Goal: Use online tool/utility: Utilize a website feature to perform a specific function

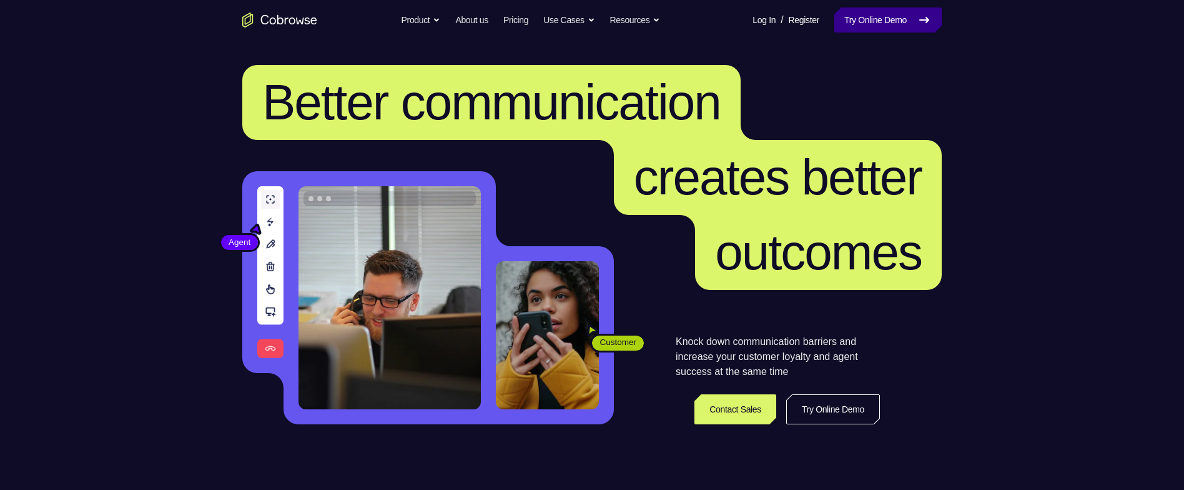
click at [901, 17] on link "Try Online Demo" at bounding box center [887, 19] width 107 height 25
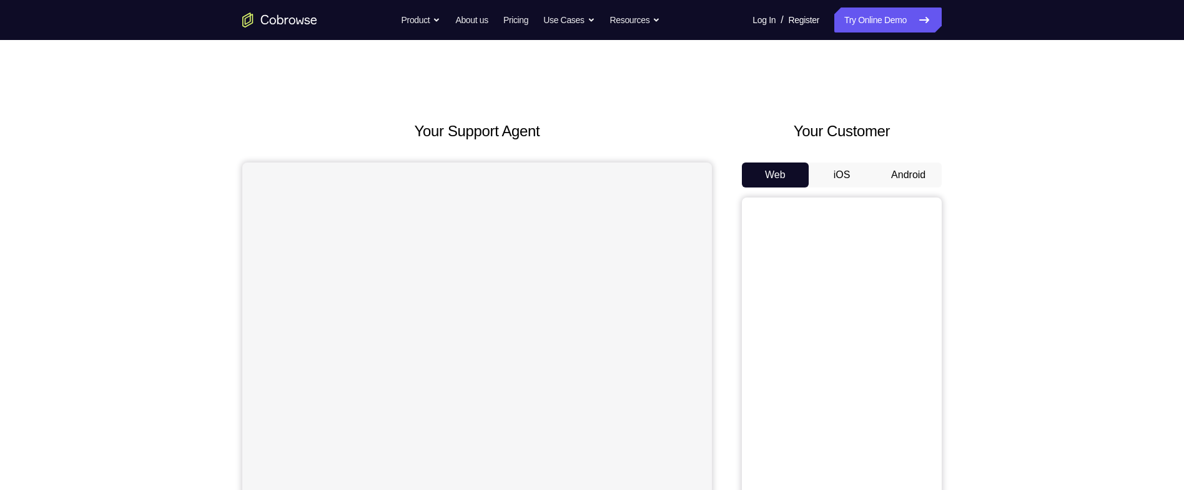
click at [923, 174] on button "Android" at bounding box center [908, 174] width 67 height 25
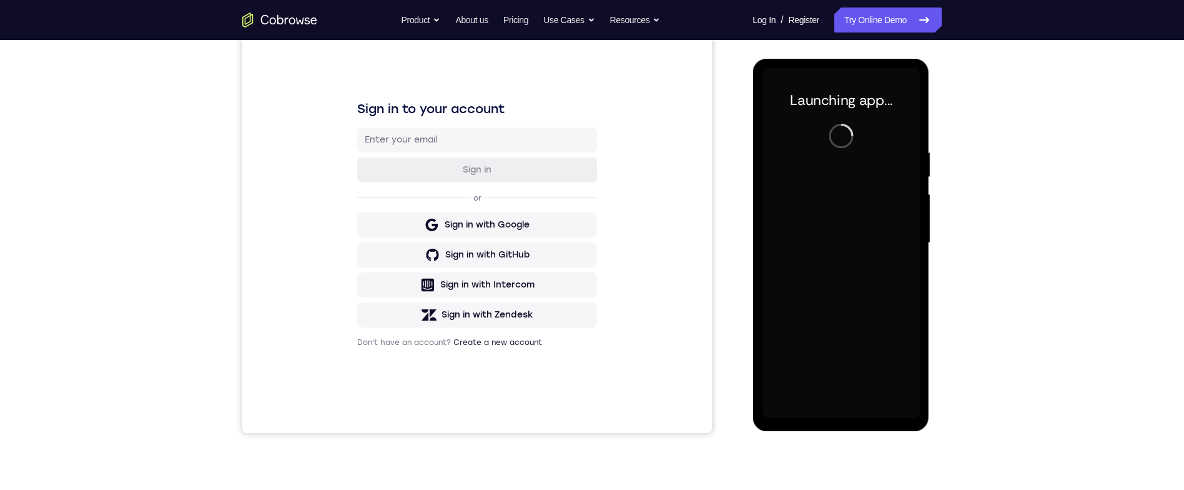
scroll to position [144, 0]
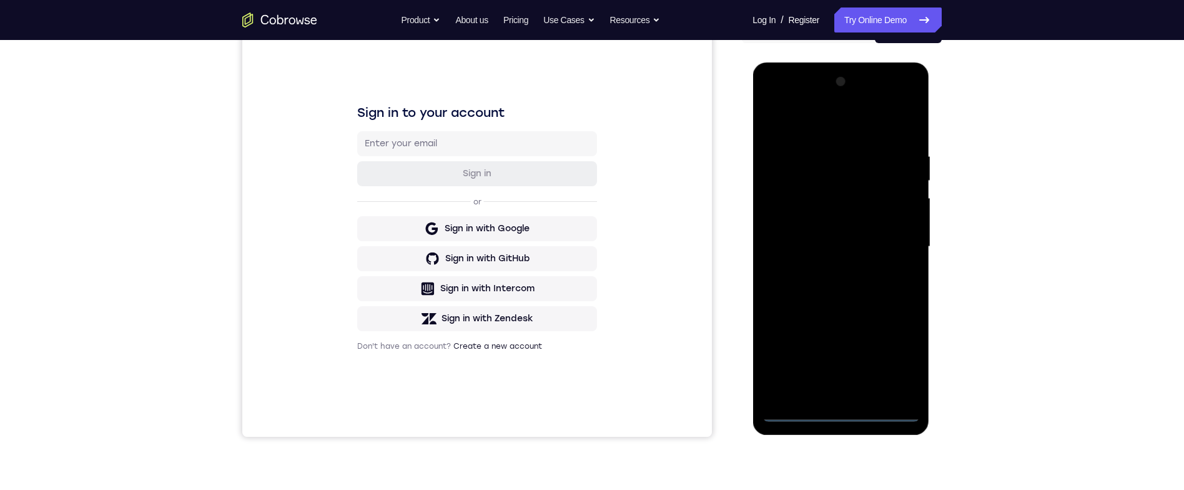
click at [846, 420] on div at bounding box center [840, 247] width 157 height 350
click at [898, 355] on div at bounding box center [840, 247] width 157 height 350
click at [870, 134] on div at bounding box center [840, 247] width 157 height 350
click at [900, 242] on div at bounding box center [840, 247] width 157 height 350
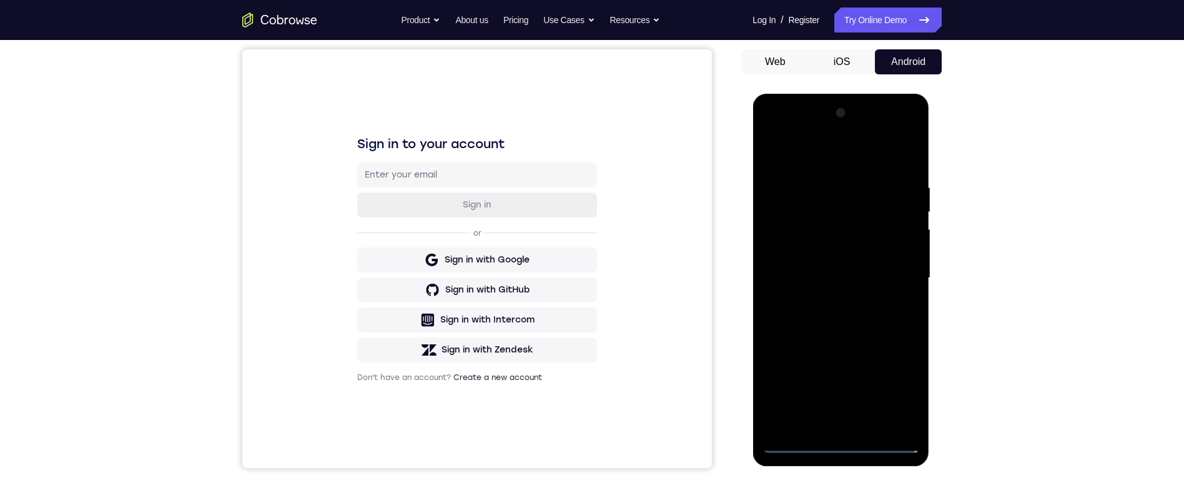
click at [828, 302] on div at bounding box center [840, 278] width 157 height 350
click at [878, 267] on div at bounding box center [840, 278] width 157 height 350
click at [871, 247] on div at bounding box center [840, 278] width 157 height 350
click at [889, 280] on div at bounding box center [840, 278] width 157 height 350
click at [893, 277] on div at bounding box center [840, 278] width 157 height 350
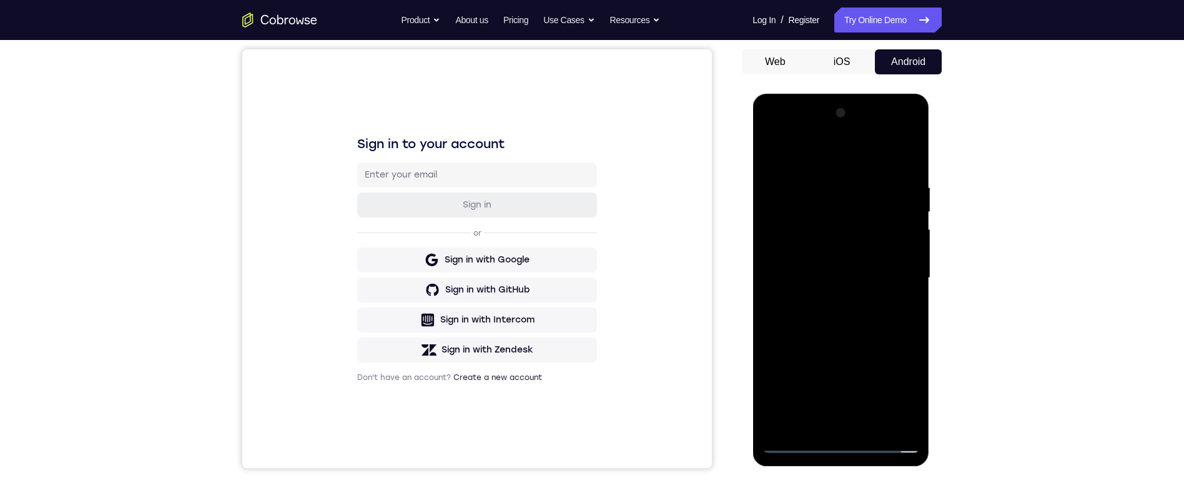
click at [880, 277] on div at bounding box center [840, 278] width 157 height 350
click at [886, 322] on div at bounding box center [840, 278] width 157 height 350
click at [901, 157] on div at bounding box center [840, 278] width 157 height 350
click at [813, 184] on div at bounding box center [840, 278] width 157 height 350
click at [907, 211] on div at bounding box center [840, 278] width 157 height 350
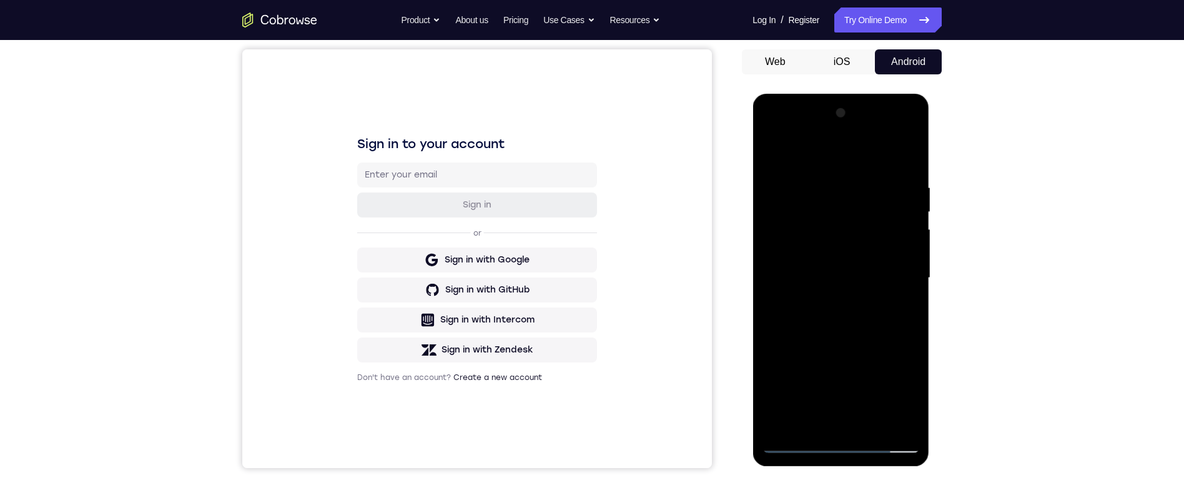
click at [908, 208] on div at bounding box center [840, 278] width 157 height 350
click at [908, 152] on div at bounding box center [840, 278] width 157 height 350
click at [907, 159] on div at bounding box center [840, 278] width 157 height 350
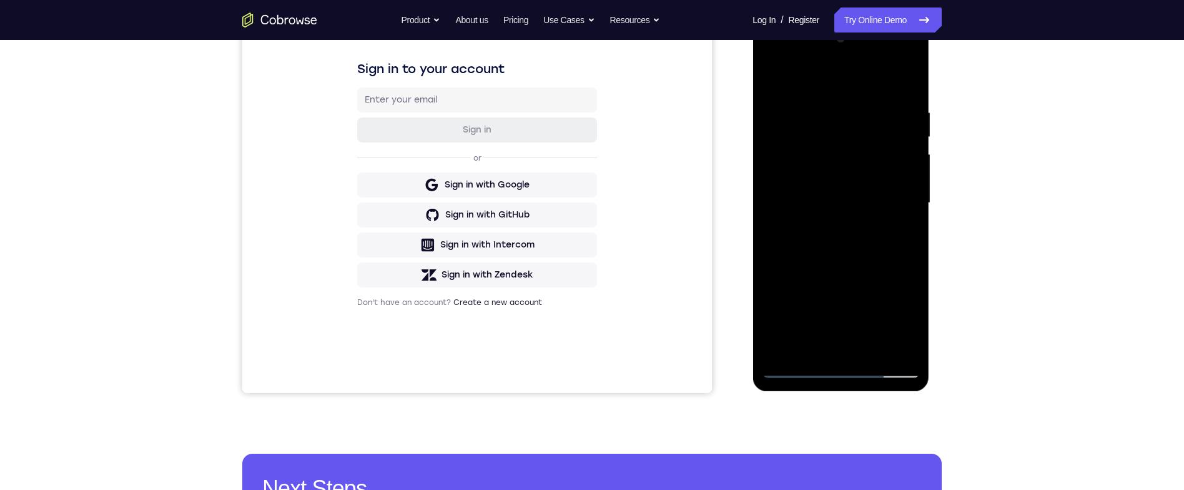
scroll to position [122, 0]
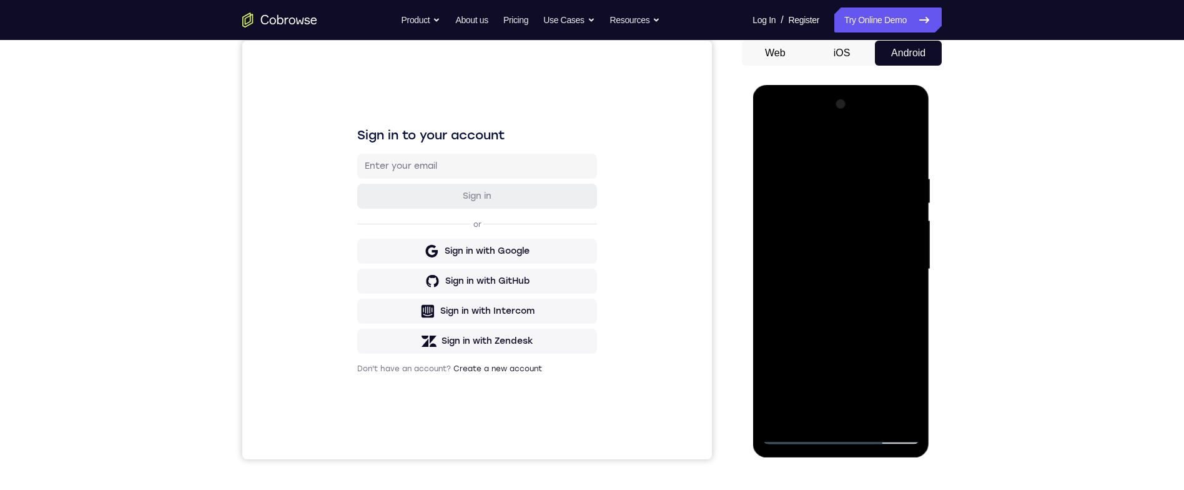
click at [876, 414] on div at bounding box center [840, 269] width 157 height 350
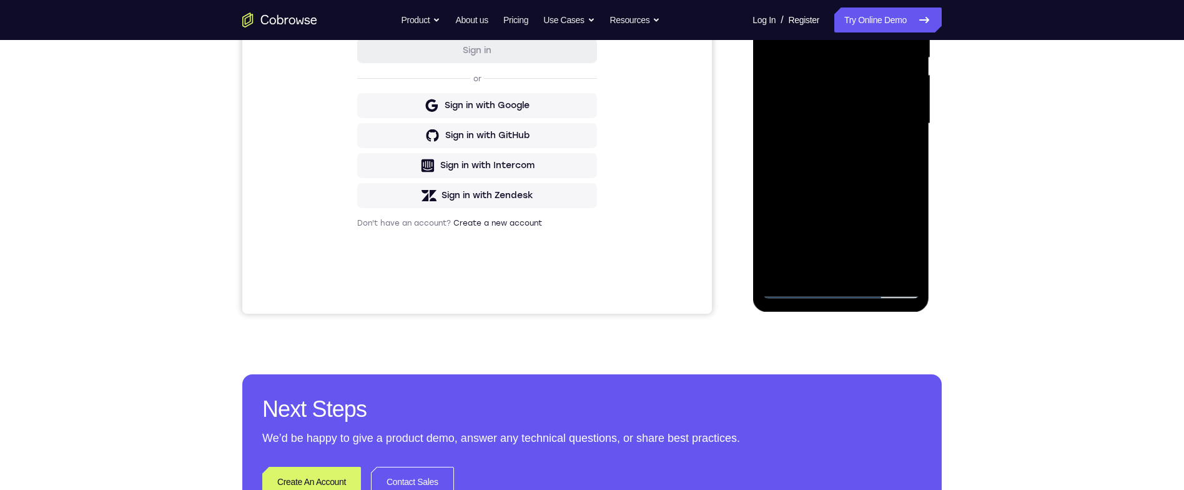
scroll to position [257, 0]
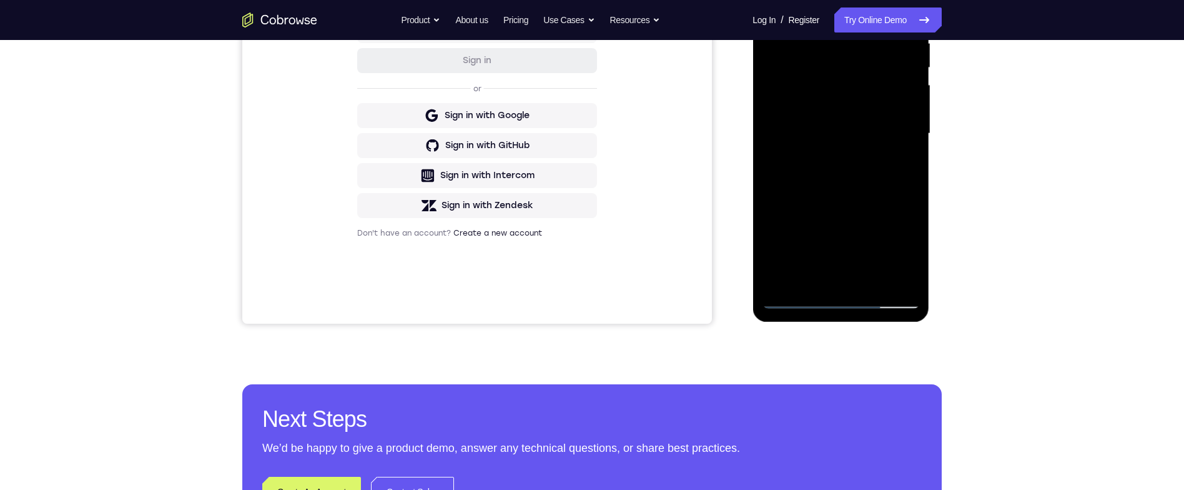
click at [890, 200] on div at bounding box center [840, 134] width 157 height 350
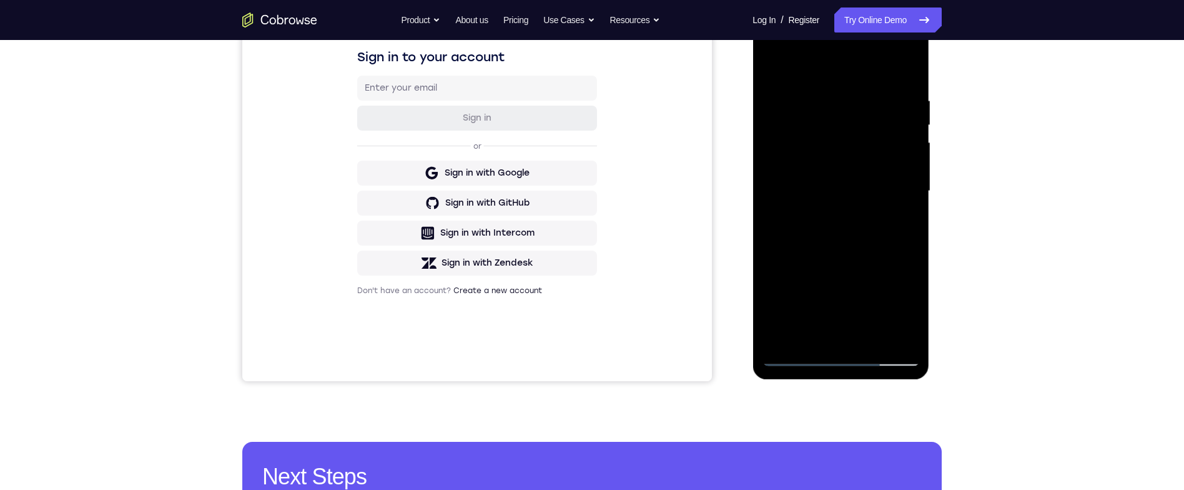
scroll to position [193, 0]
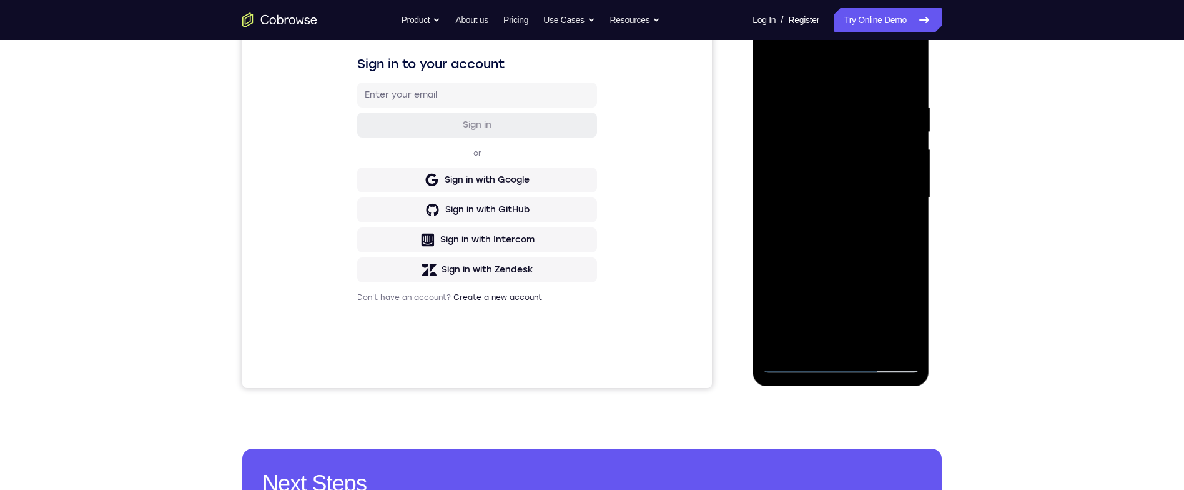
click at [898, 169] on div at bounding box center [840, 198] width 157 height 350
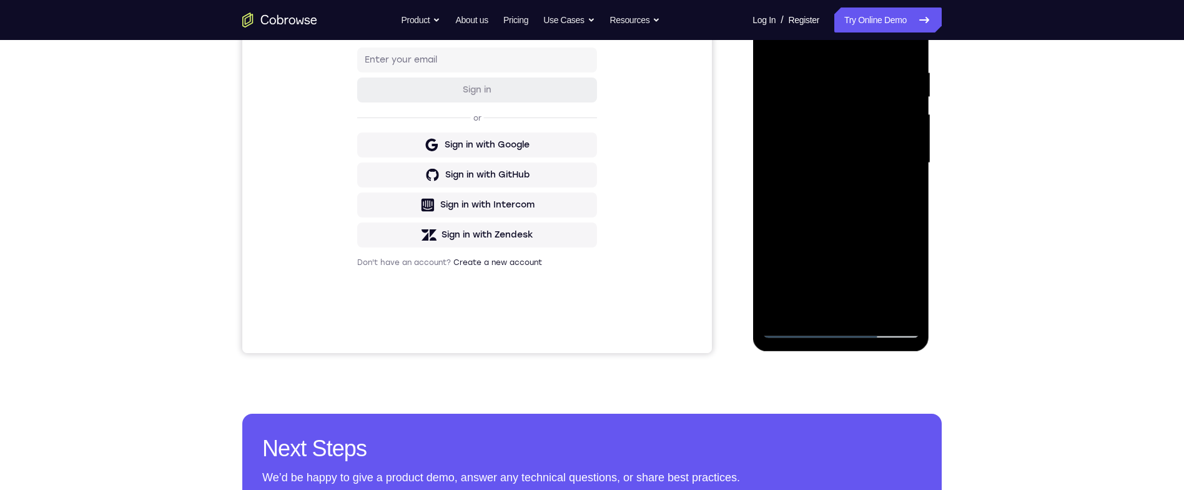
scroll to position [232, 0]
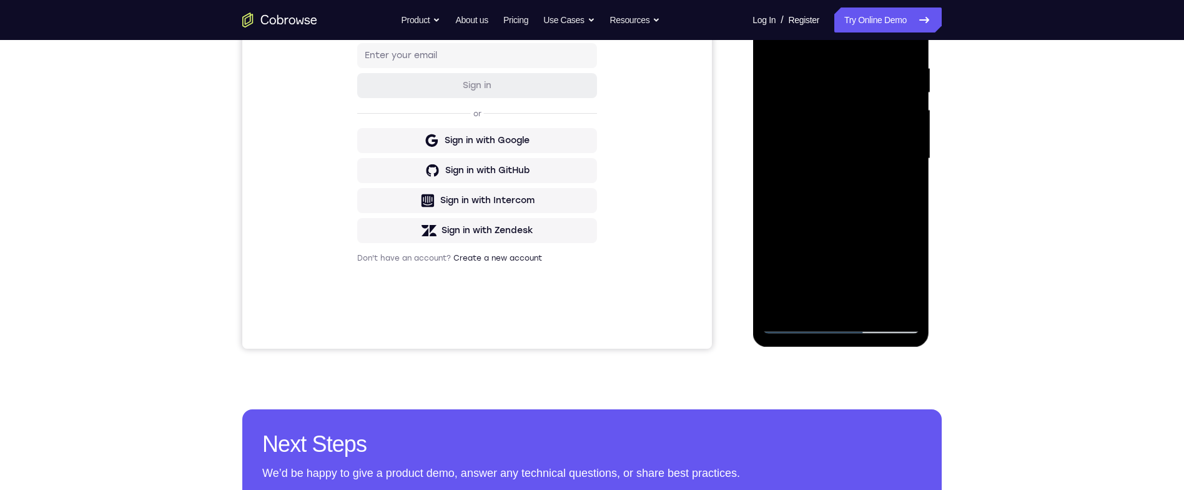
click at [907, 187] on div at bounding box center [840, 159] width 157 height 350
click at [841, 189] on div at bounding box center [840, 159] width 157 height 350
click at [906, 279] on div at bounding box center [840, 159] width 157 height 350
click at [848, 187] on div at bounding box center [840, 159] width 157 height 350
click at [870, 183] on div at bounding box center [840, 159] width 157 height 350
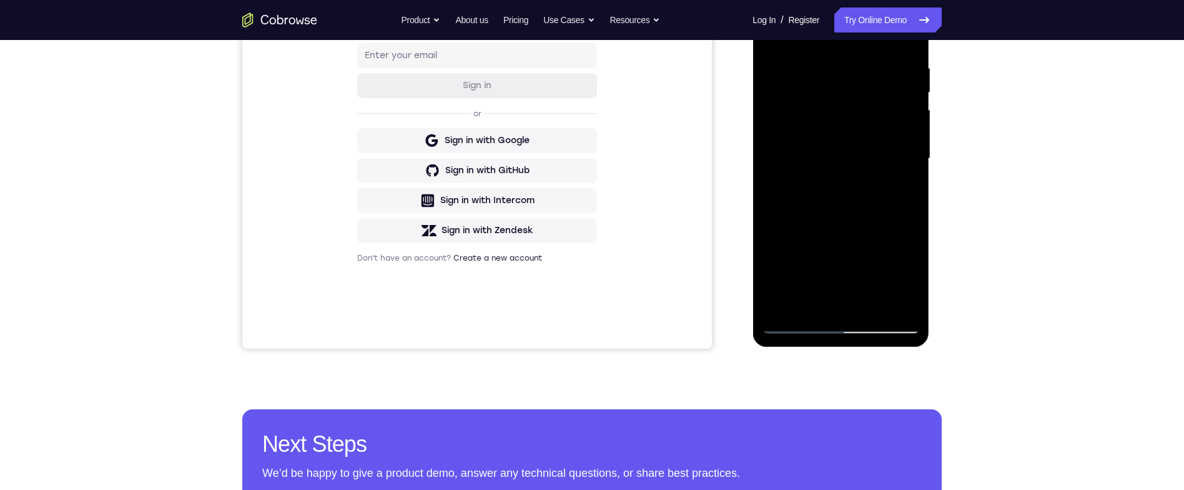
click at [909, 280] on div at bounding box center [840, 159] width 157 height 350
click at [904, 278] on div at bounding box center [840, 159] width 157 height 350
click at [904, 192] on div at bounding box center [840, 159] width 157 height 350
click at [946, 199] on div "Your Support Agent Your Customer Web iOS Android Next Steps We’d be happy to gi…" at bounding box center [591, 220] width 799 height 824
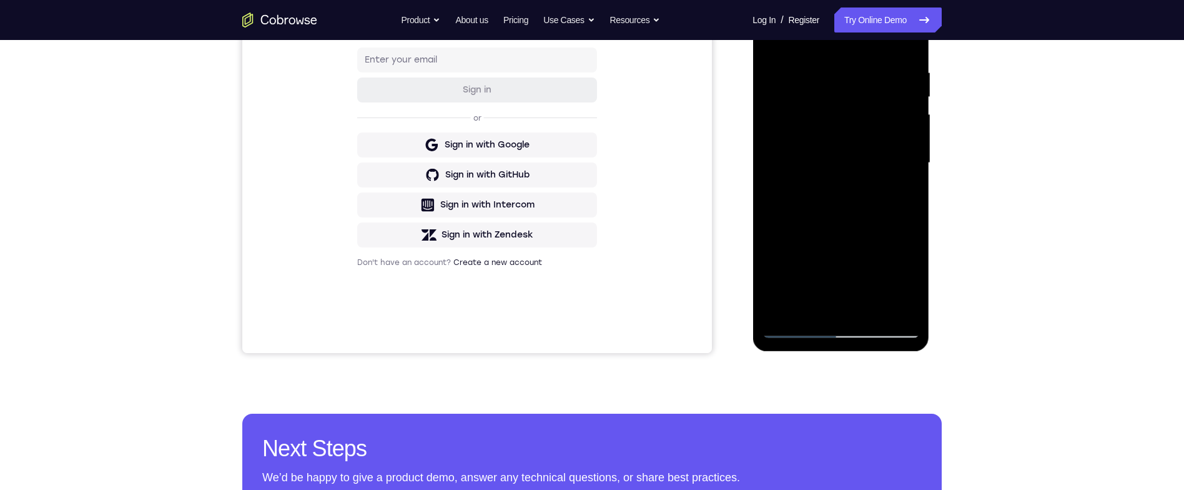
scroll to position [162, 0]
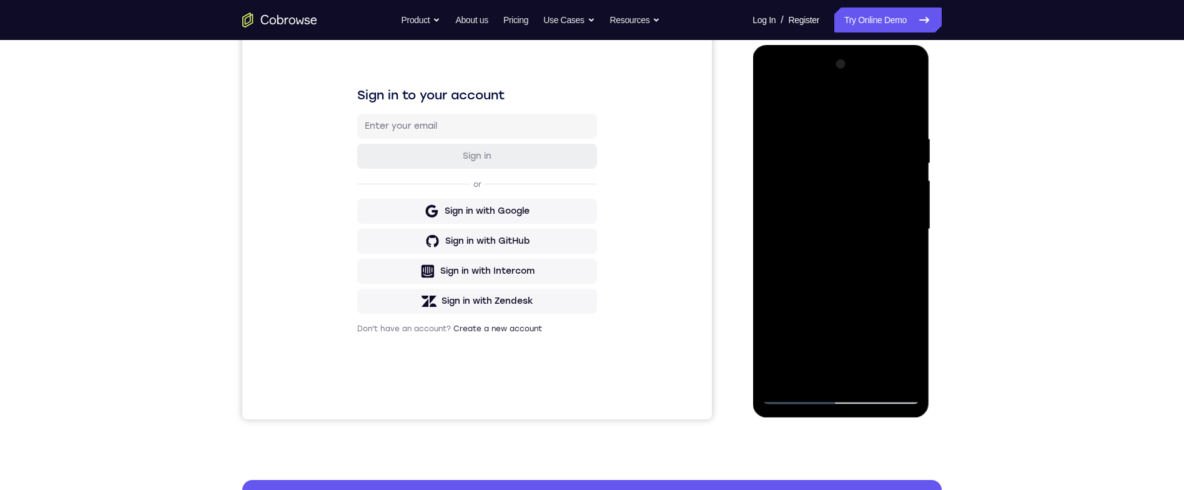
click at [774, 104] on div at bounding box center [840, 229] width 157 height 350
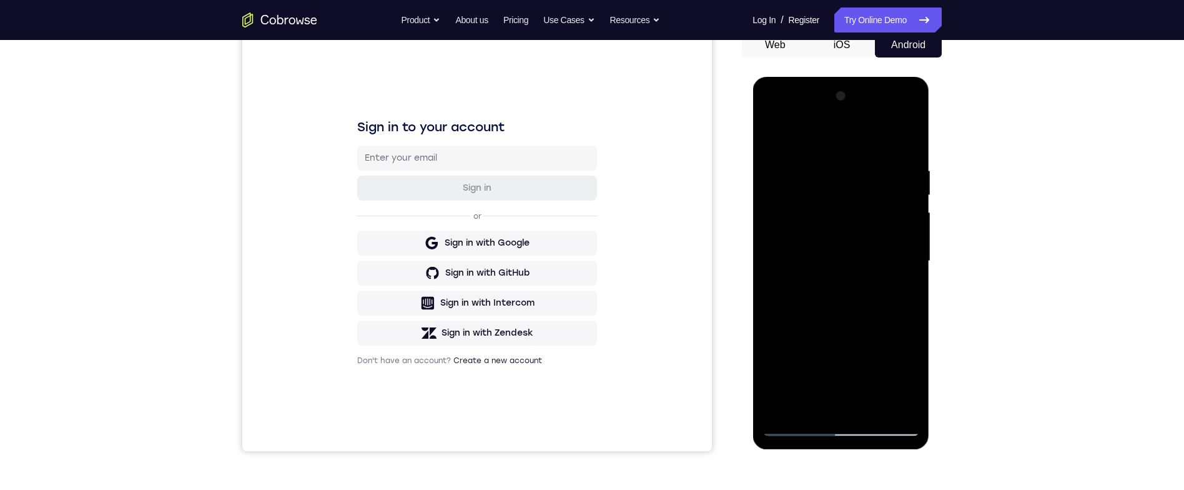
scroll to position [146, 0]
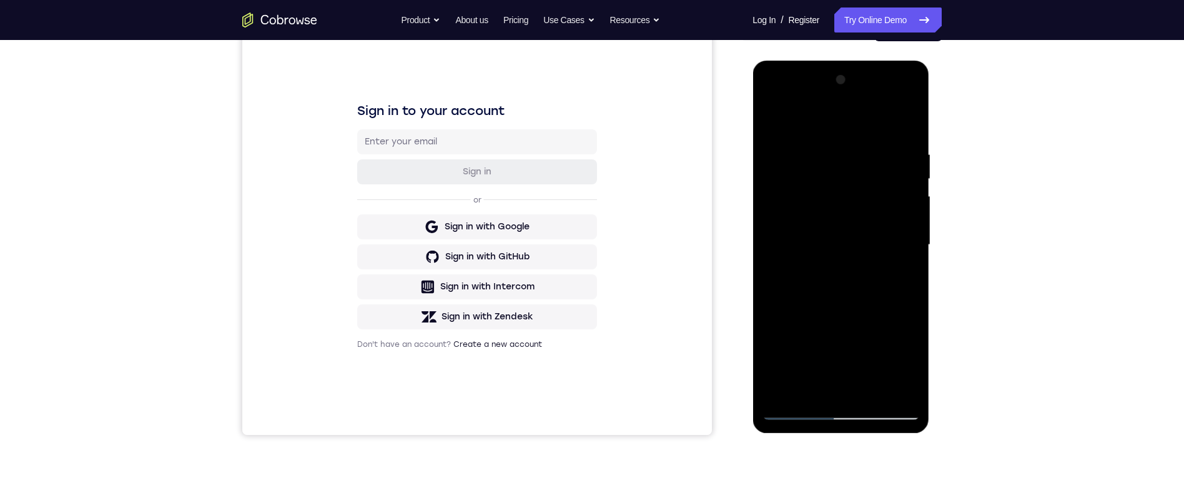
click at [889, 233] on div at bounding box center [840, 245] width 157 height 350
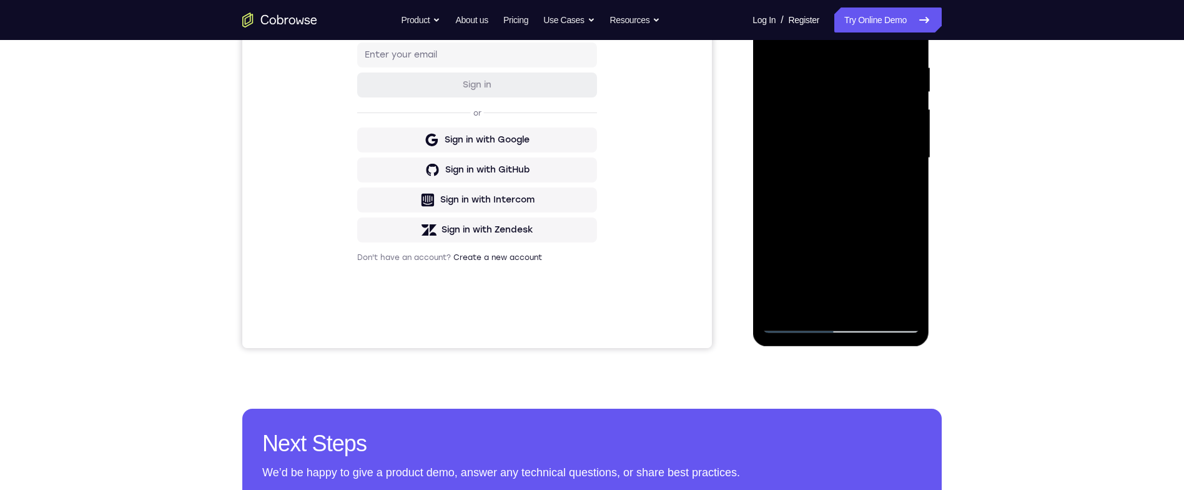
scroll to position [235, 0]
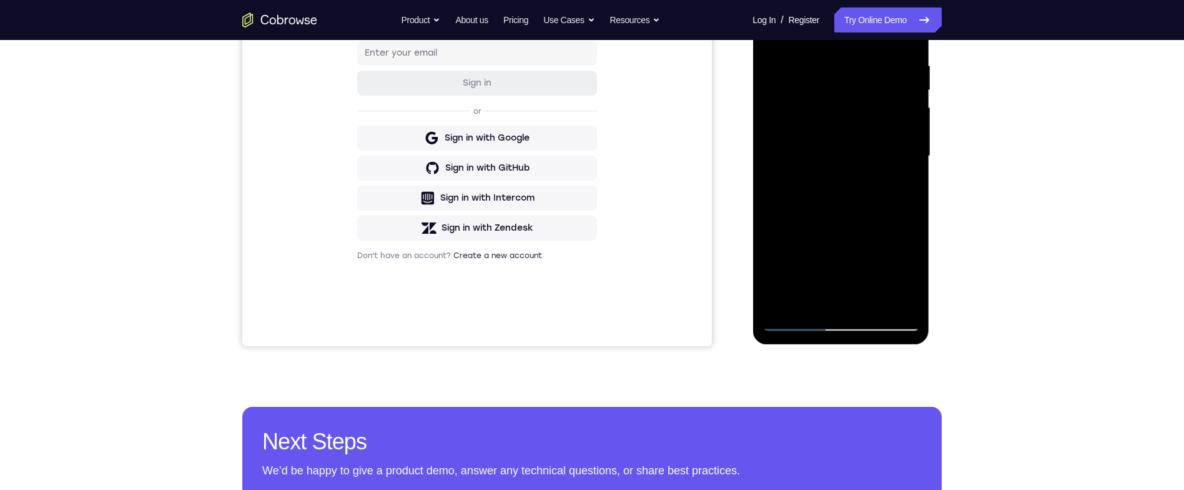
click at [906, 274] on div at bounding box center [840, 156] width 157 height 350
click at [908, 275] on div at bounding box center [840, 156] width 157 height 350
click at [808, 298] on div at bounding box center [840, 156] width 157 height 350
click at [877, 227] on div at bounding box center [840, 156] width 157 height 350
click at [878, 225] on div at bounding box center [840, 156] width 157 height 350
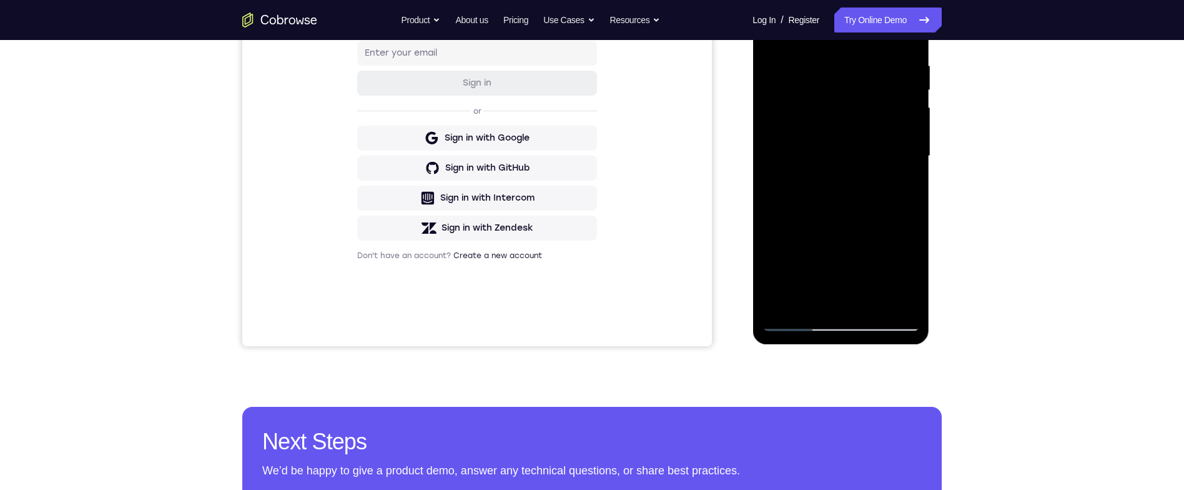
click at [879, 227] on div at bounding box center [840, 156] width 157 height 350
click at [880, 225] on div at bounding box center [840, 156] width 157 height 350
click at [903, 176] on div at bounding box center [840, 156] width 157 height 350
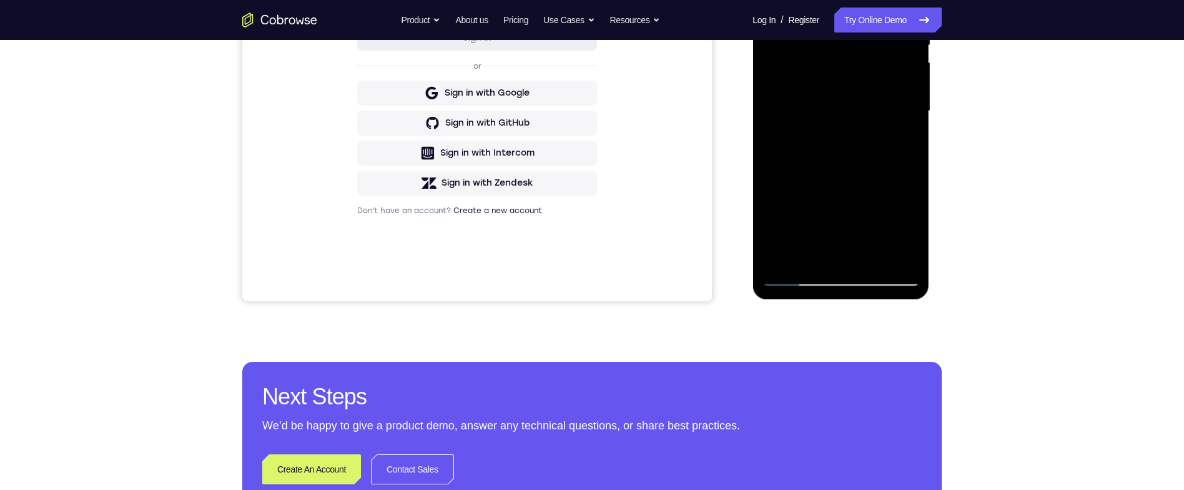
click at [809, 250] on div at bounding box center [840, 111] width 157 height 350
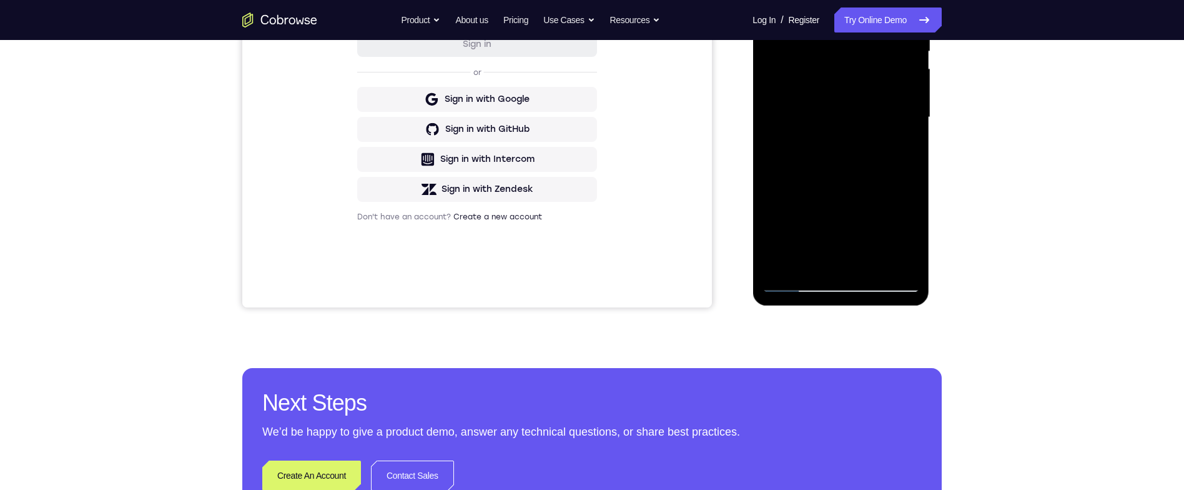
click at [948, 197] on div "Your Support Agent Your Customer Web iOS Android Next Steps We’d be happy to gi…" at bounding box center [591, 178] width 799 height 824
click at [876, 215] on div at bounding box center [840, 118] width 157 height 350
click at [876, 214] on div at bounding box center [840, 118] width 157 height 350
click at [876, 215] on div at bounding box center [840, 118] width 157 height 350
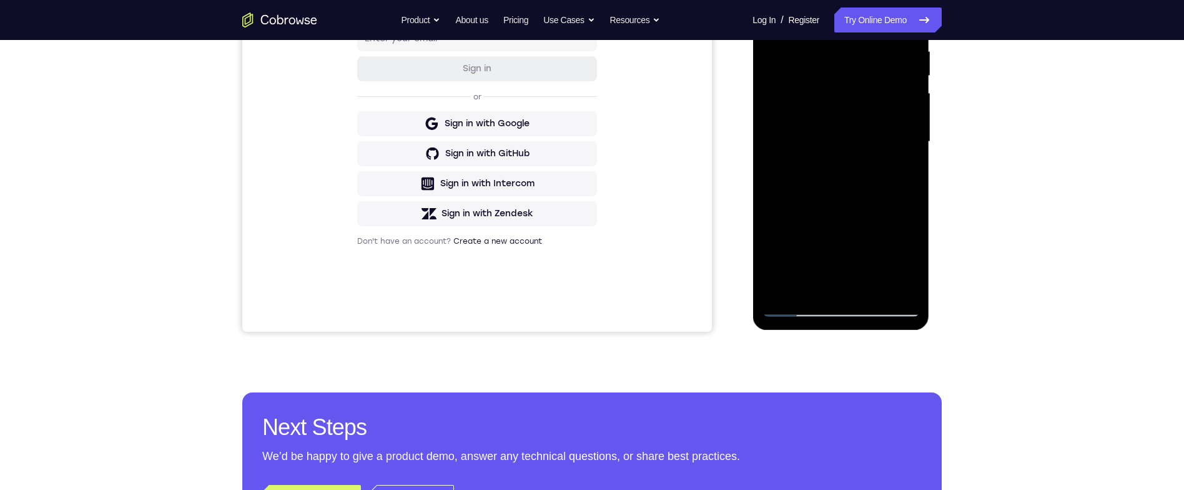
click at [903, 166] on div at bounding box center [840, 142] width 157 height 350
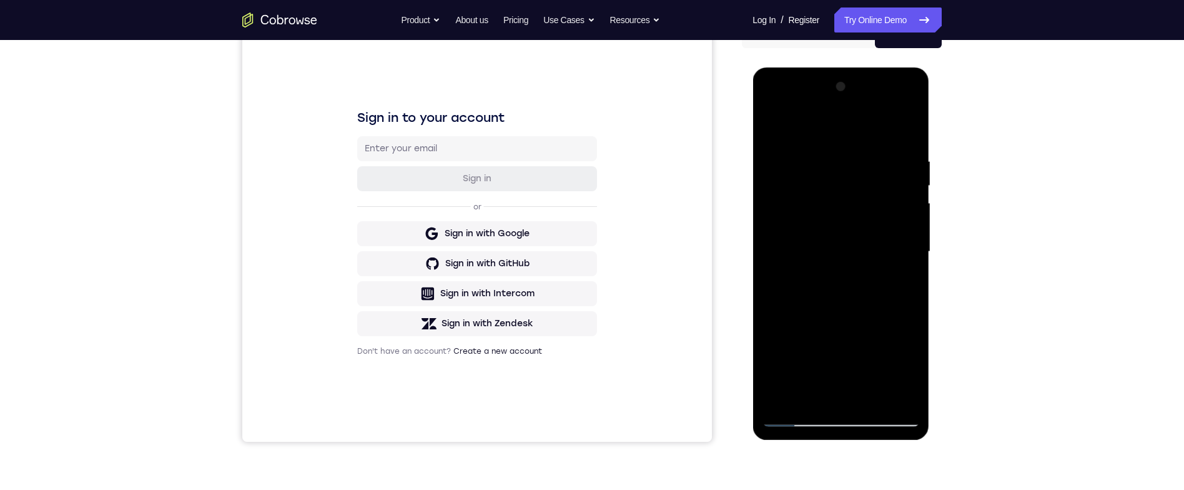
scroll to position [122, 0]
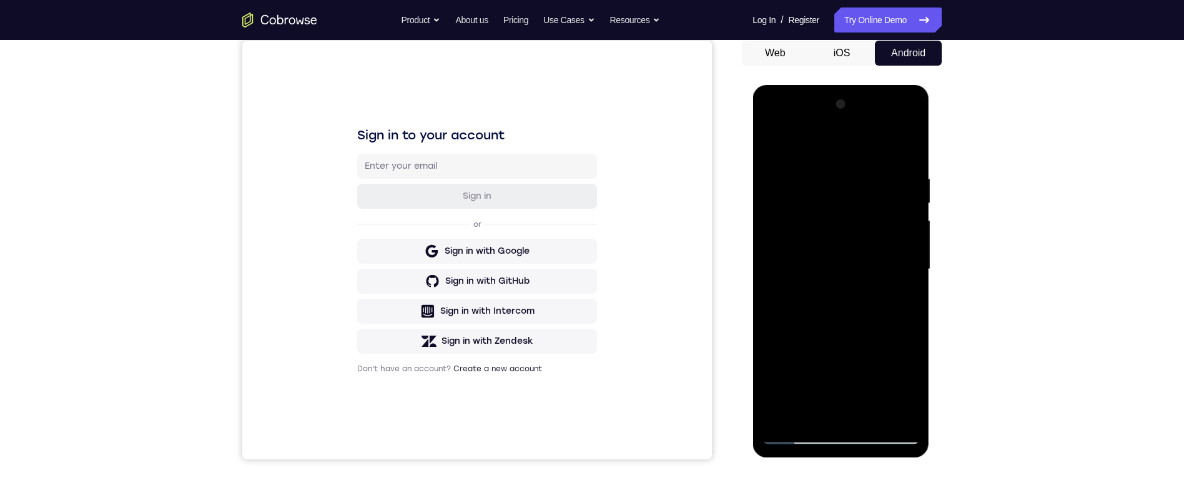
click at [772, 147] on div at bounding box center [840, 269] width 157 height 350
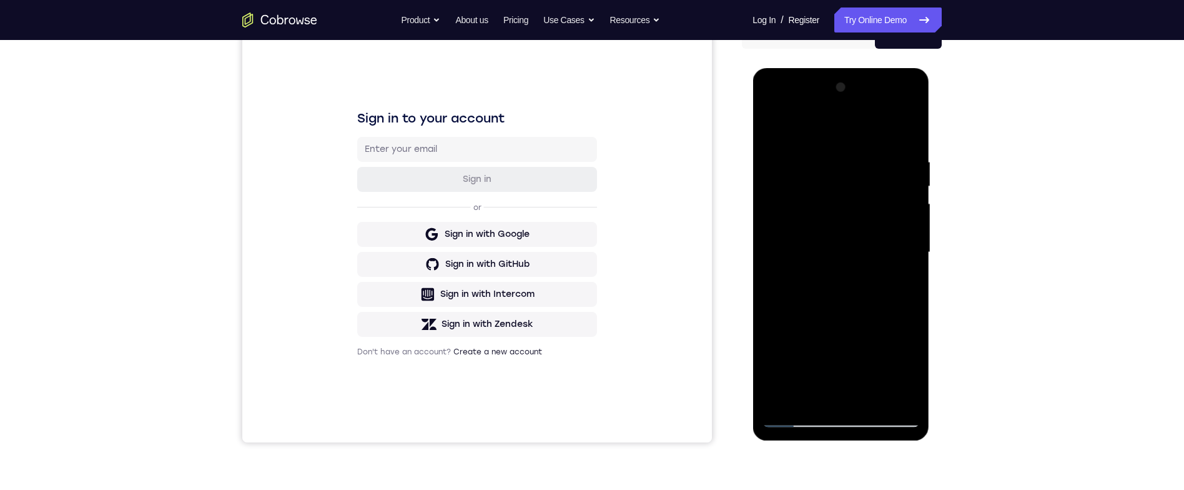
click at [884, 274] on div at bounding box center [840, 252] width 157 height 350
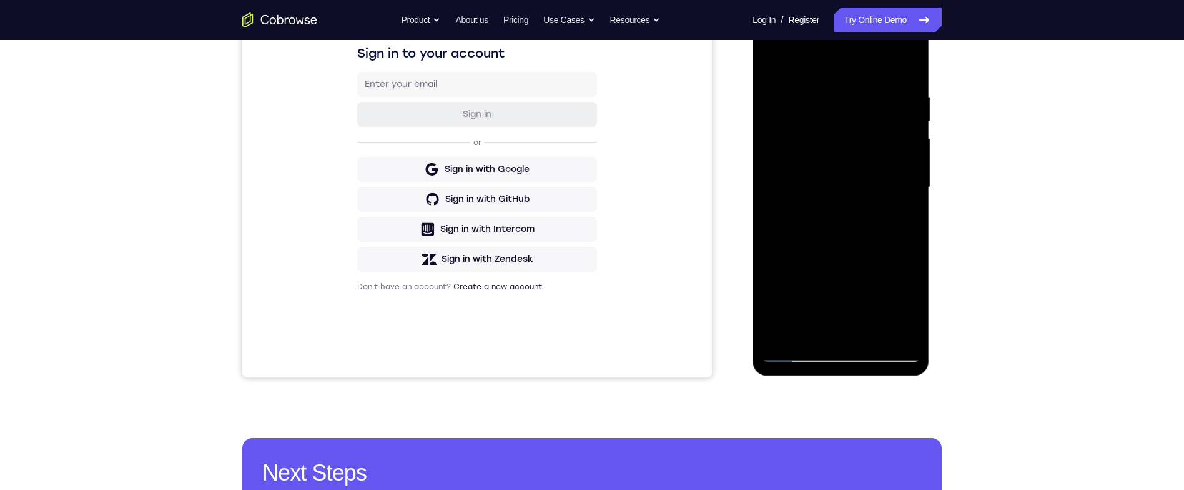
scroll to position [264, 0]
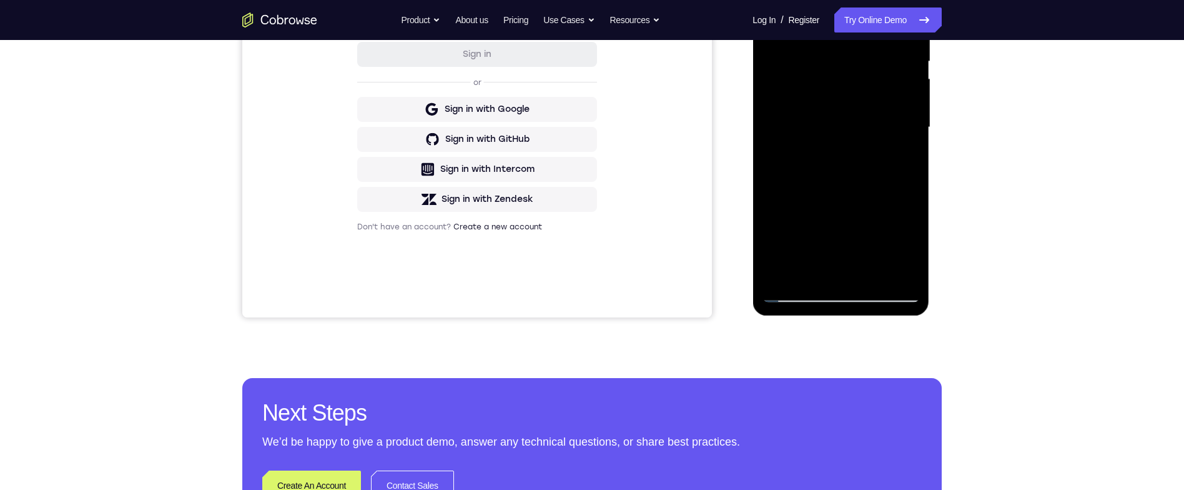
click at [904, 160] on div at bounding box center [840, 128] width 157 height 350
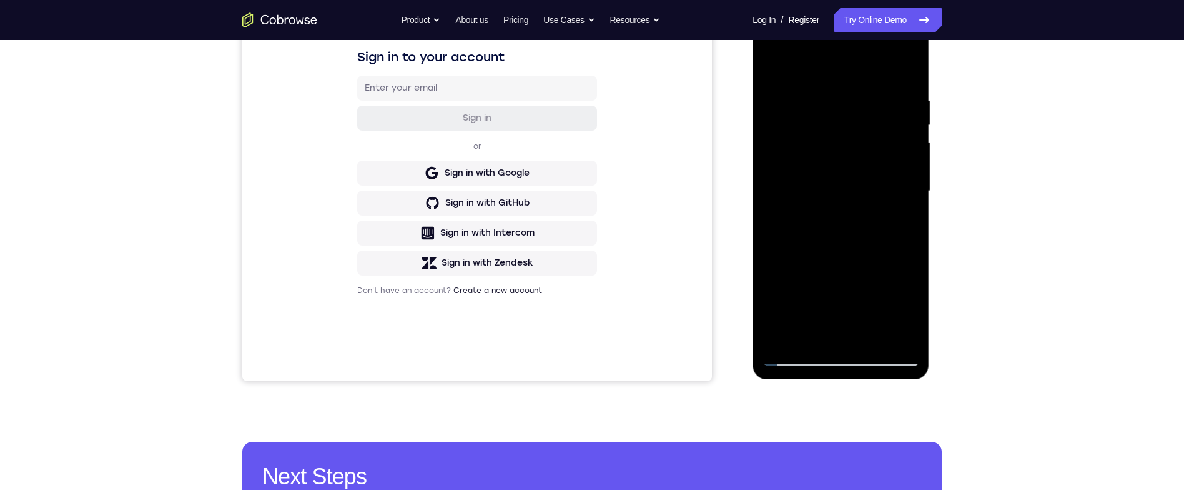
scroll to position [124, 0]
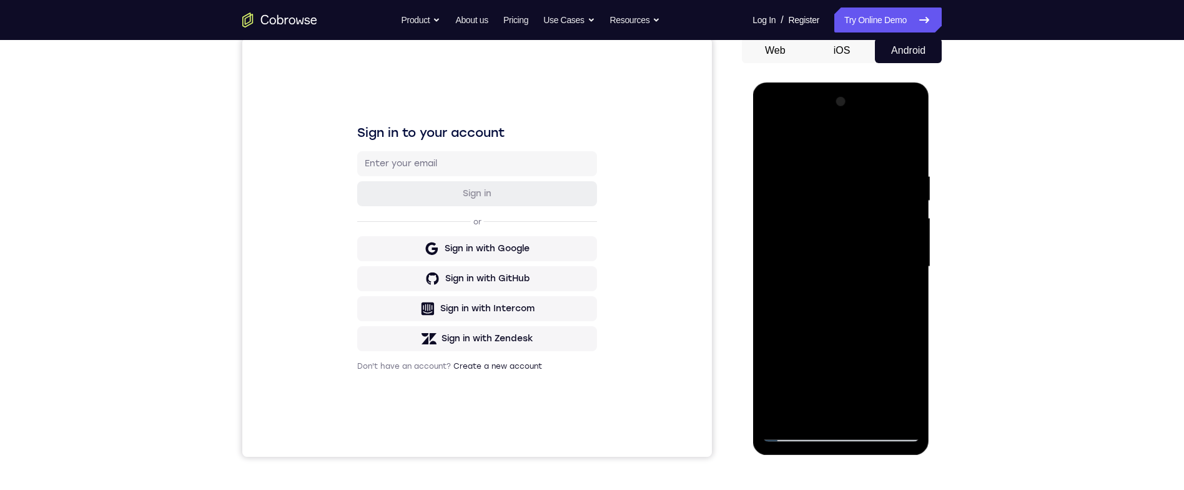
click at [771, 141] on div at bounding box center [840, 267] width 157 height 350
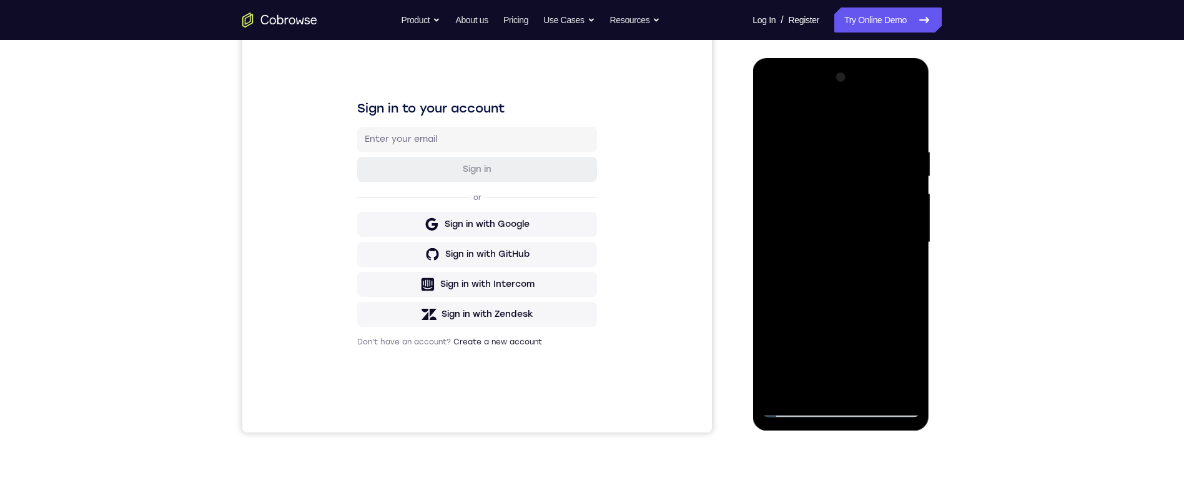
scroll to position [141, 0]
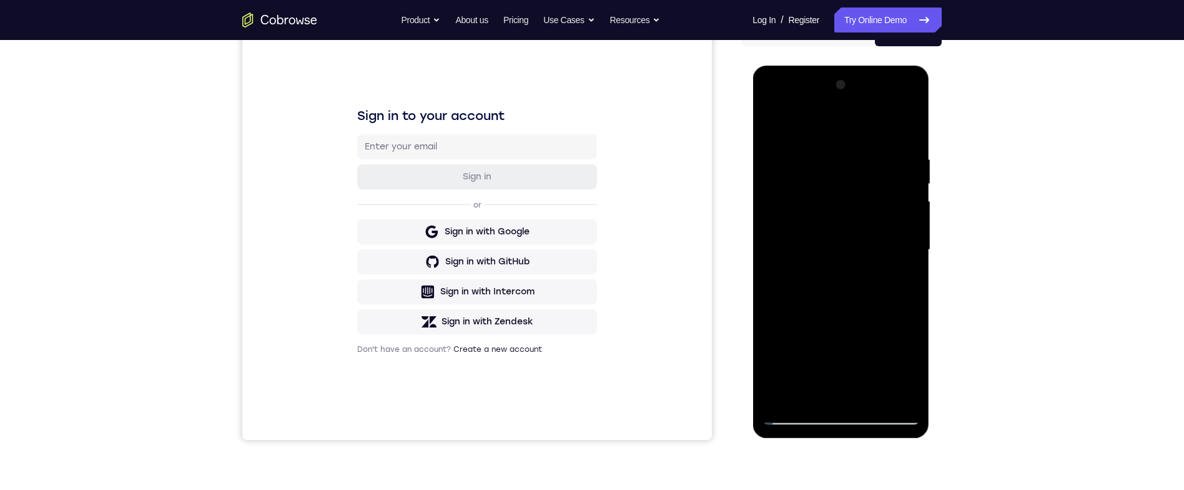
click at [909, 181] on div at bounding box center [840, 250] width 157 height 350
click at [906, 183] on div at bounding box center [840, 250] width 157 height 350
click at [911, 180] on div at bounding box center [840, 250] width 157 height 350
click at [913, 182] on div at bounding box center [840, 250] width 157 height 350
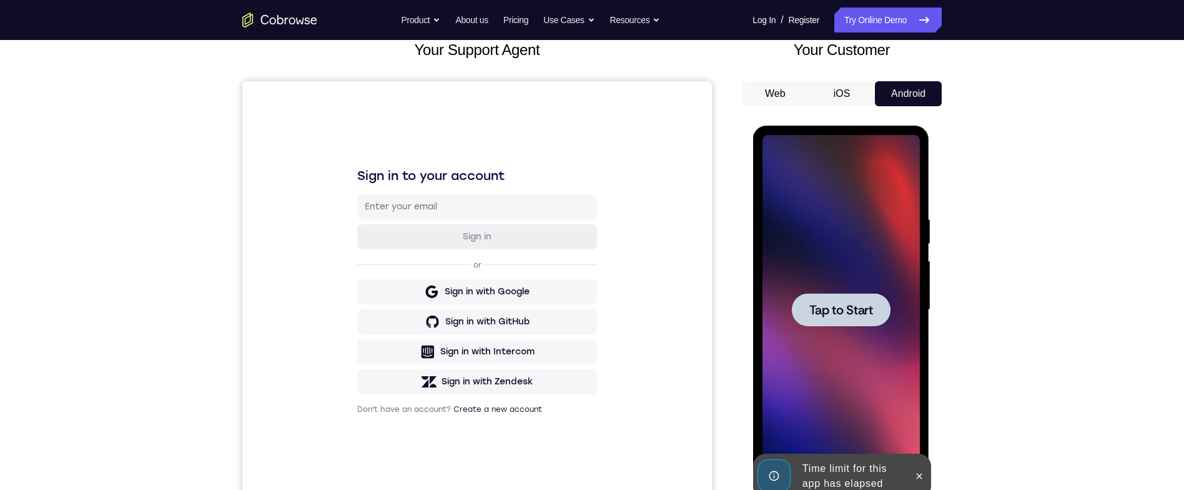
scroll to position [19, 0]
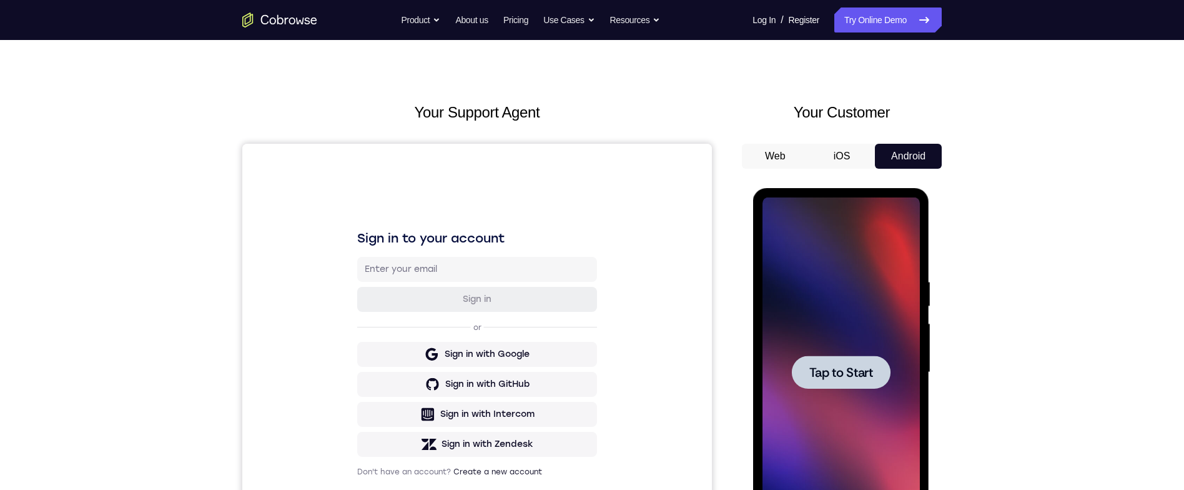
click at [864, 385] on div at bounding box center [840, 371] width 99 height 33
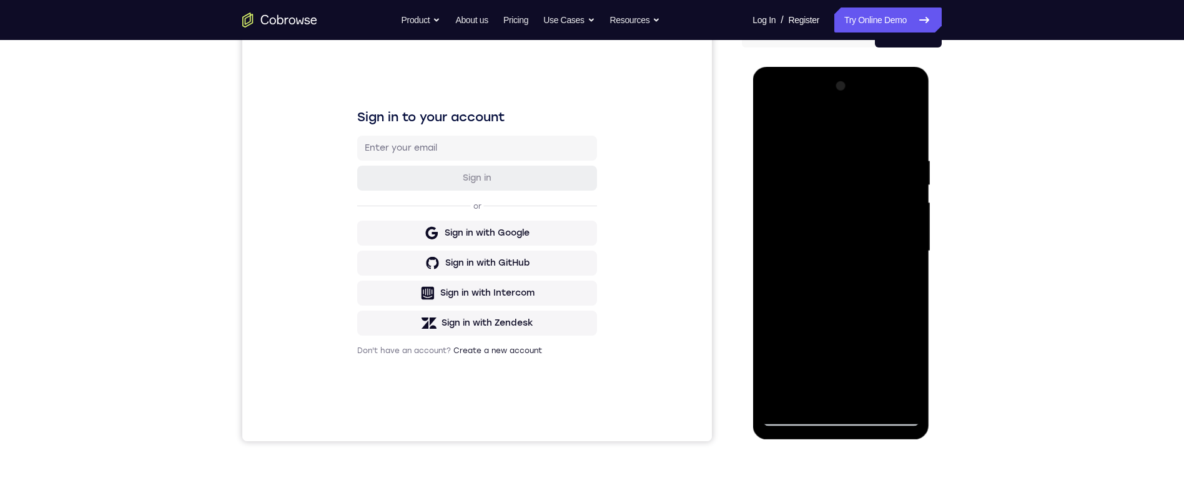
scroll to position [208, 0]
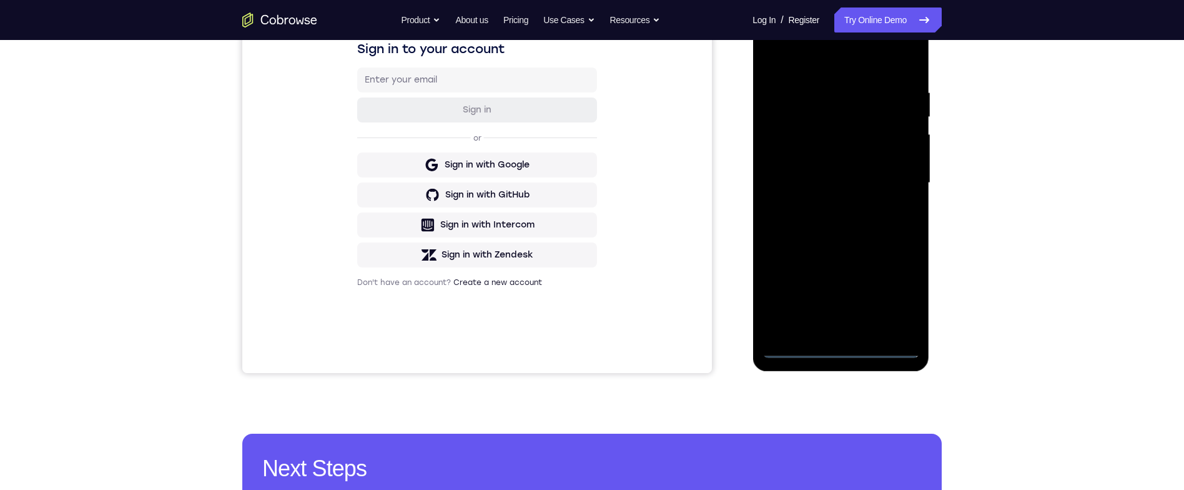
click at [844, 342] on div at bounding box center [840, 183] width 157 height 350
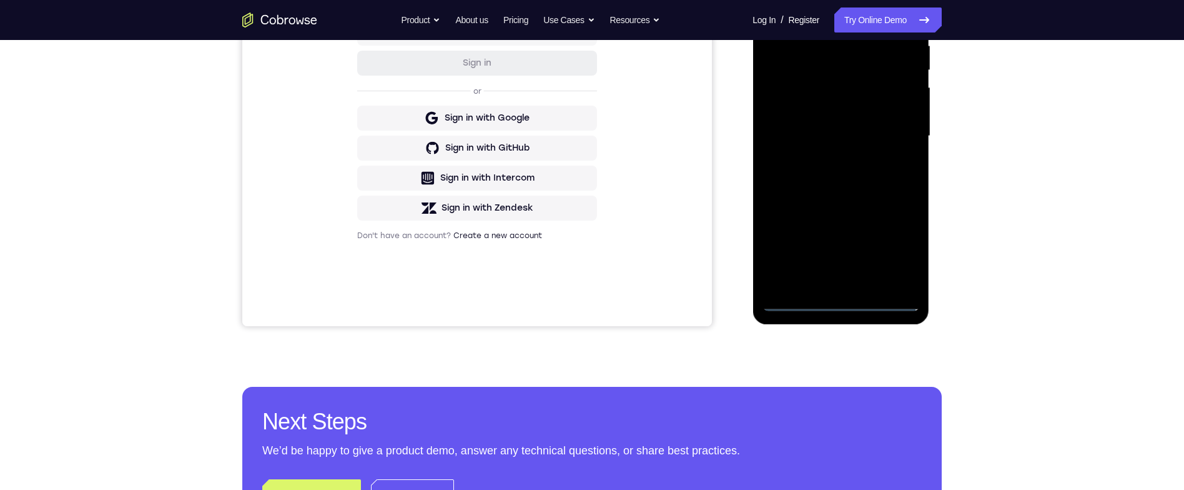
click at [848, 303] on div at bounding box center [840, 136] width 157 height 350
click at [891, 243] on div at bounding box center [840, 136] width 157 height 350
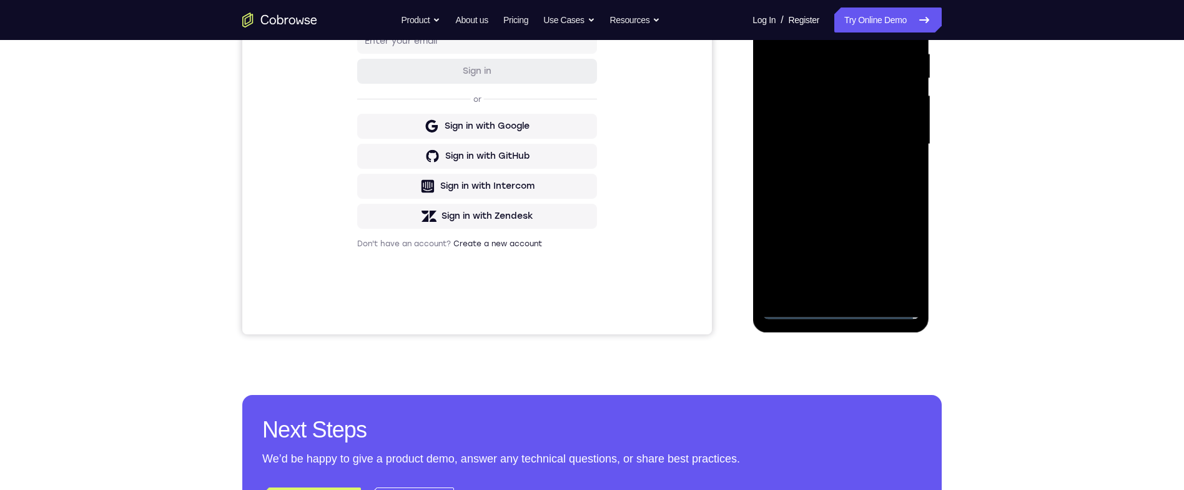
click at [867, 24] on div at bounding box center [840, 144] width 157 height 350
click at [891, 142] on div at bounding box center [840, 144] width 157 height 350
click at [824, 161] on div at bounding box center [840, 144] width 157 height 350
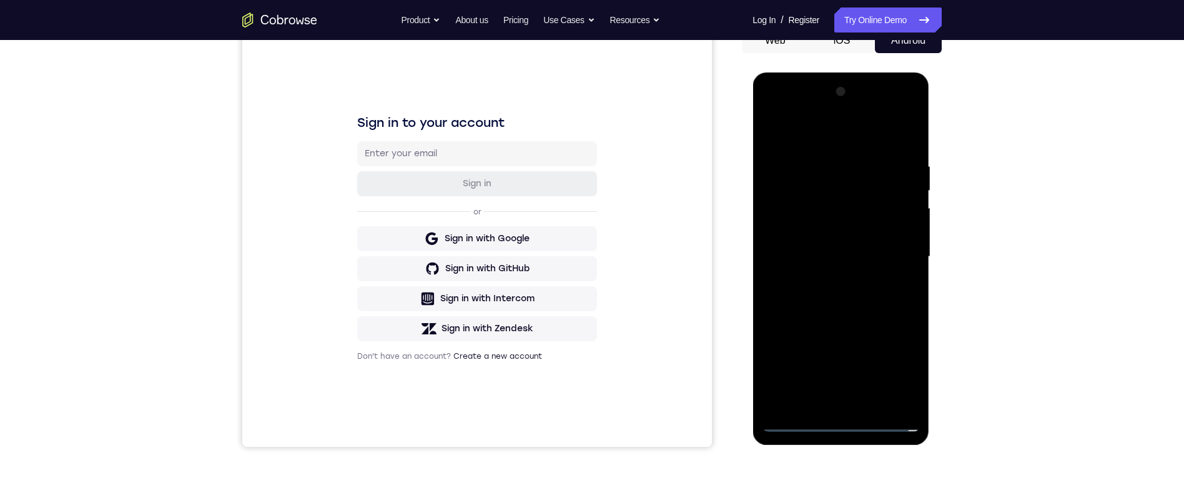
click at [879, 247] on div at bounding box center [840, 257] width 157 height 350
click at [888, 229] on div at bounding box center [840, 256] width 157 height 350
click at [883, 255] on div at bounding box center [840, 256] width 157 height 350
click at [884, 298] on div at bounding box center [840, 256] width 157 height 350
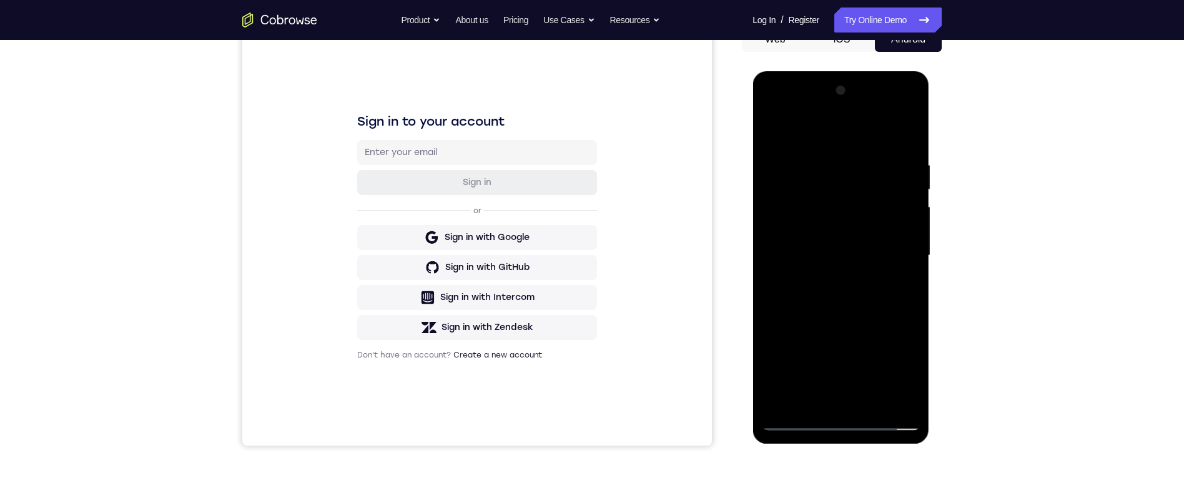
click at [875, 288] on div at bounding box center [840, 256] width 157 height 350
click at [899, 270] on div at bounding box center [840, 256] width 157 height 350
click at [911, 146] on div at bounding box center [840, 256] width 157 height 350
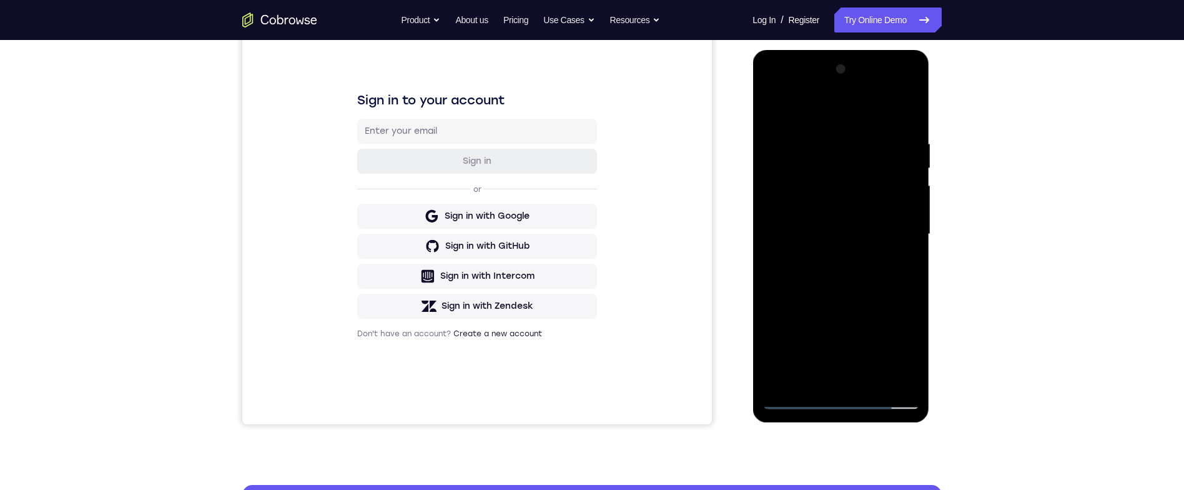
scroll to position [133, 0]
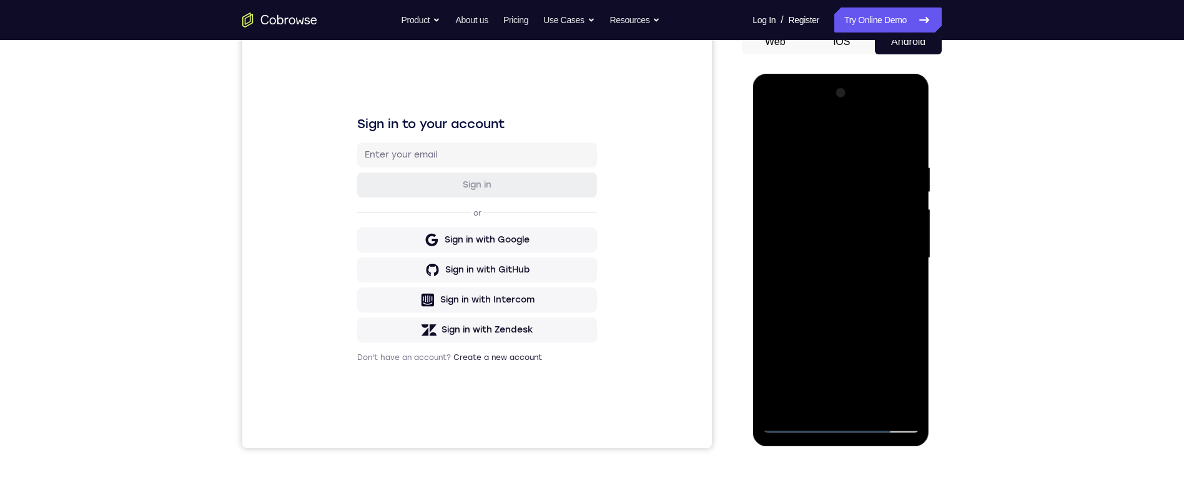
click at [829, 164] on div at bounding box center [840, 258] width 157 height 350
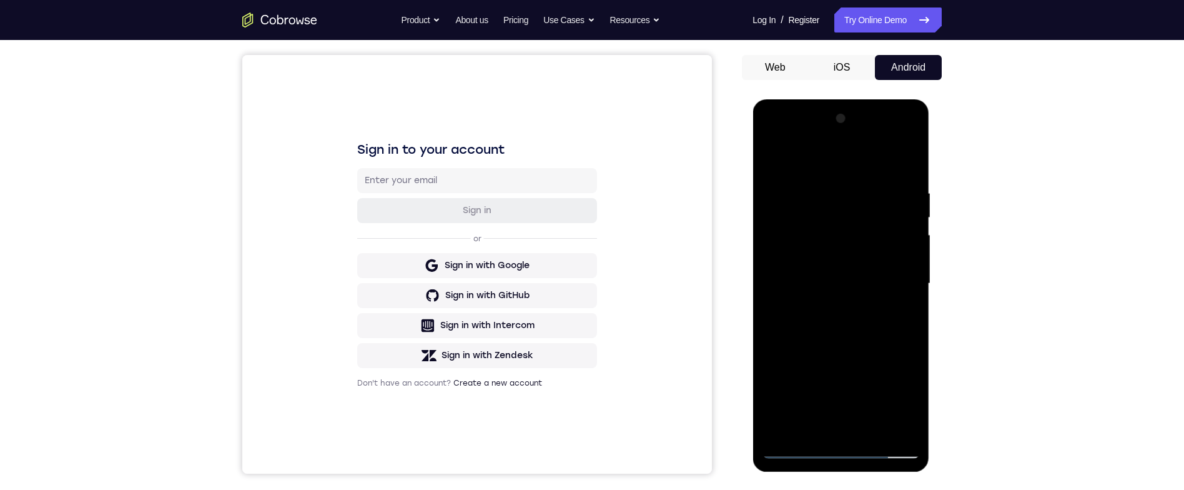
click at [914, 159] on div at bounding box center [840, 284] width 157 height 350
click at [862, 187] on div at bounding box center [840, 284] width 157 height 350
click at [907, 158] on div at bounding box center [840, 284] width 157 height 350
click at [904, 230] on div at bounding box center [840, 284] width 157 height 350
click at [911, 215] on div at bounding box center [840, 284] width 157 height 350
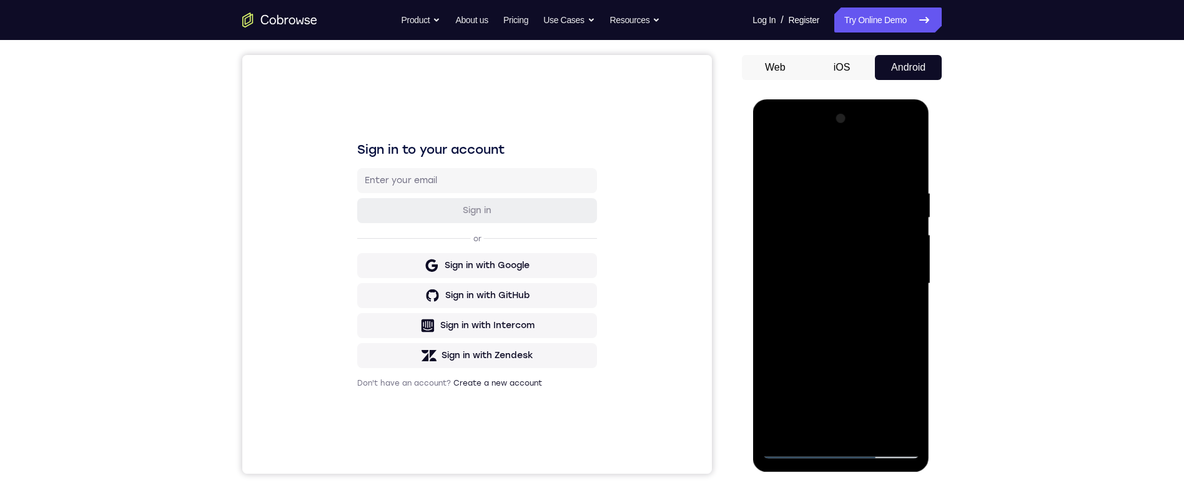
click at [904, 167] on div at bounding box center [840, 284] width 157 height 350
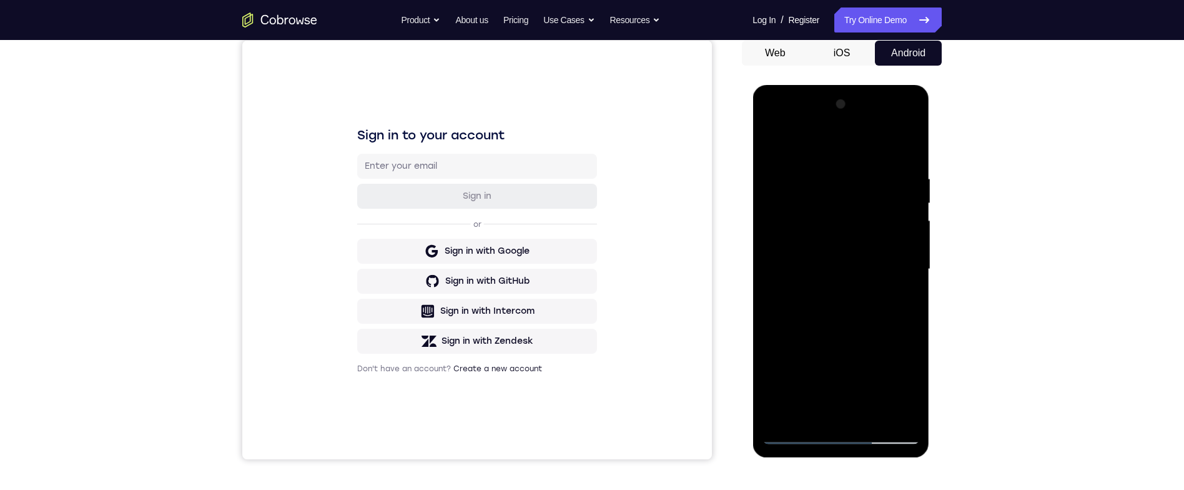
scroll to position [117, 0]
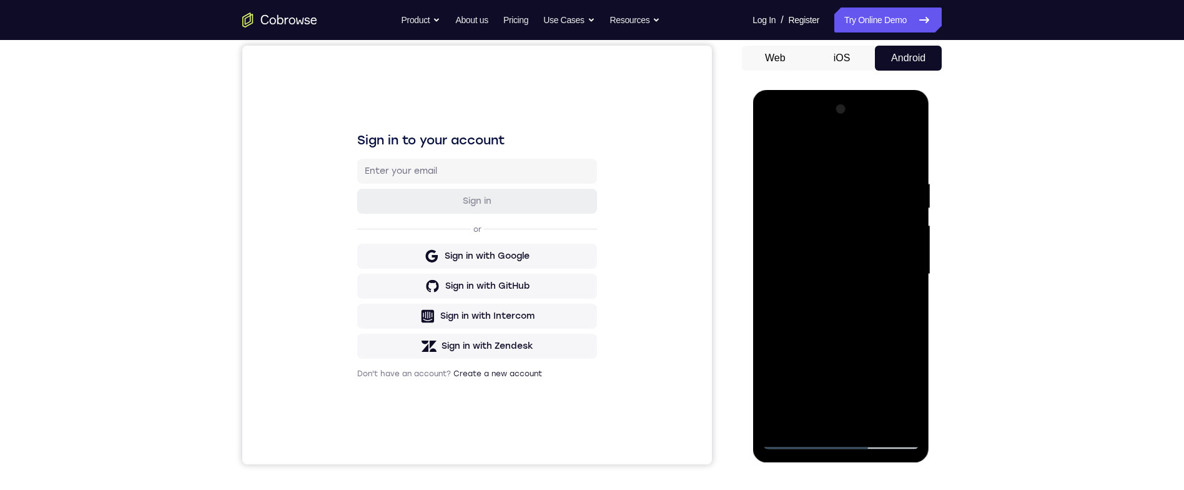
click at [831, 180] on div at bounding box center [840, 274] width 157 height 350
click at [904, 156] on div at bounding box center [840, 274] width 157 height 350
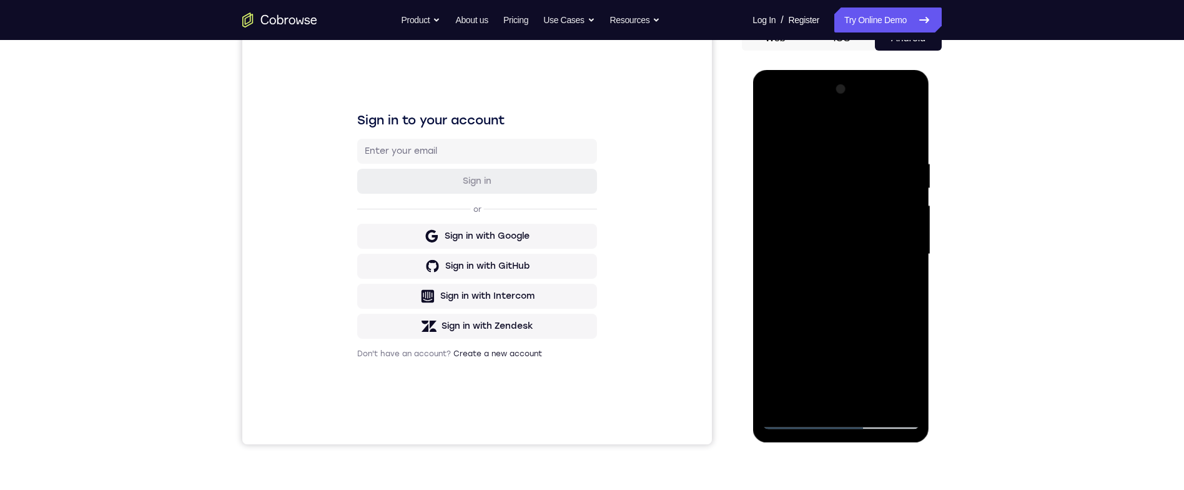
click at [904, 131] on div at bounding box center [840, 254] width 157 height 350
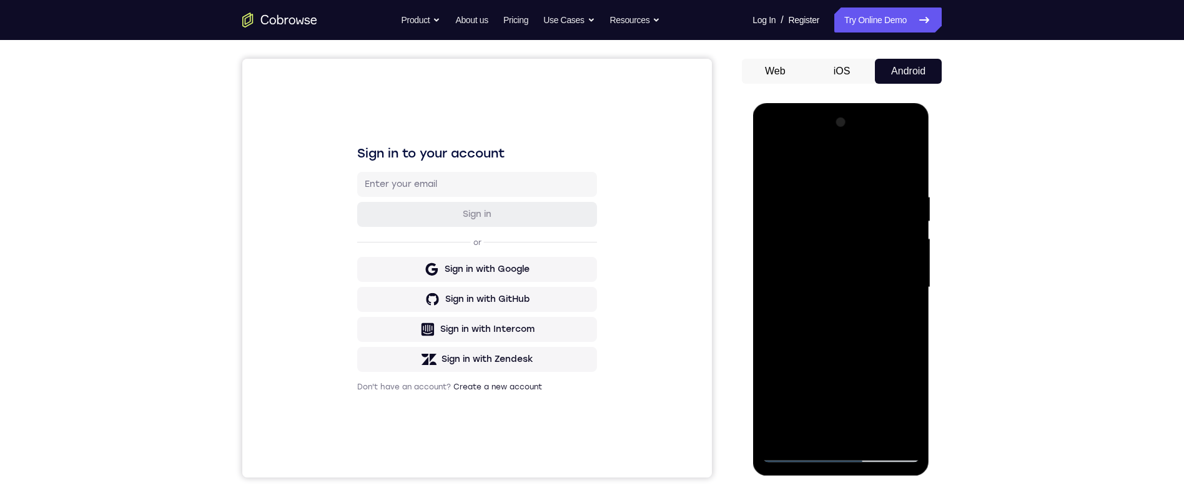
click at [859, 193] on div at bounding box center [840, 287] width 157 height 350
click at [911, 161] on div at bounding box center [840, 287] width 157 height 350
click at [904, 188] on div at bounding box center [840, 287] width 157 height 350
click at [904, 166] on div at bounding box center [840, 287] width 157 height 350
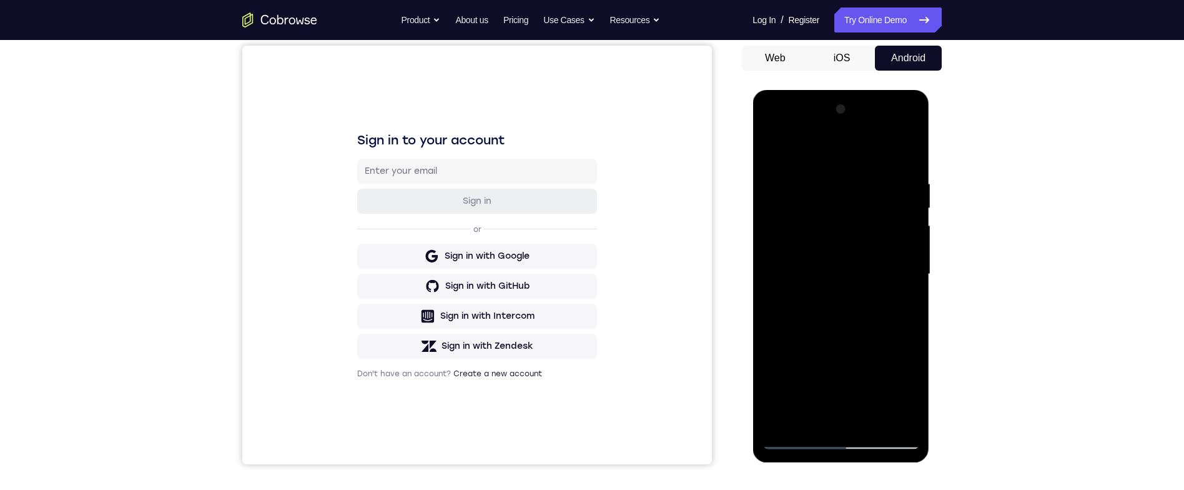
click at [834, 187] on div at bounding box center [840, 274] width 157 height 350
click at [908, 199] on div at bounding box center [840, 274] width 157 height 350
click at [911, 188] on div at bounding box center [840, 274] width 157 height 350
click at [911, 184] on div at bounding box center [840, 274] width 157 height 350
click at [904, 189] on div at bounding box center [840, 274] width 157 height 350
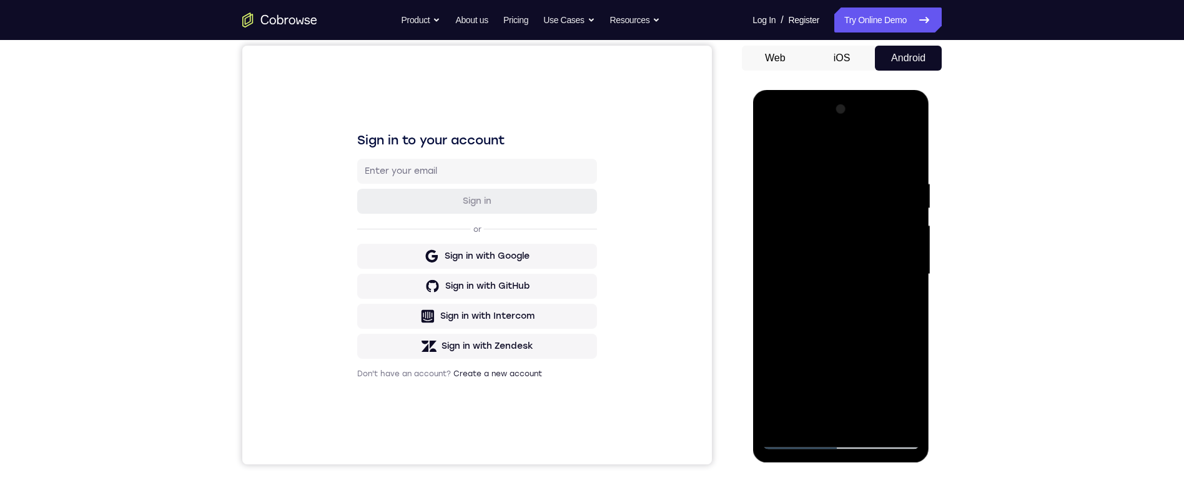
click at [906, 189] on div at bounding box center [840, 274] width 157 height 350
click at [906, 196] on div at bounding box center [840, 274] width 157 height 350
click at [908, 176] on div at bounding box center [840, 274] width 157 height 350
click at [907, 186] on div at bounding box center [840, 274] width 157 height 350
click at [906, 155] on div at bounding box center [840, 274] width 157 height 350
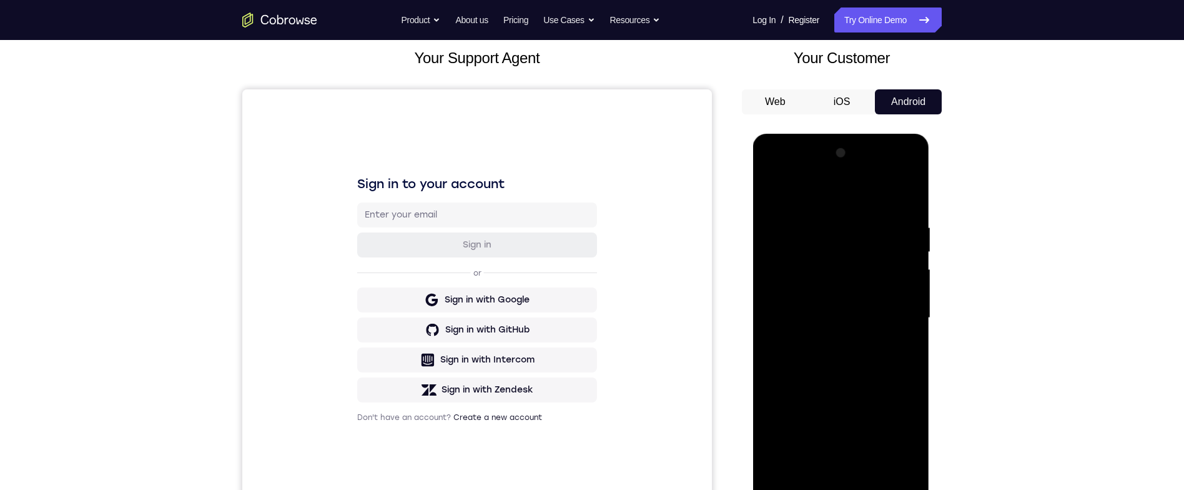
scroll to position [52, 0]
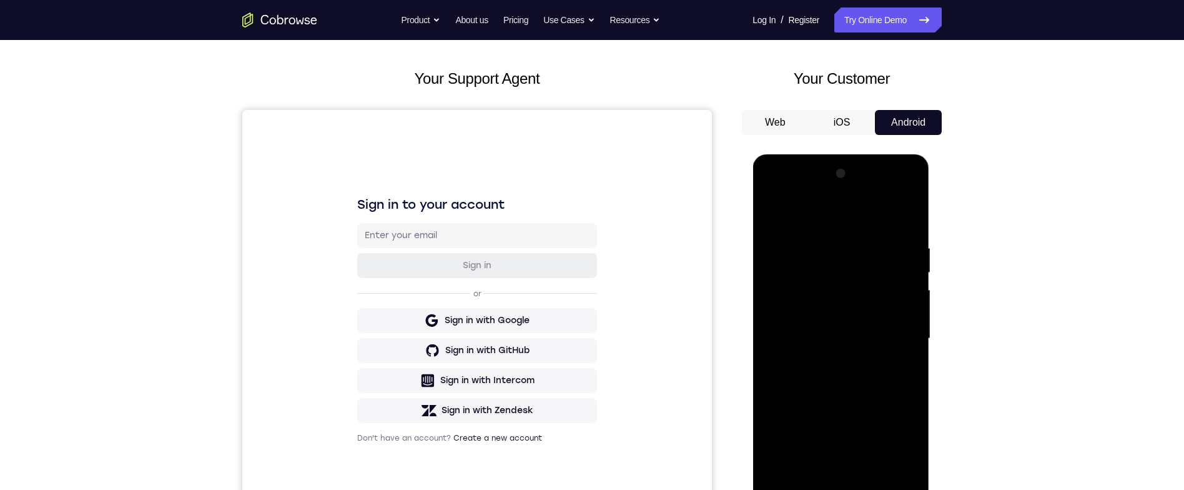
click at [831, 239] on div at bounding box center [840, 339] width 157 height 350
click at [907, 217] on div at bounding box center [840, 339] width 157 height 350
click at [871, 235] on div at bounding box center [840, 339] width 157 height 350
click at [907, 217] on div at bounding box center [840, 339] width 157 height 350
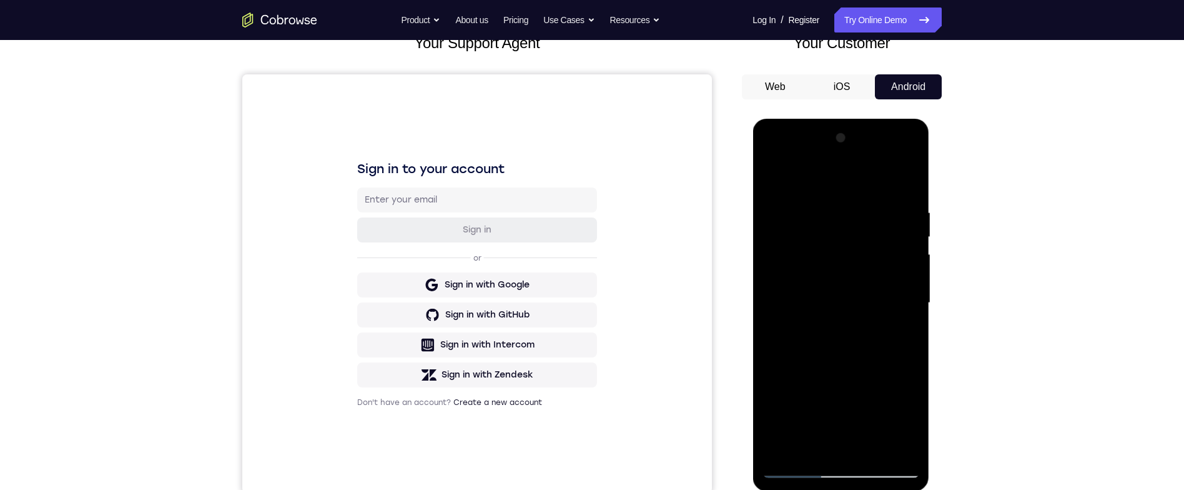
scroll to position [48, 0]
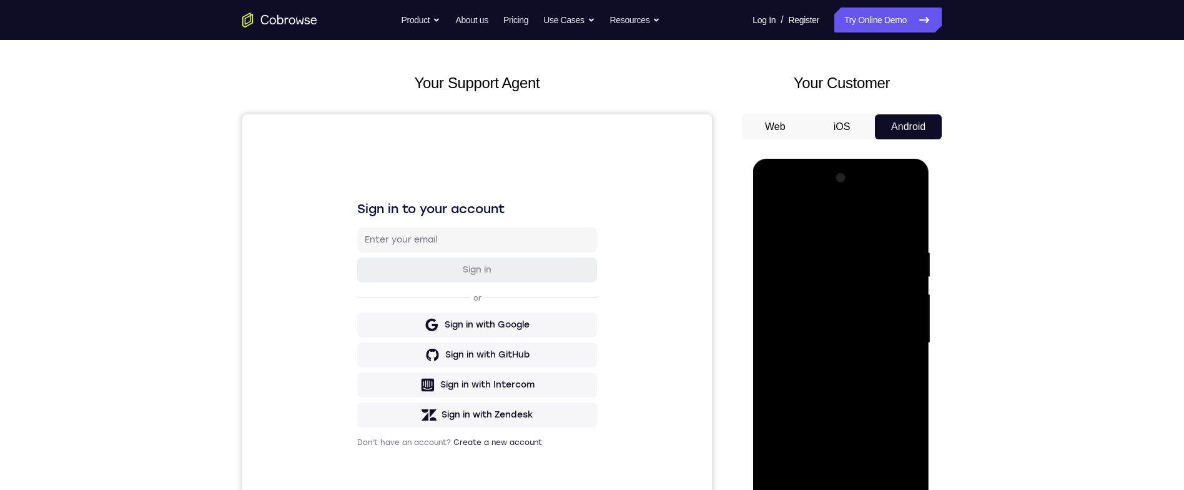
click at [911, 219] on div at bounding box center [840, 343] width 157 height 350
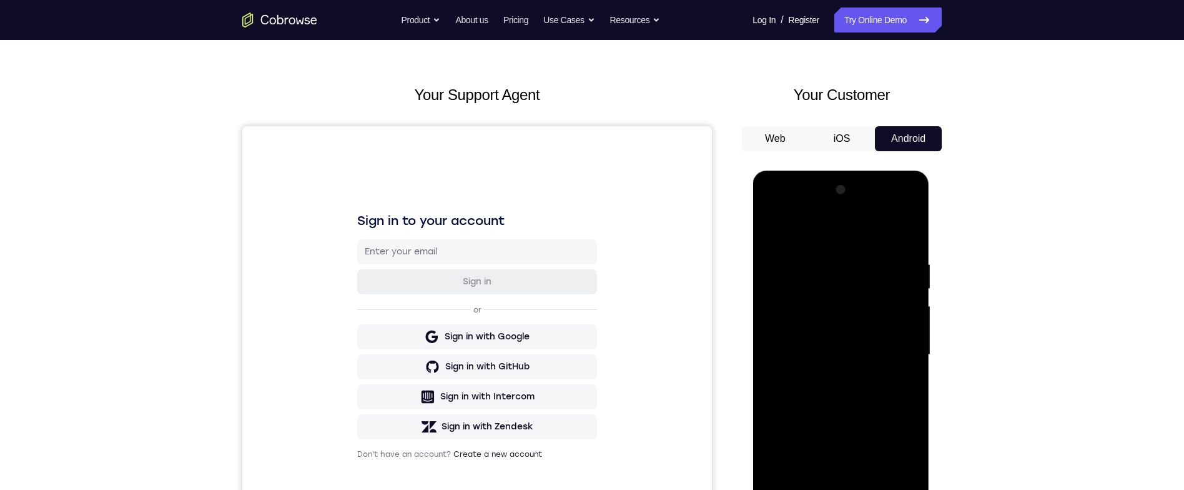
click at [781, 321] on div at bounding box center [840, 355] width 157 height 350
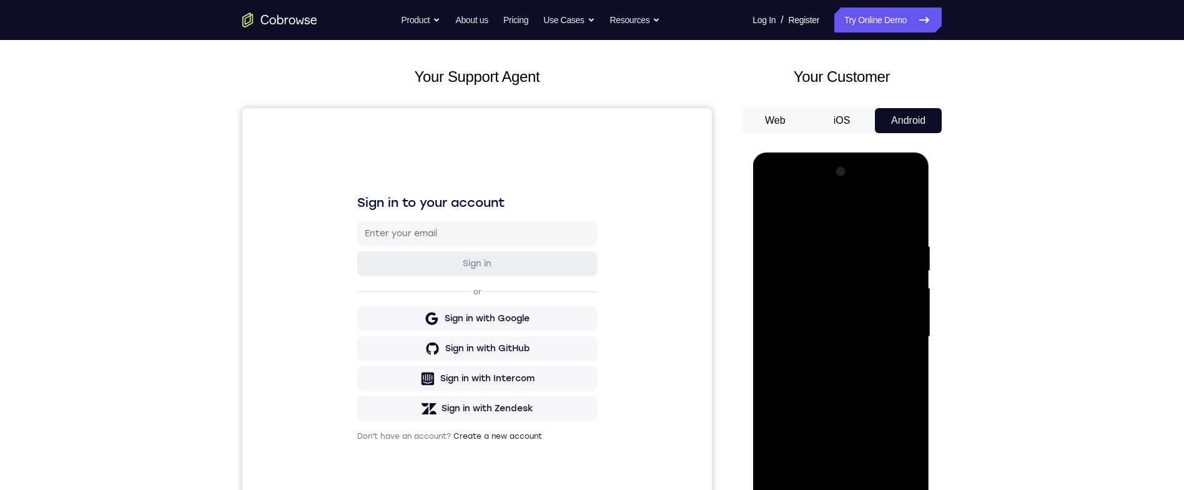
scroll to position [72, 0]
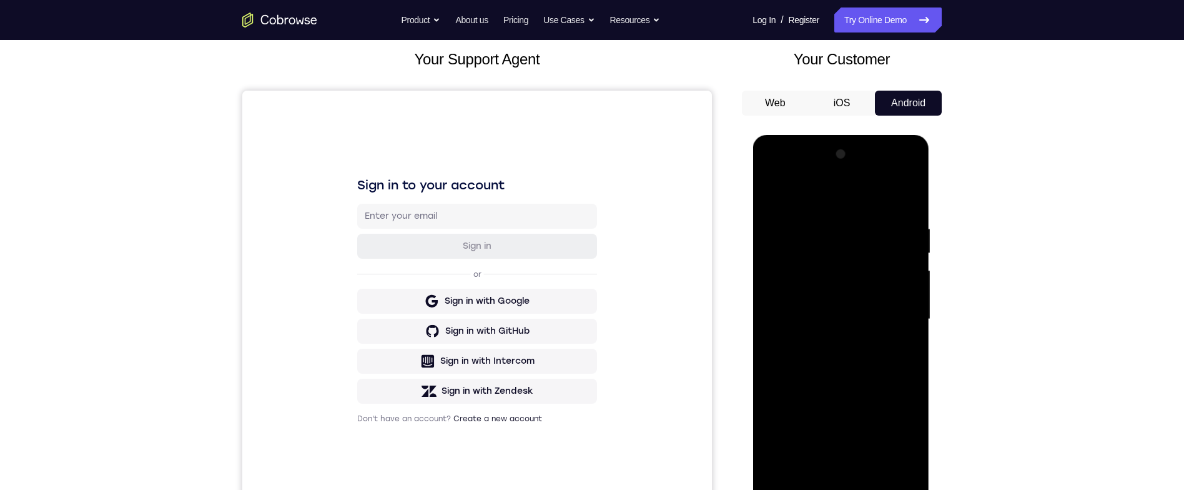
click at [871, 458] on div at bounding box center [840, 319] width 157 height 350
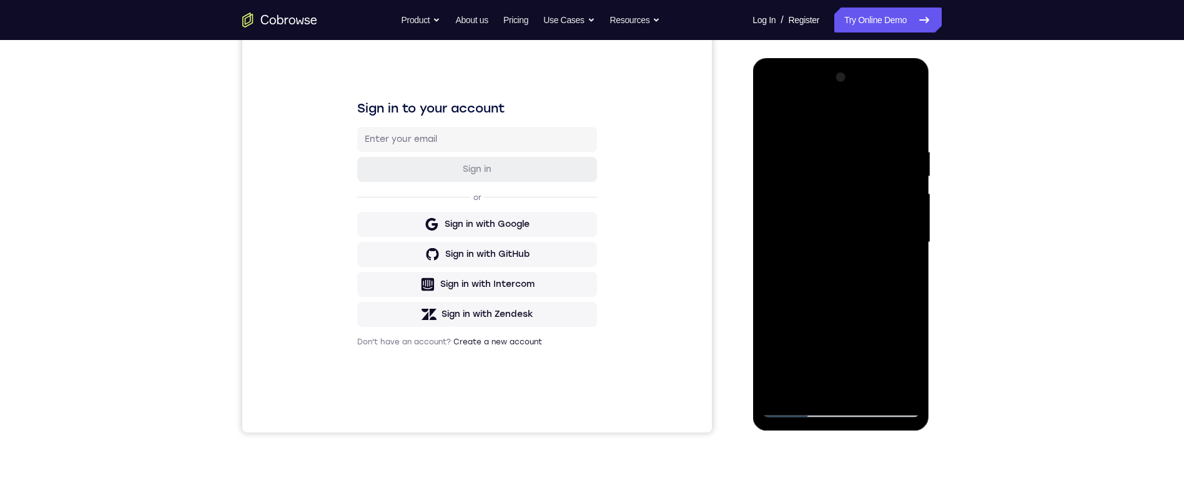
scroll to position [142, 0]
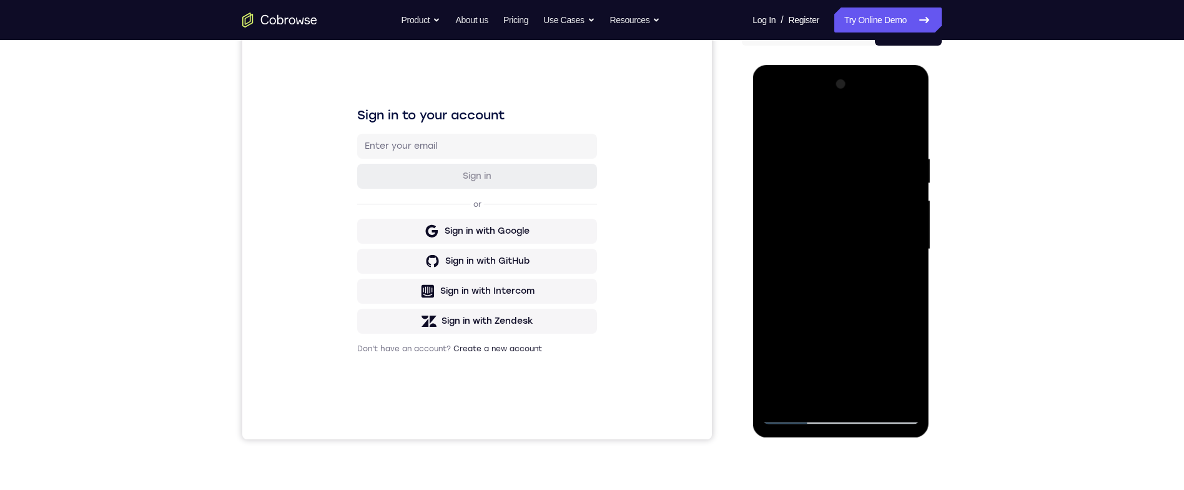
click at [874, 312] on div at bounding box center [840, 249] width 157 height 350
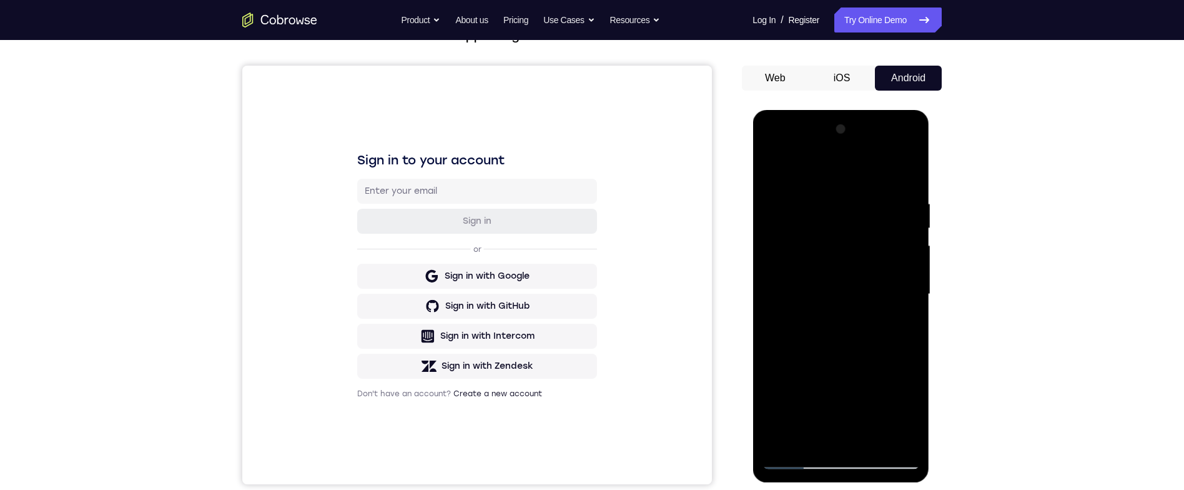
click at [808, 352] on div at bounding box center [840, 294] width 157 height 350
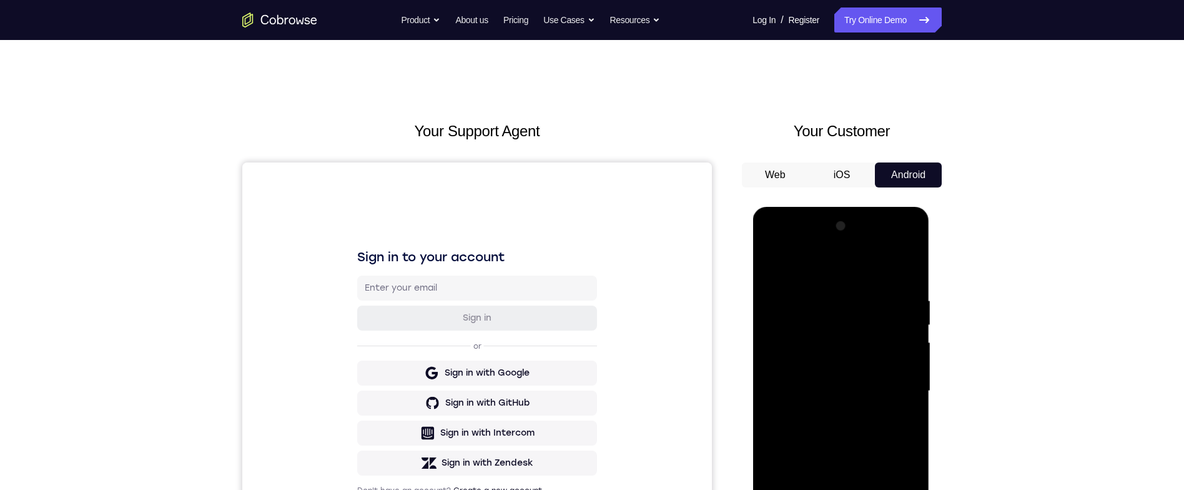
scroll to position [30, 0]
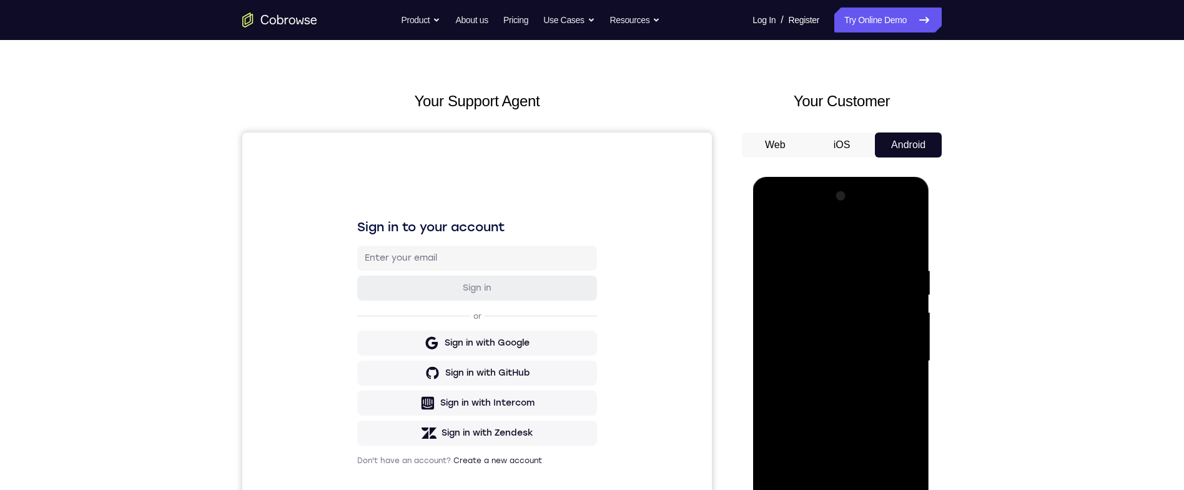
click at [906, 392] on div at bounding box center [840, 361] width 157 height 350
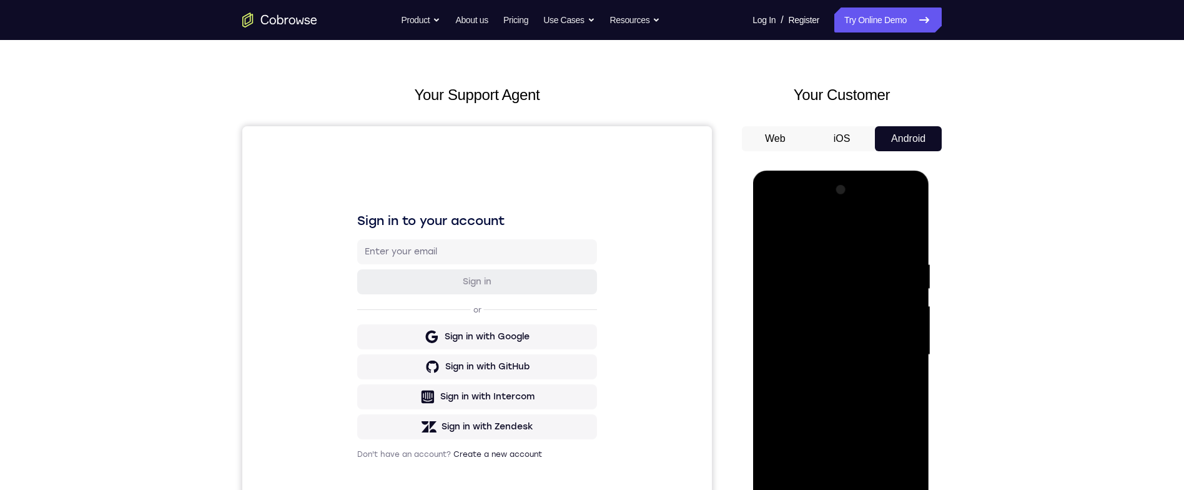
scroll to position [35, 0]
click at [911, 235] on div at bounding box center [840, 356] width 157 height 350
click at [839, 271] on div at bounding box center [840, 356] width 157 height 350
click at [848, 309] on div at bounding box center [840, 356] width 157 height 350
click at [789, 255] on div at bounding box center [840, 356] width 157 height 350
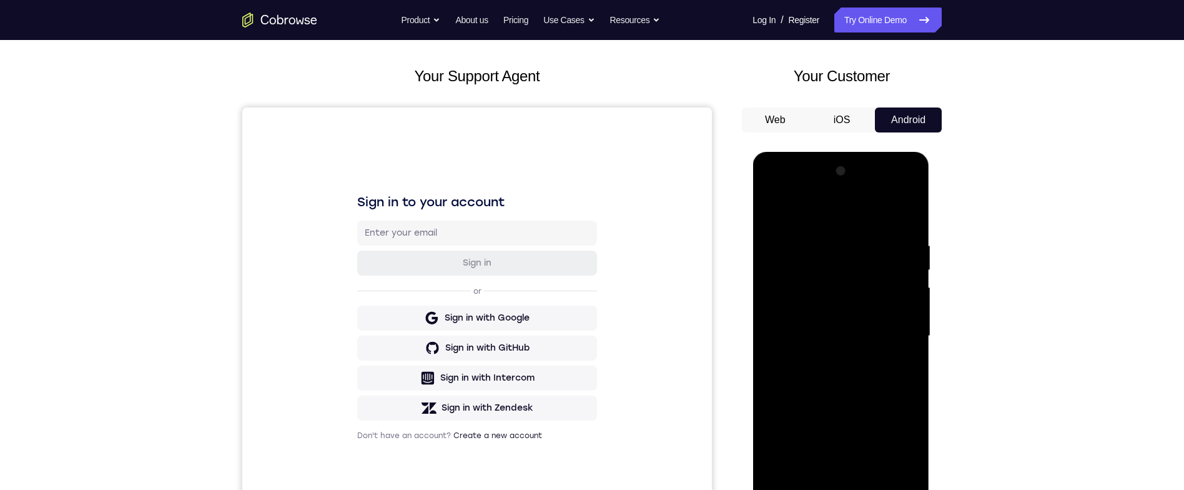
scroll to position [0, 0]
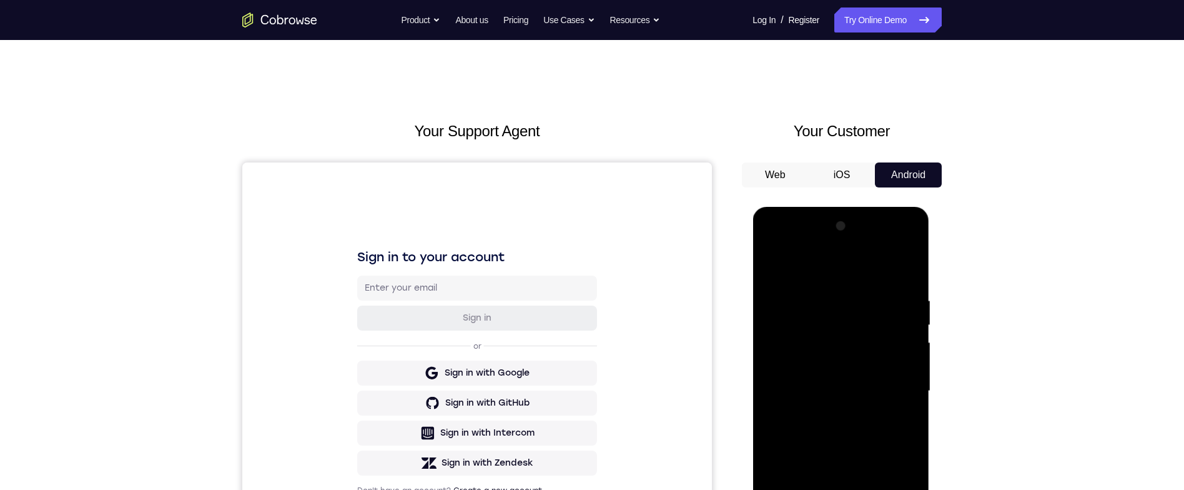
click at [781, 290] on div at bounding box center [840, 391] width 157 height 350
click at [782, 286] on div at bounding box center [840, 391] width 157 height 350
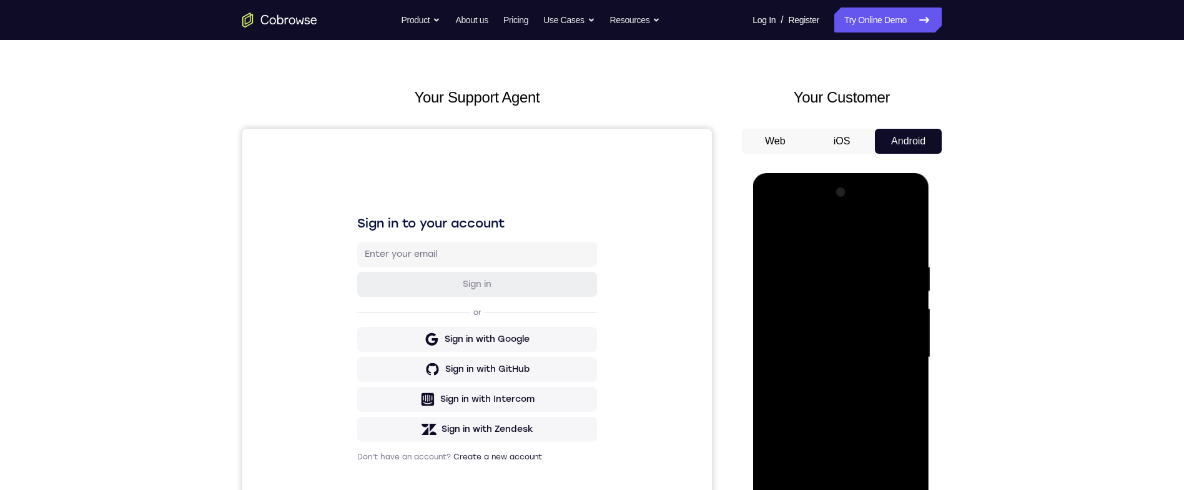
scroll to position [32, 0]
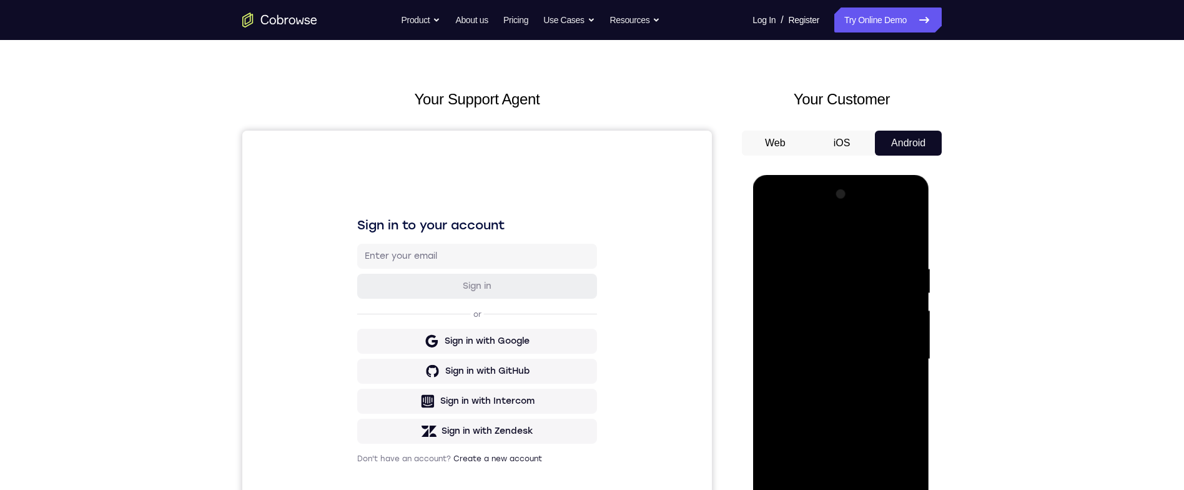
click at [773, 226] on div at bounding box center [840, 359] width 157 height 350
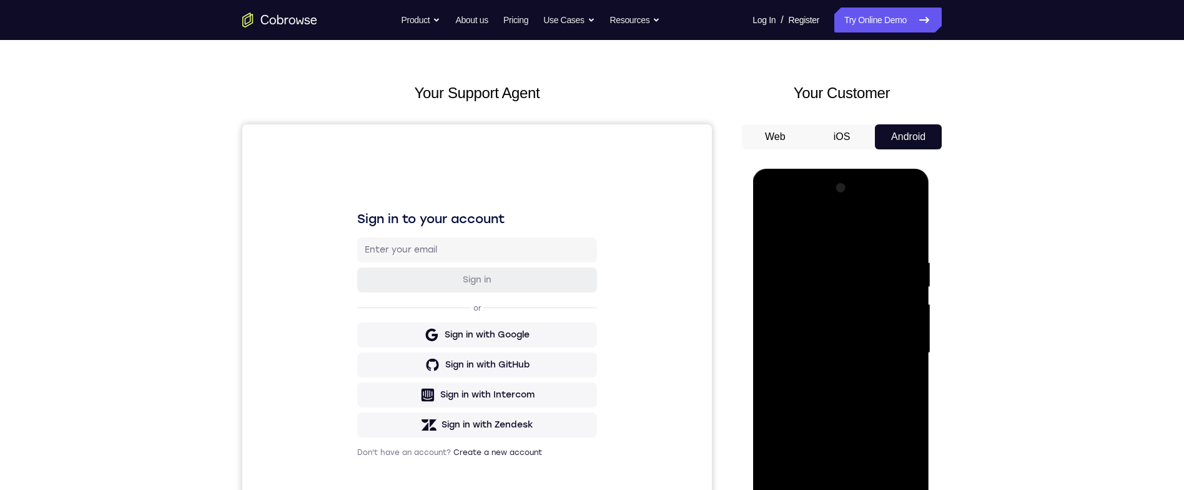
click at [877, 388] on div at bounding box center [840, 353] width 157 height 350
click at [911, 234] on div at bounding box center [840, 353] width 157 height 350
click at [849, 388] on div at bounding box center [840, 353] width 157 height 350
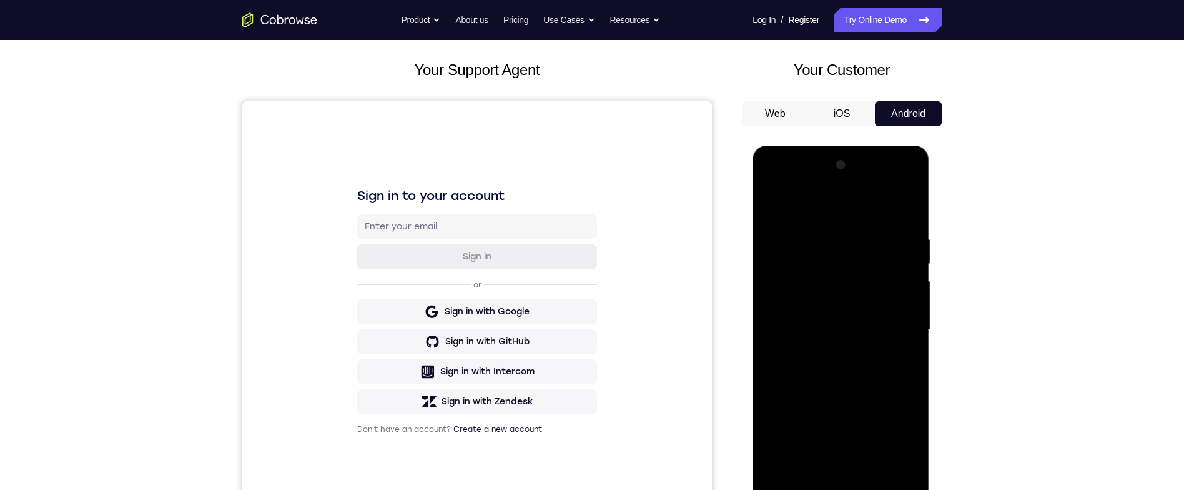
scroll to position [28, 0]
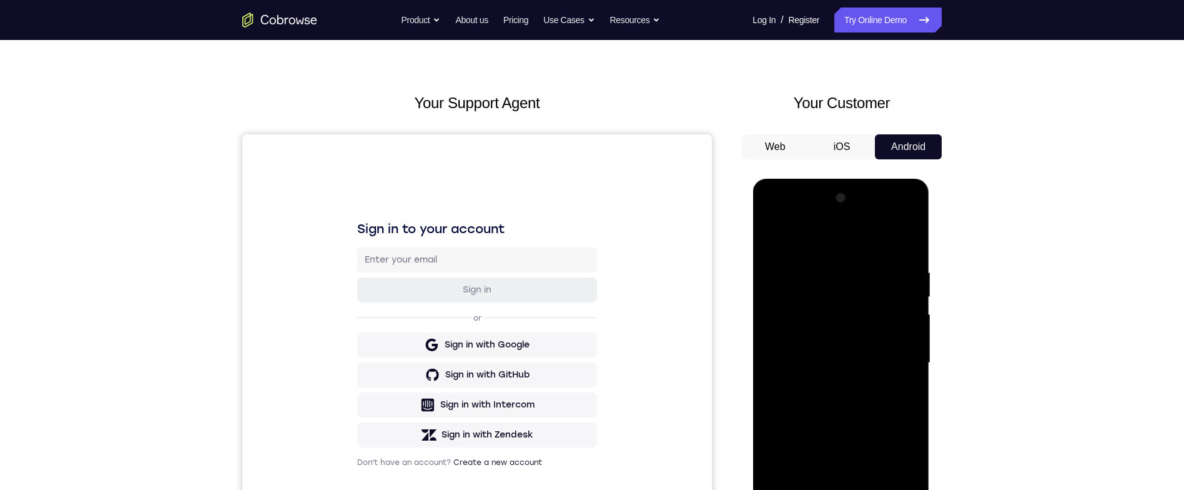
click at [913, 241] on div at bounding box center [840, 363] width 157 height 350
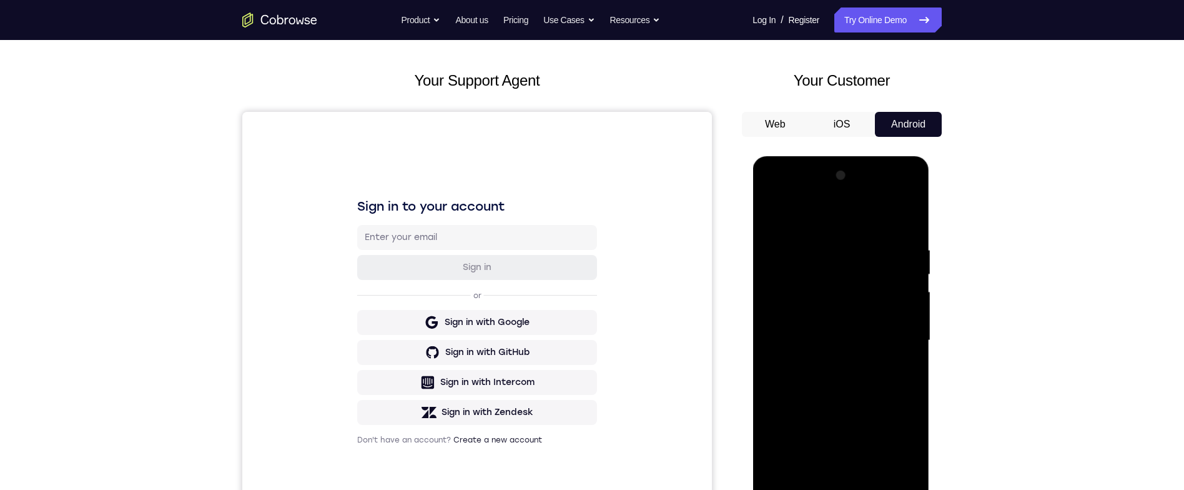
scroll to position [52, 0]
click at [854, 426] on div at bounding box center [840, 339] width 157 height 350
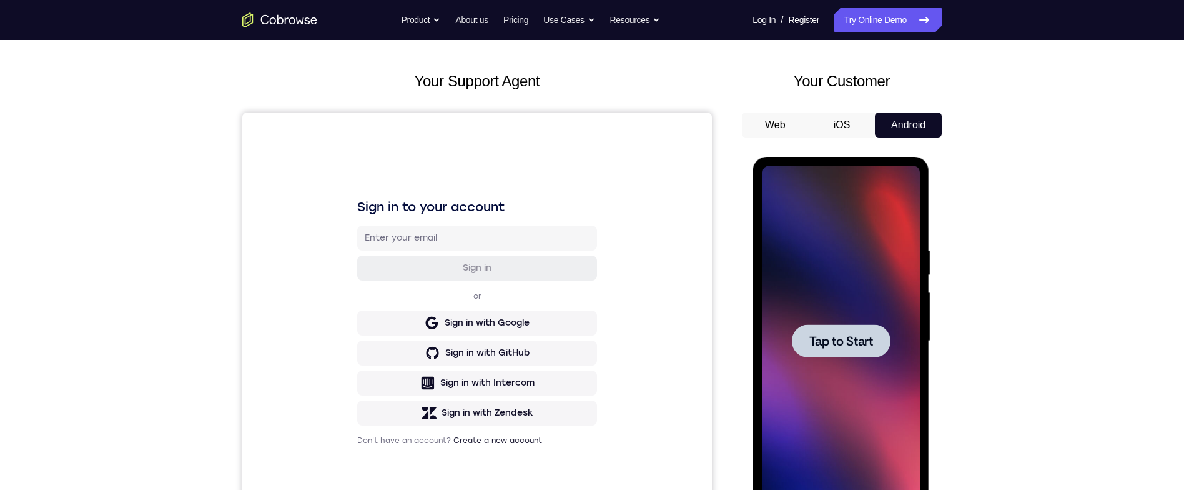
scroll to position [157, 0]
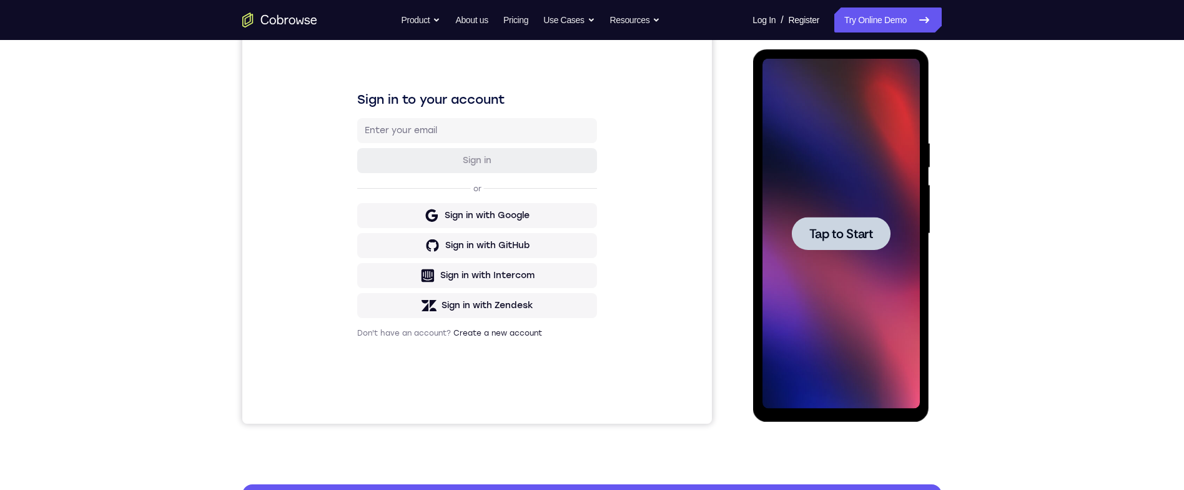
click at [869, 220] on div at bounding box center [840, 233] width 99 height 33
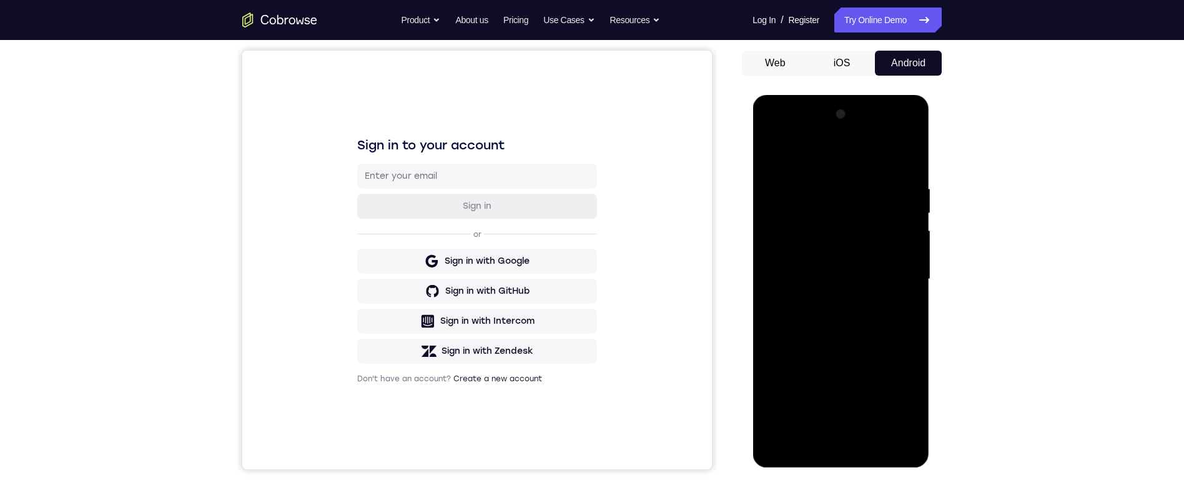
scroll to position [117, 0]
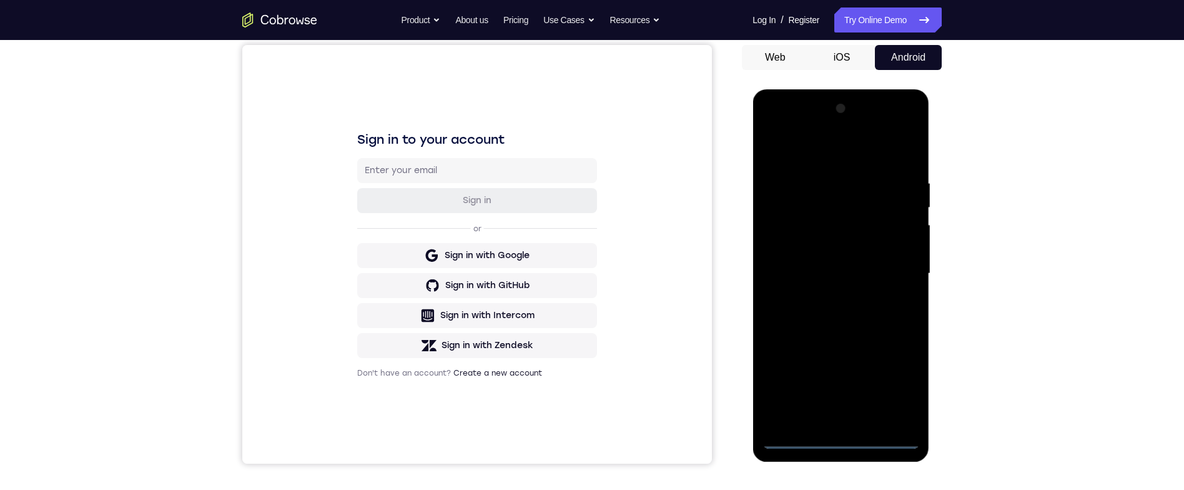
click at [846, 434] on div at bounding box center [840, 274] width 157 height 350
click at [848, 438] on div at bounding box center [840, 274] width 157 height 350
click at [900, 384] on div at bounding box center [840, 274] width 157 height 350
click at [871, 152] on div at bounding box center [840, 274] width 157 height 350
click at [895, 272] on div at bounding box center [840, 274] width 157 height 350
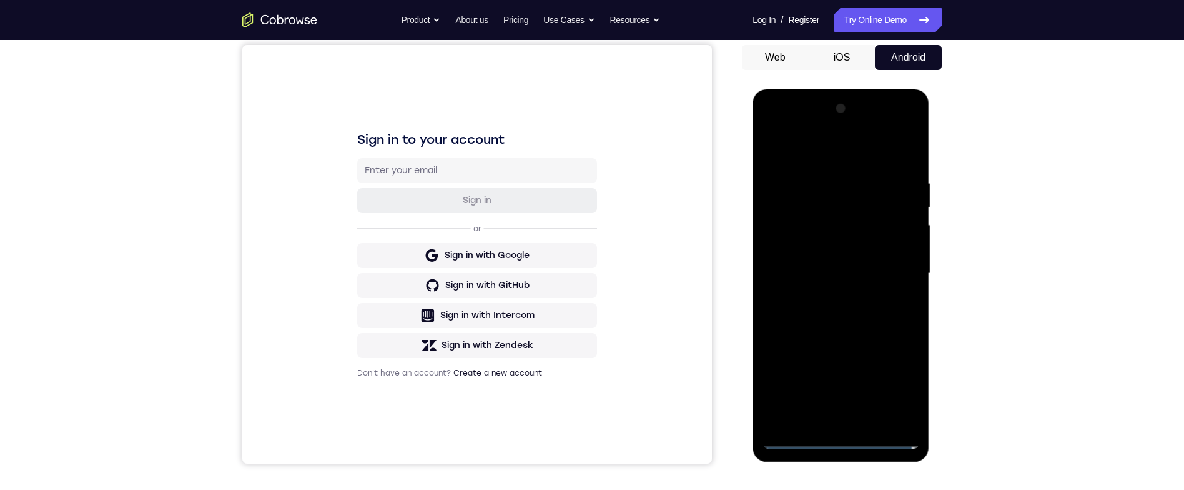
click at [824, 413] on div at bounding box center [840, 274] width 157 height 350
click at [826, 414] on div at bounding box center [840, 274] width 157 height 350
click at [898, 264] on div at bounding box center [840, 272] width 157 height 350
click at [883, 245] on div at bounding box center [840, 272] width 157 height 350
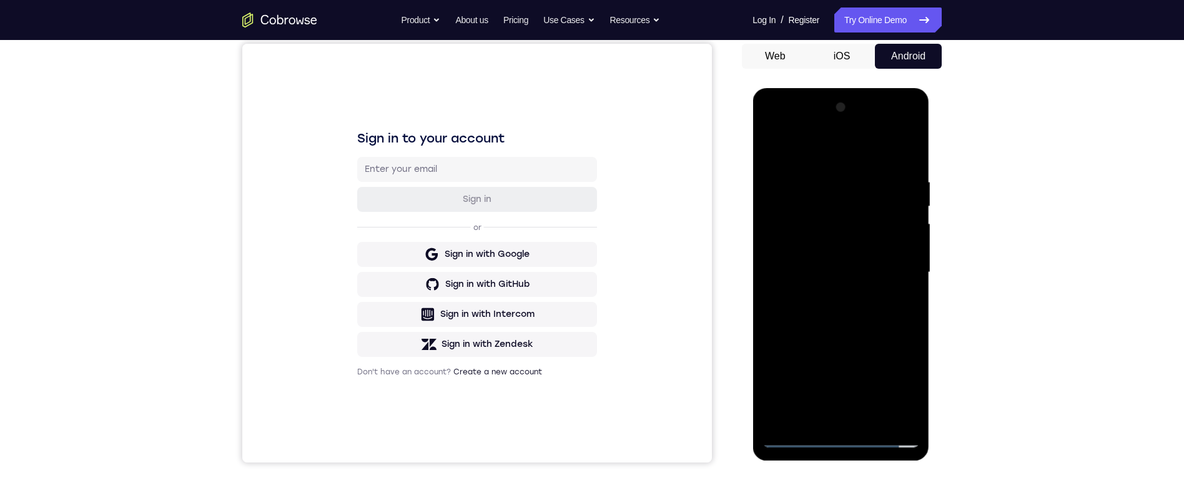
click at [880, 275] on div at bounding box center [840, 272] width 157 height 350
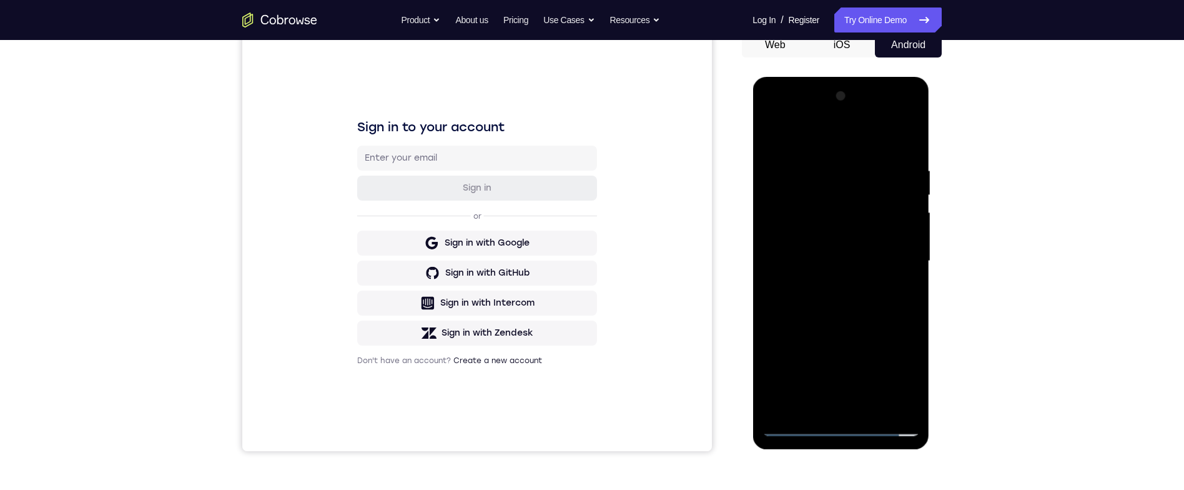
scroll to position [104, 0]
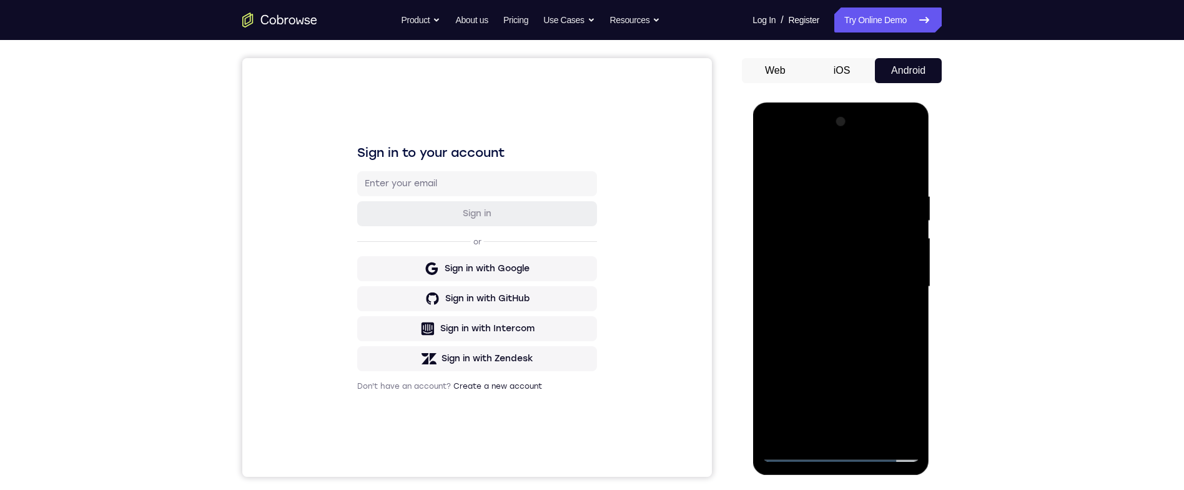
click at [878, 328] on div at bounding box center [840, 287] width 157 height 350
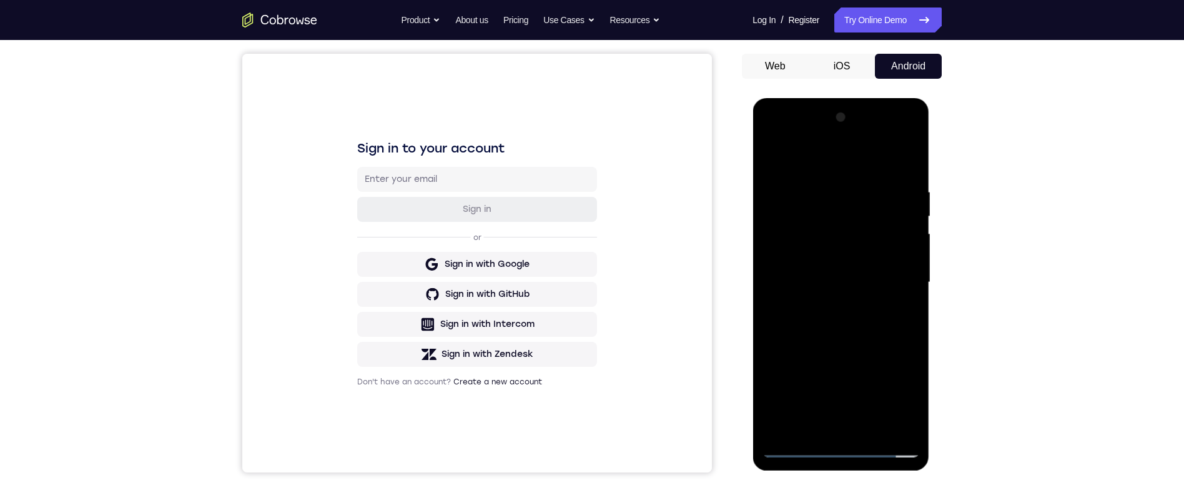
scroll to position [131, 0]
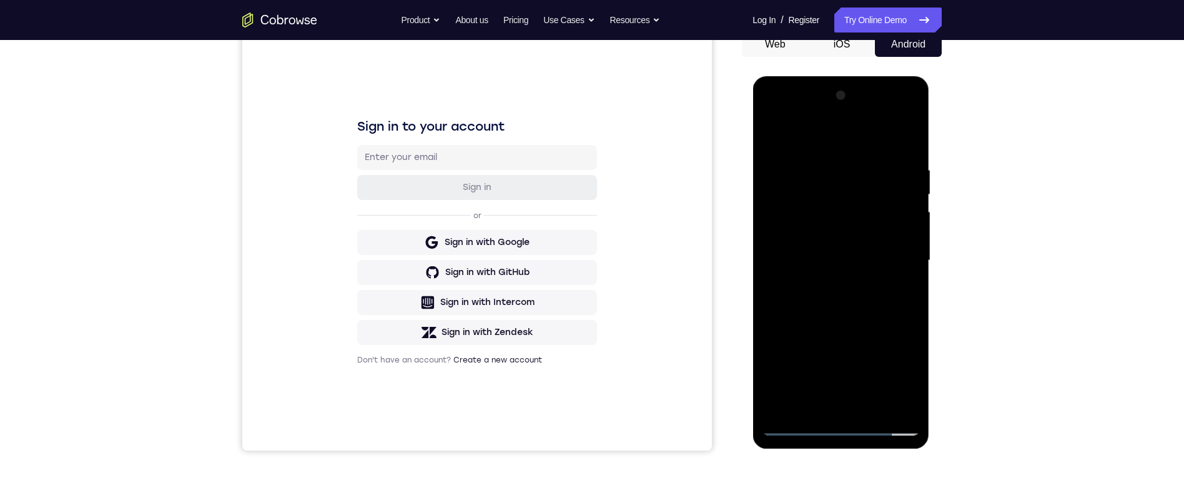
click at [899, 139] on div at bounding box center [840, 261] width 157 height 350
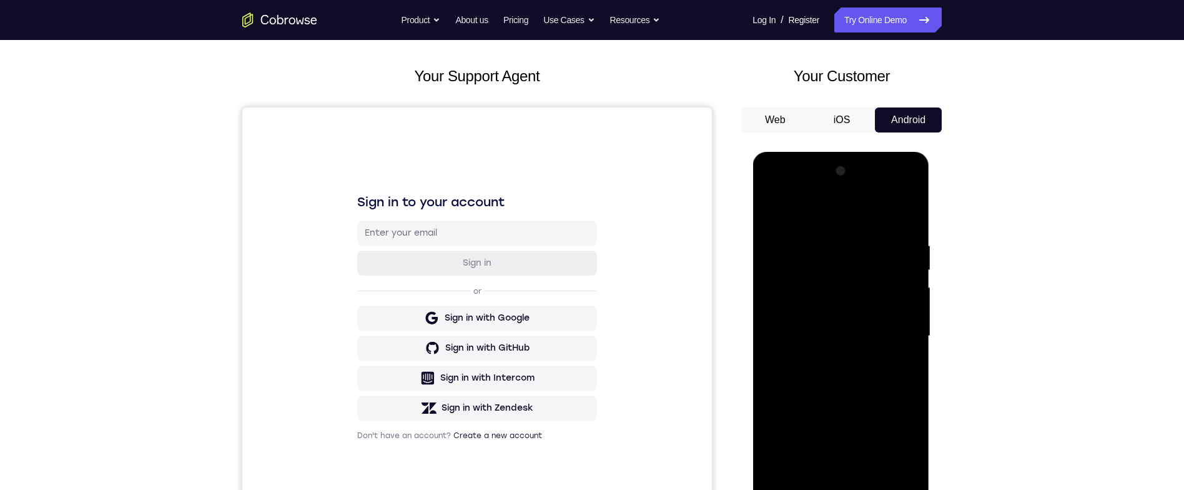
click at [901, 213] on div at bounding box center [840, 336] width 157 height 350
click at [909, 222] on div at bounding box center [840, 336] width 157 height 350
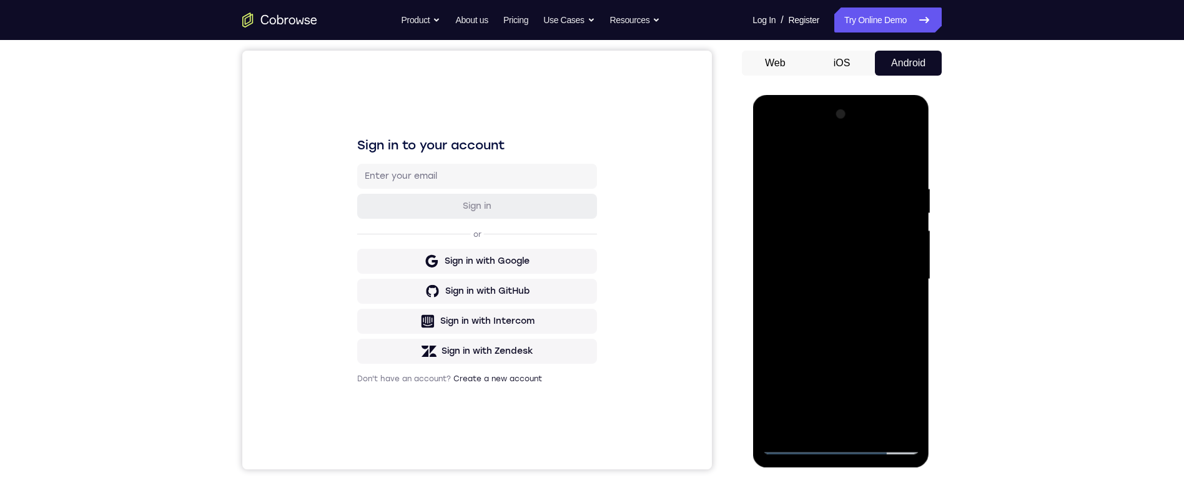
scroll to position [151, 0]
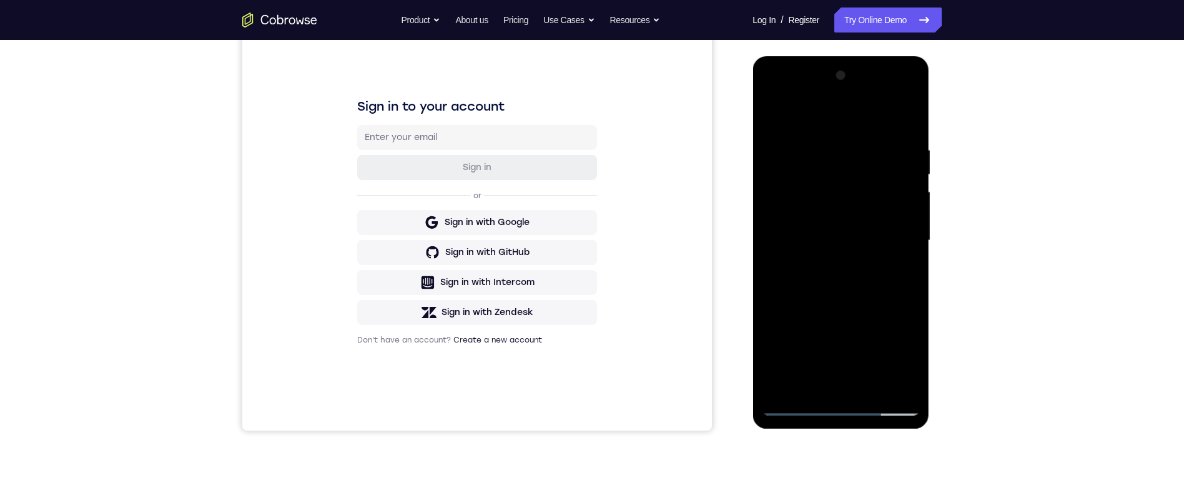
click at [819, 352] on div at bounding box center [840, 241] width 157 height 350
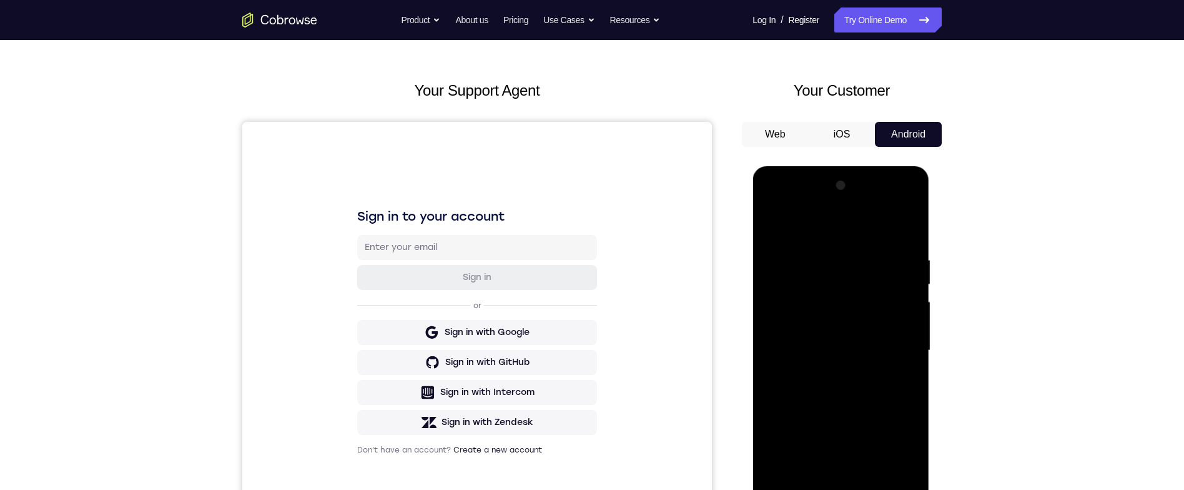
scroll to position [2, 0]
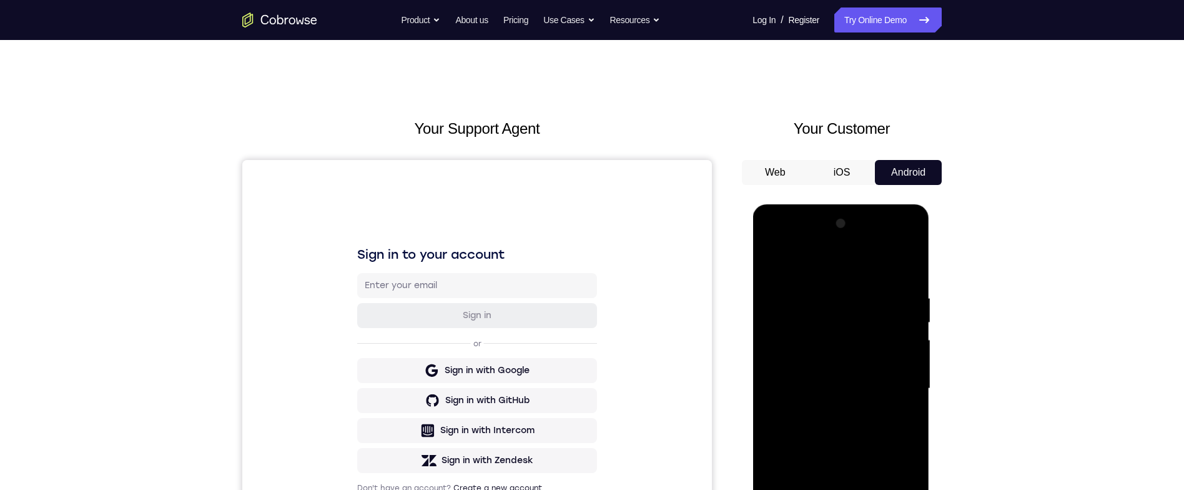
click at [829, 290] on div at bounding box center [840, 389] width 157 height 350
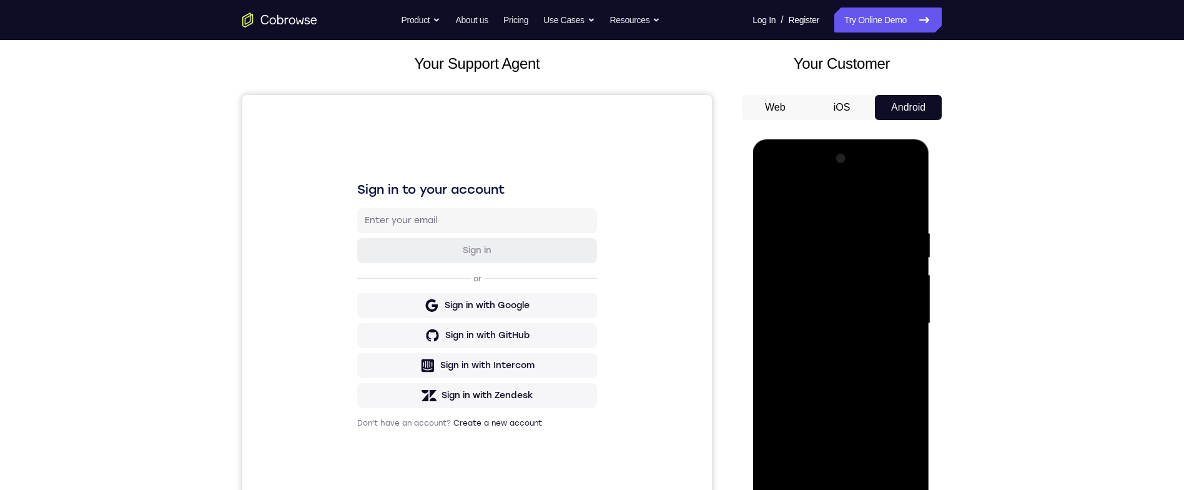
scroll to position [48, 0]
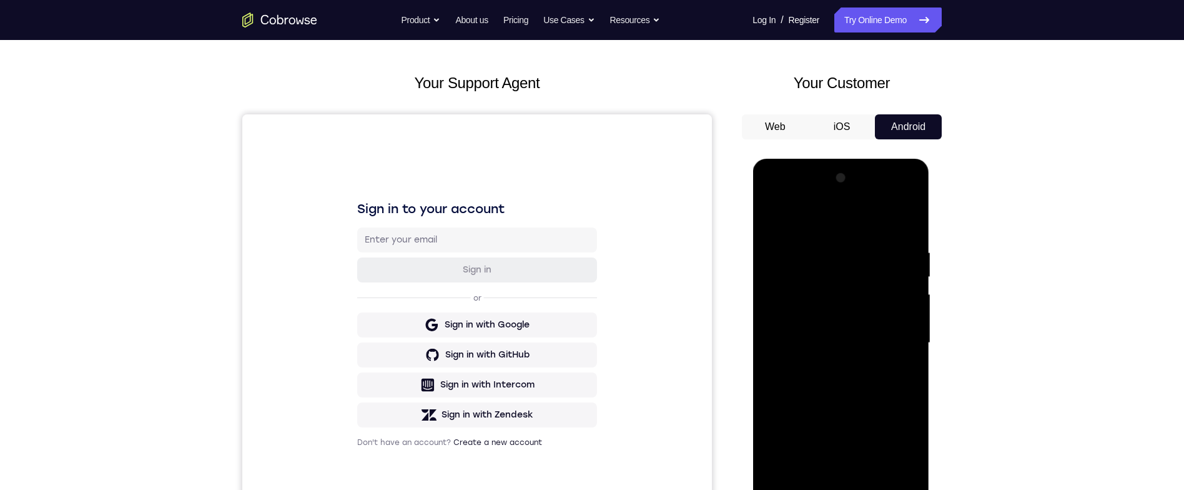
click at [904, 224] on div at bounding box center [840, 343] width 157 height 350
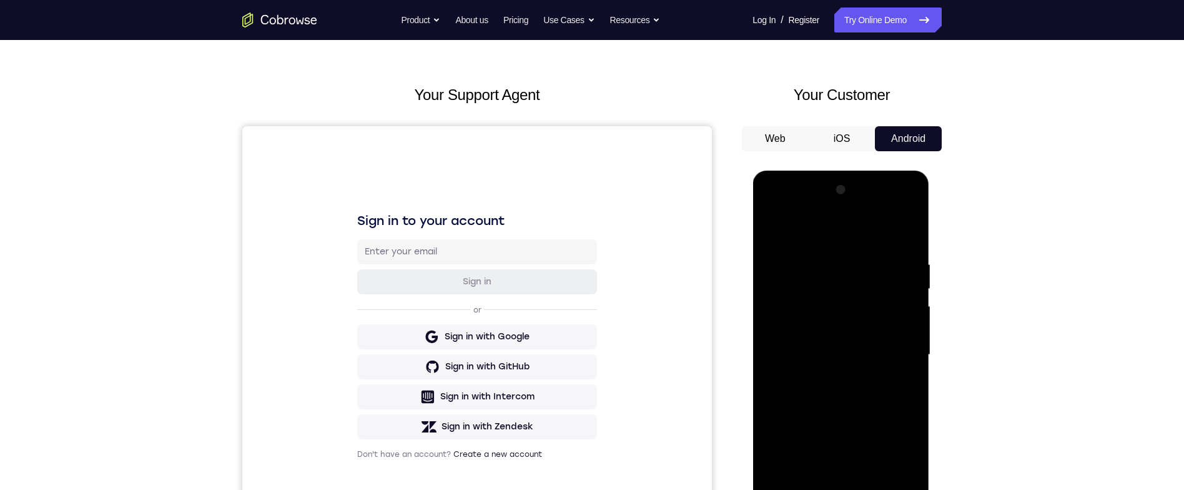
click at [855, 249] on div at bounding box center [840, 355] width 157 height 350
click at [894, 290] on div at bounding box center [840, 355] width 157 height 350
click at [906, 232] on div at bounding box center [840, 355] width 157 height 350
click at [906, 259] on div at bounding box center [840, 355] width 157 height 350
click at [901, 278] on div at bounding box center [840, 355] width 157 height 350
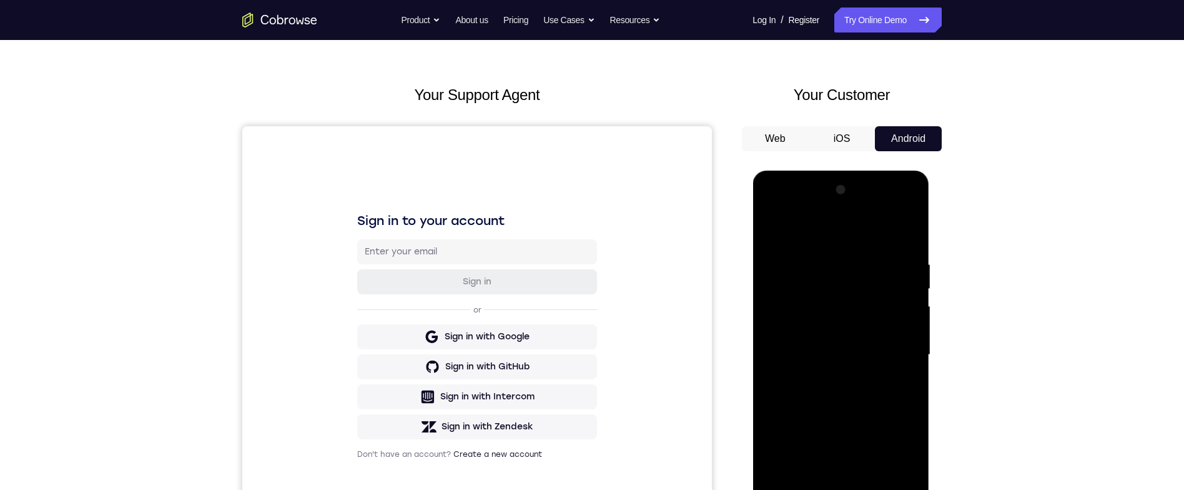
click at [904, 237] on div at bounding box center [840, 355] width 157 height 350
click at [903, 257] on div at bounding box center [840, 355] width 157 height 350
click at [775, 233] on div at bounding box center [840, 355] width 157 height 350
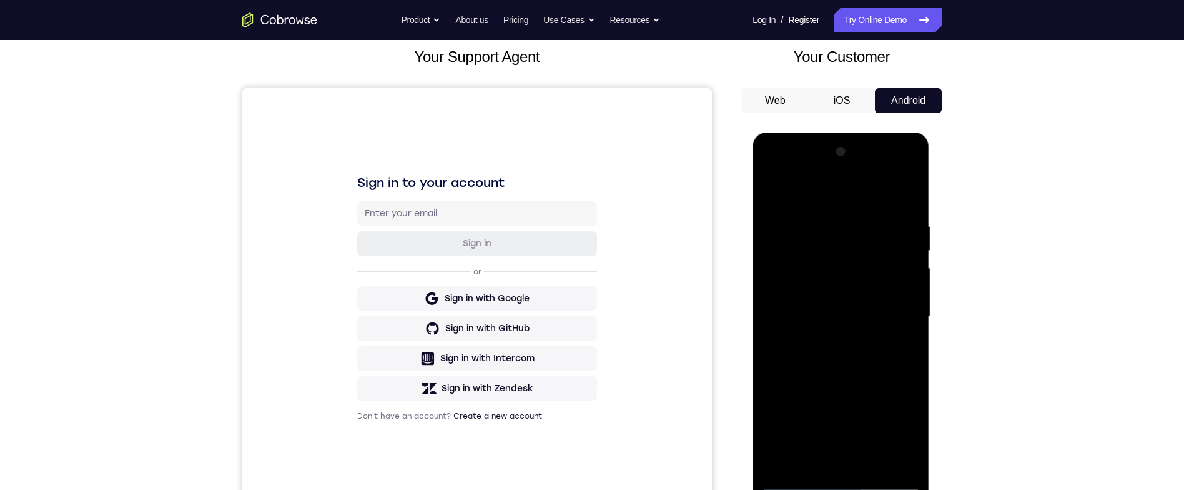
click at [828, 299] on div at bounding box center [840, 317] width 157 height 350
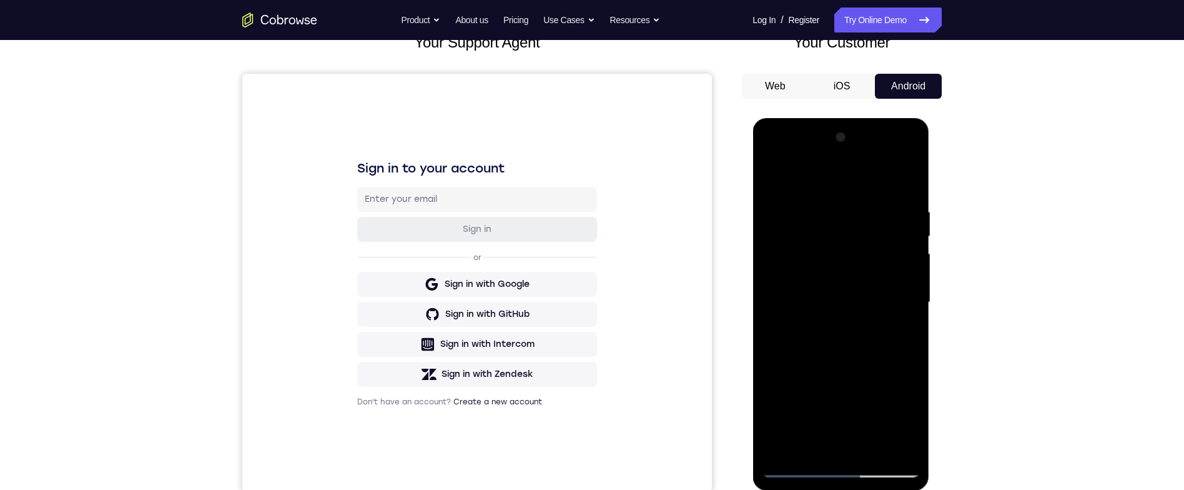
scroll to position [35, 0]
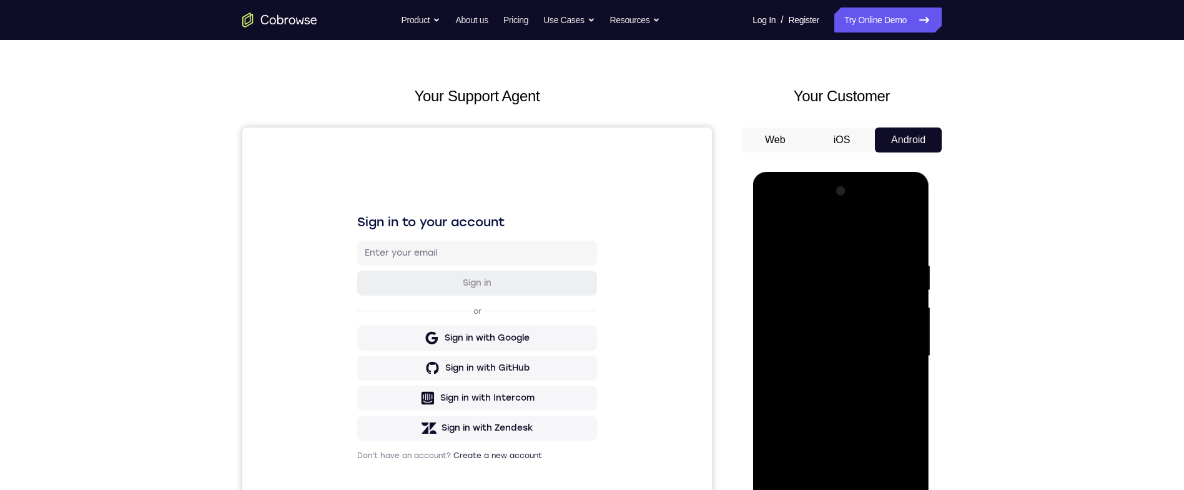
click at [903, 268] on div at bounding box center [840, 356] width 157 height 350
click at [903, 272] on div at bounding box center [840, 356] width 157 height 350
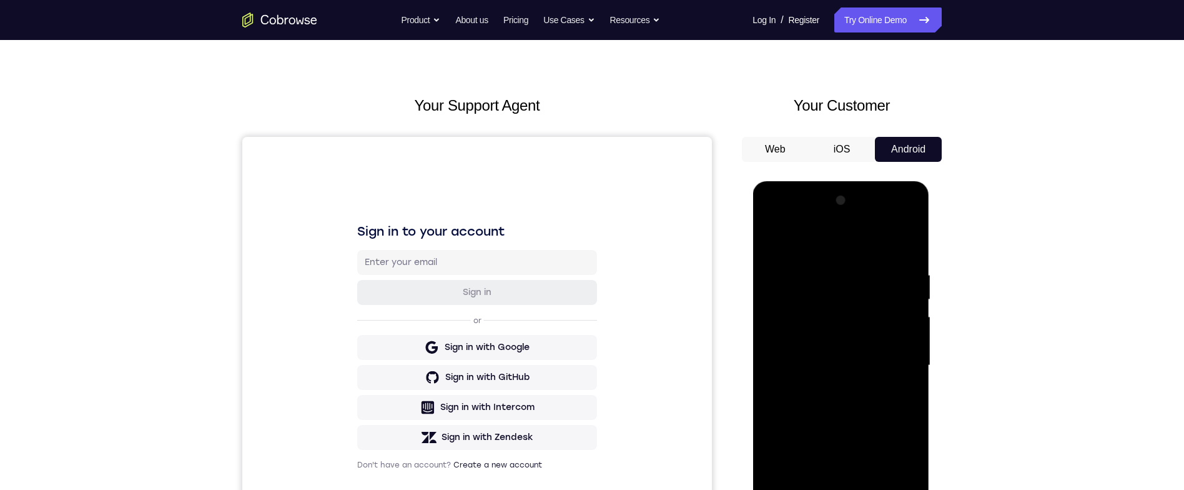
scroll to position [27, 0]
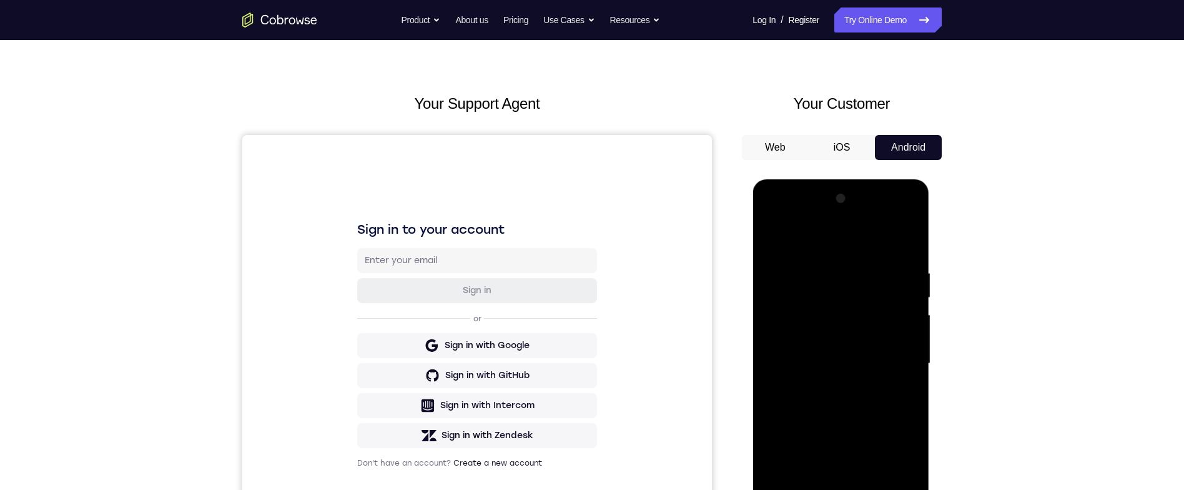
click at [907, 274] on div at bounding box center [840, 364] width 157 height 350
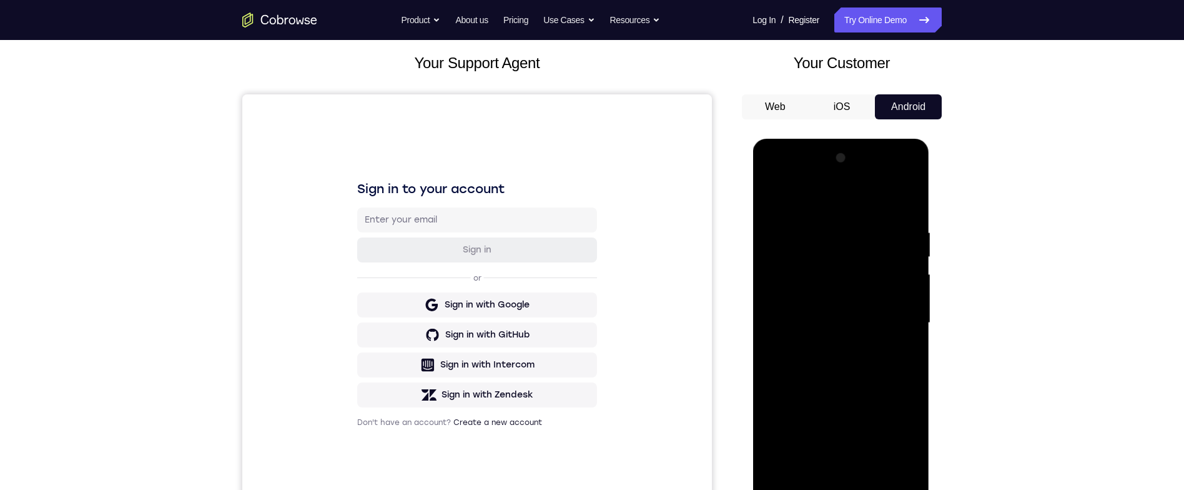
scroll to position [86, 0]
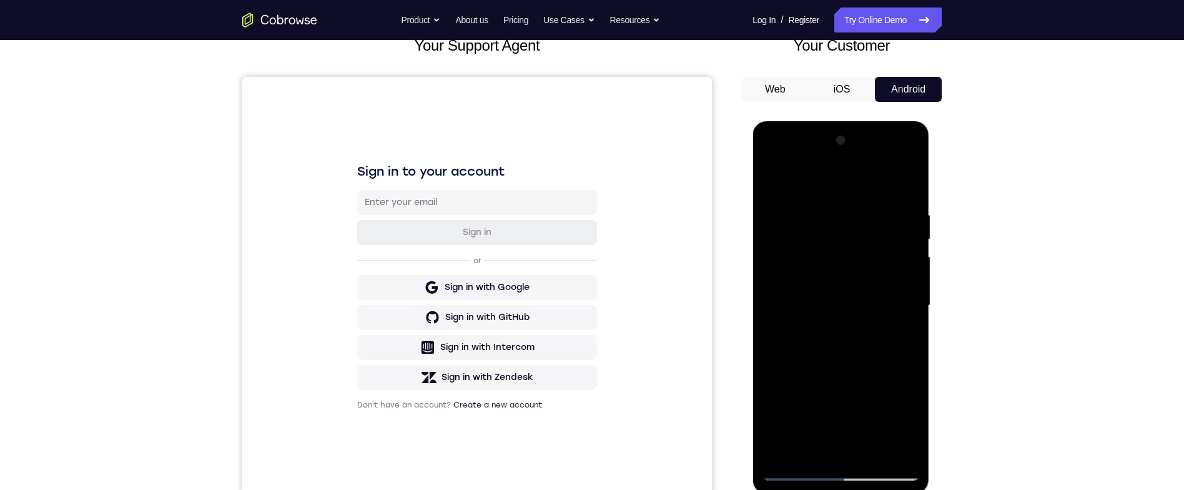
click at [906, 262] on div at bounding box center [840, 306] width 157 height 350
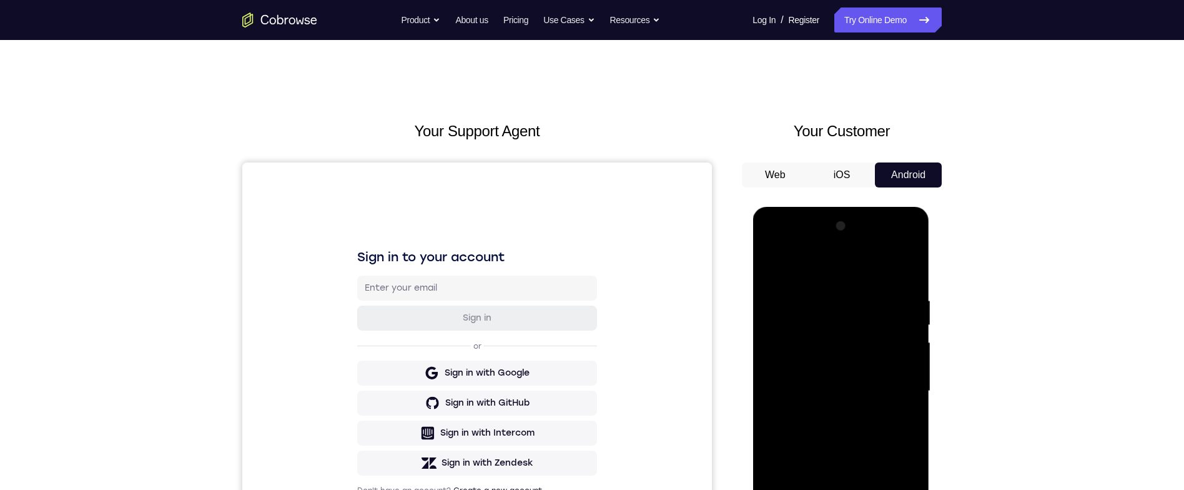
scroll to position [77, 0]
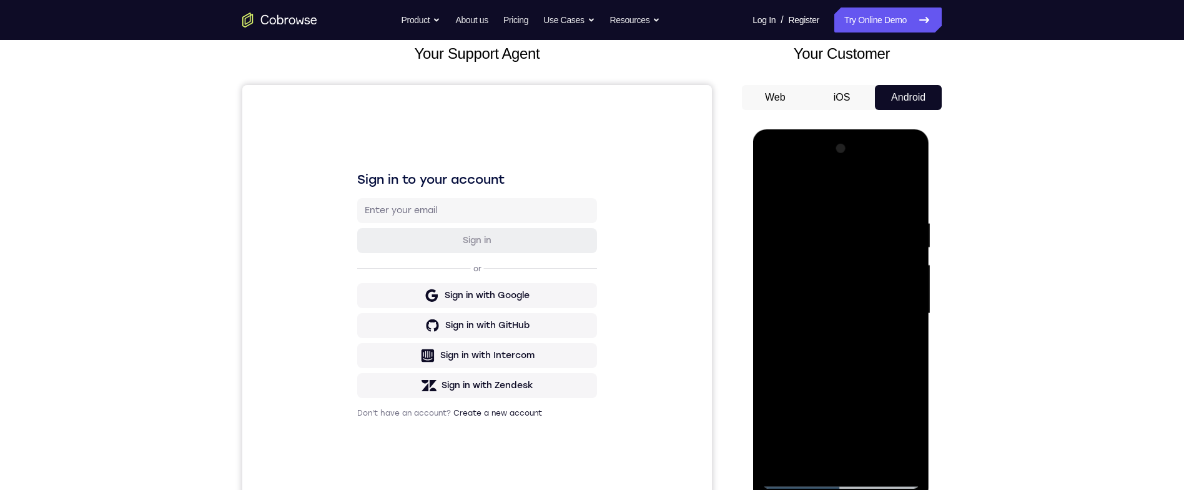
click at [906, 214] on div at bounding box center [840, 314] width 157 height 350
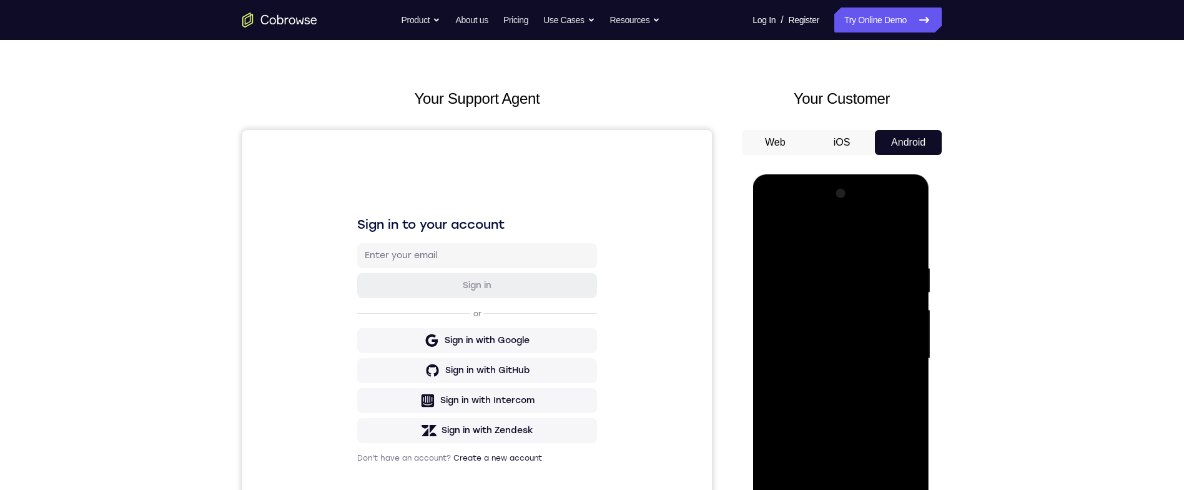
scroll to position [69, 0]
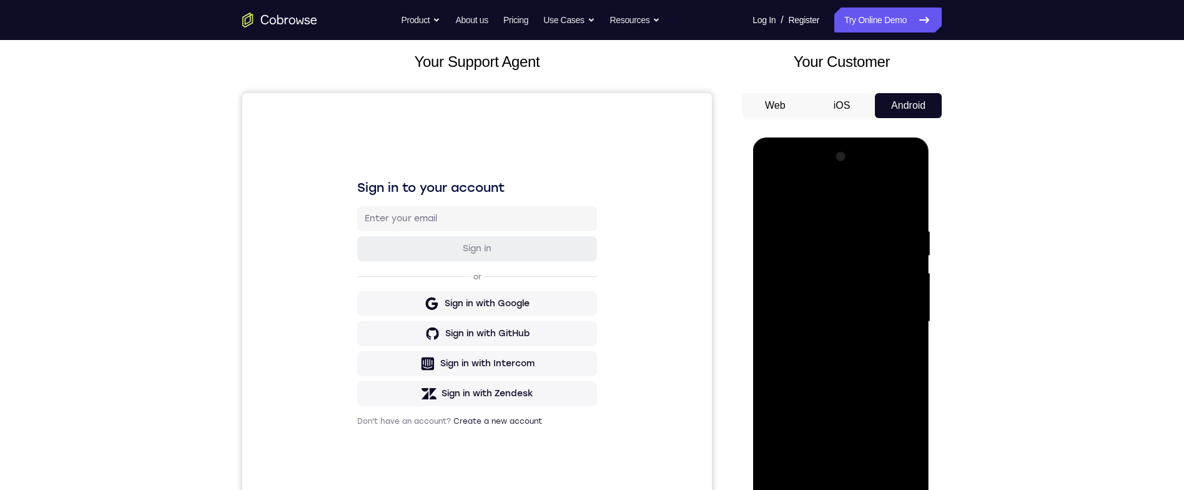
click at [914, 165] on div at bounding box center [840, 322] width 157 height 350
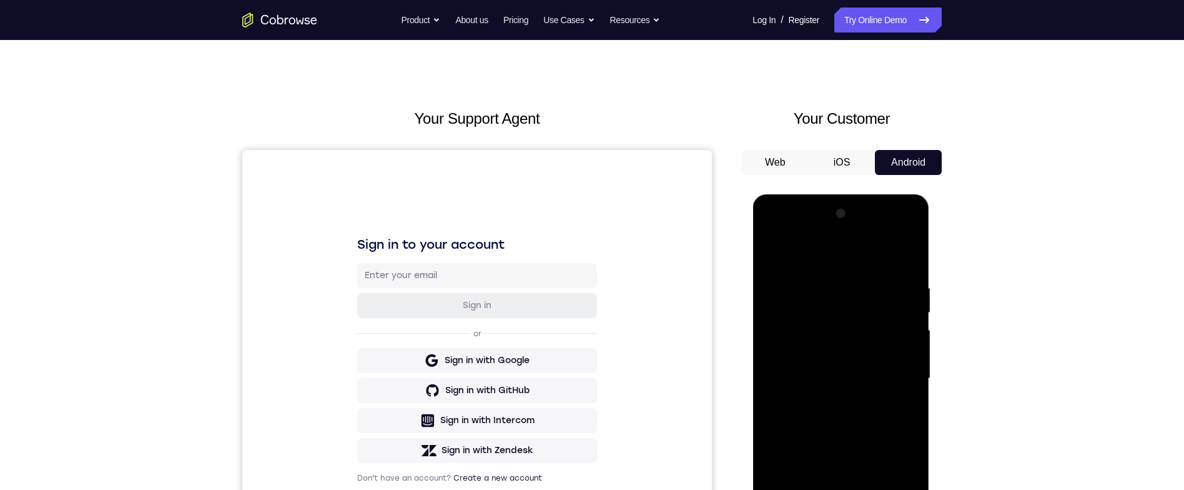
scroll to position [47, 0]
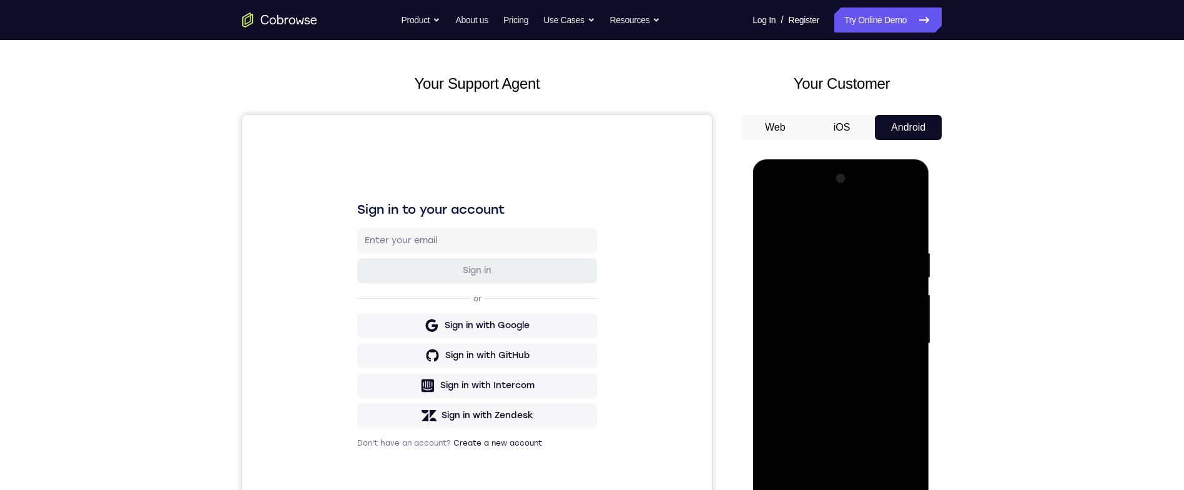
click at [860, 322] on div at bounding box center [840, 344] width 157 height 350
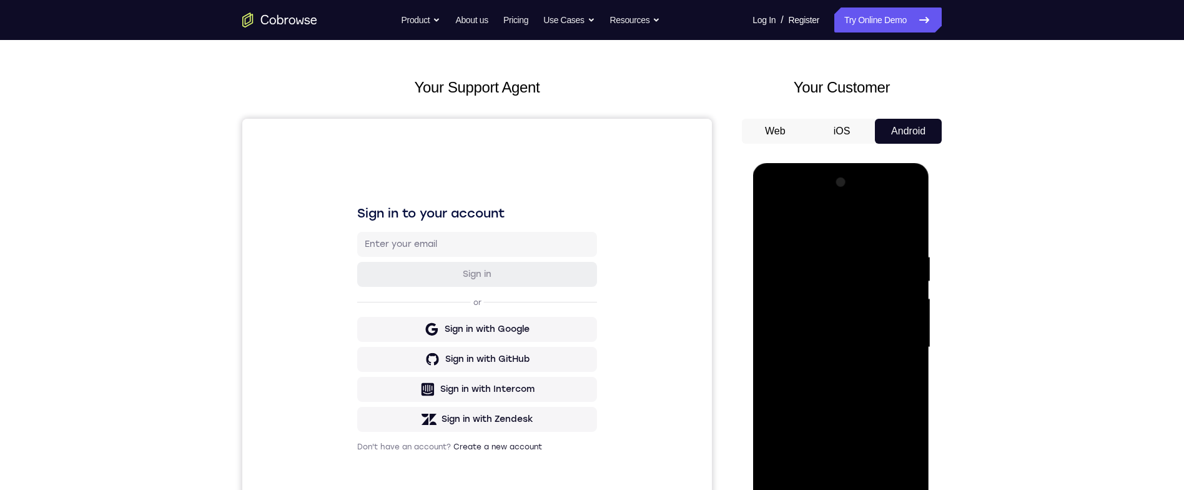
scroll to position [26, 0]
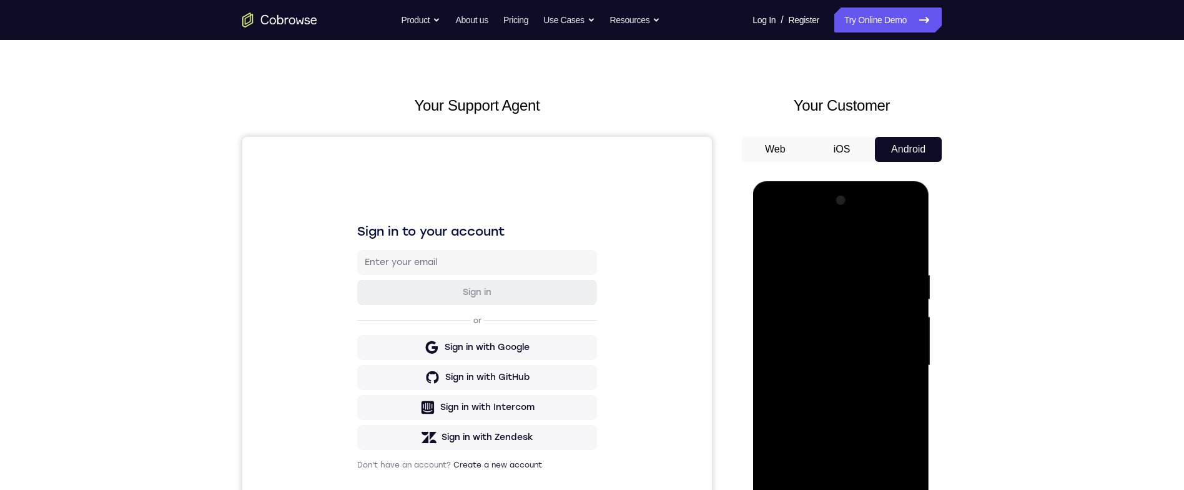
click at [900, 277] on div at bounding box center [840, 366] width 157 height 350
click at [904, 272] on div at bounding box center [840, 366] width 157 height 350
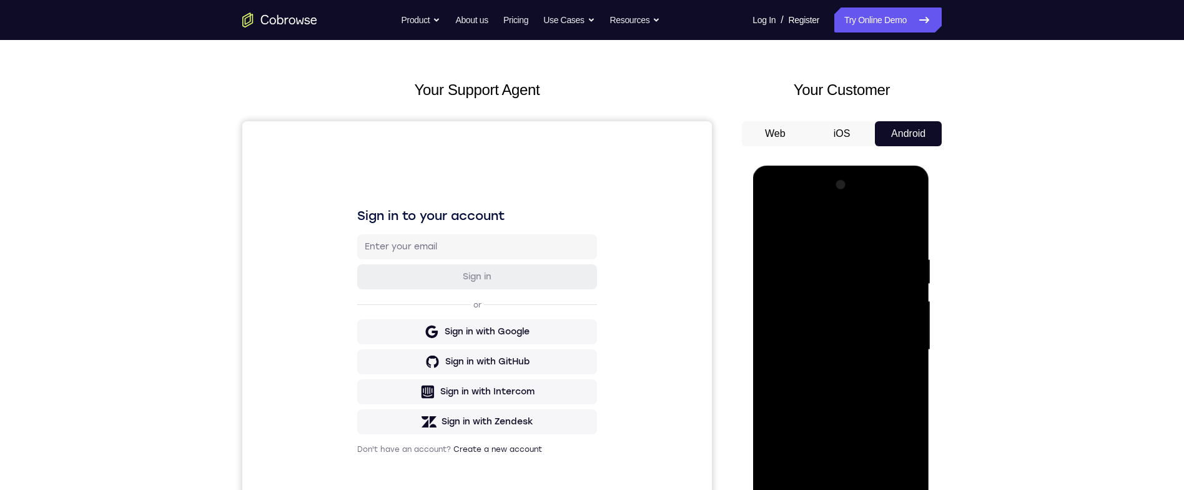
click at [906, 262] on div at bounding box center [840, 350] width 157 height 350
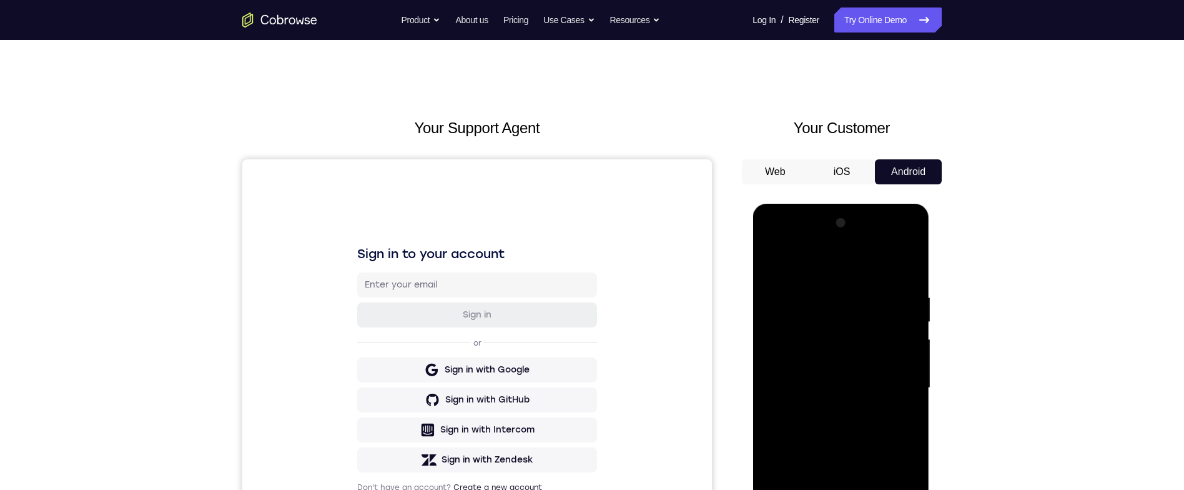
scroll to position [2, 0]
click at [907, 275] on div at bounding box center [840, 389] width 157 height 350
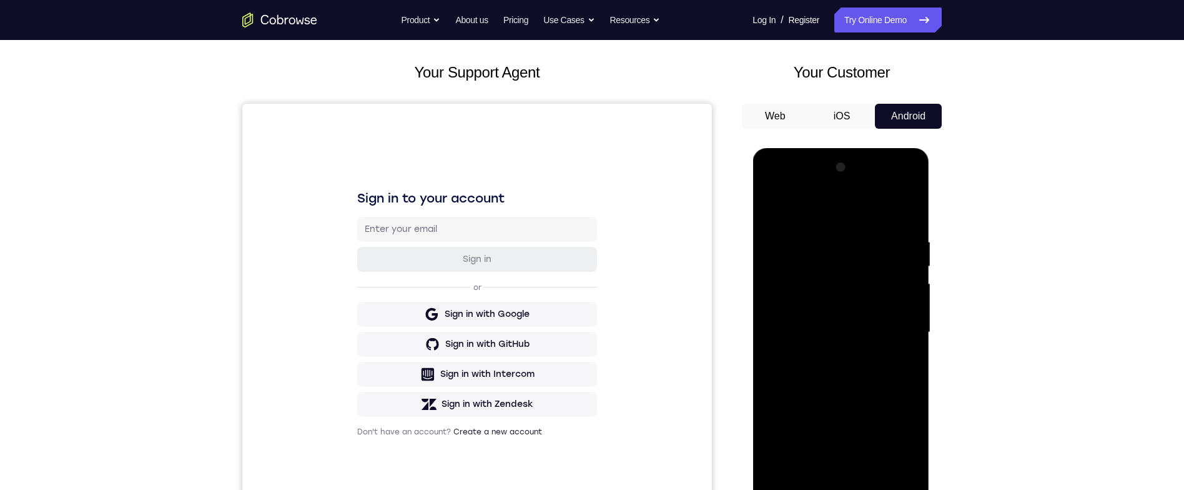
scroll to position [99, 0]
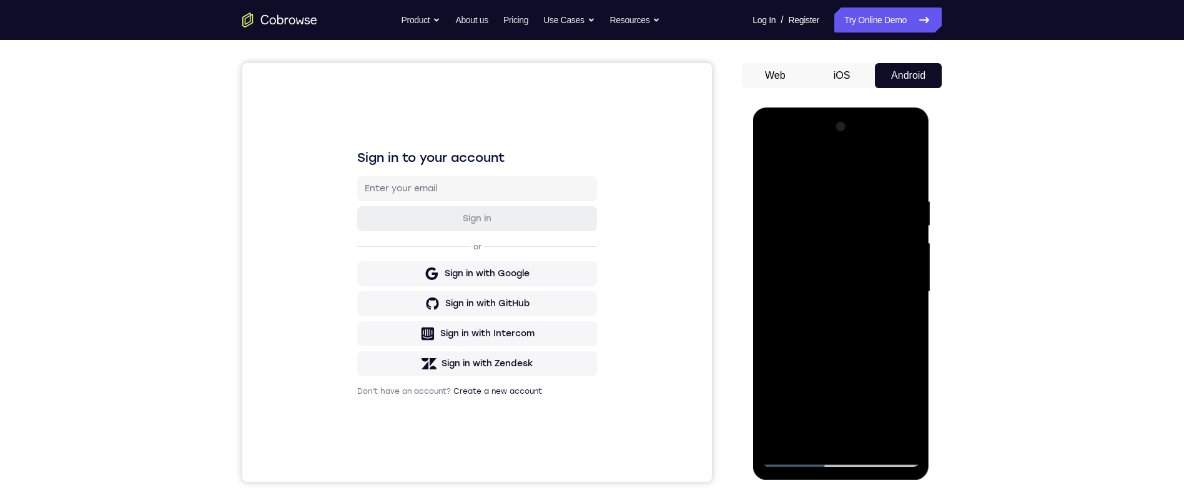
click at [914, 255] on div at bounding box center [840, 292] width 157 height 350
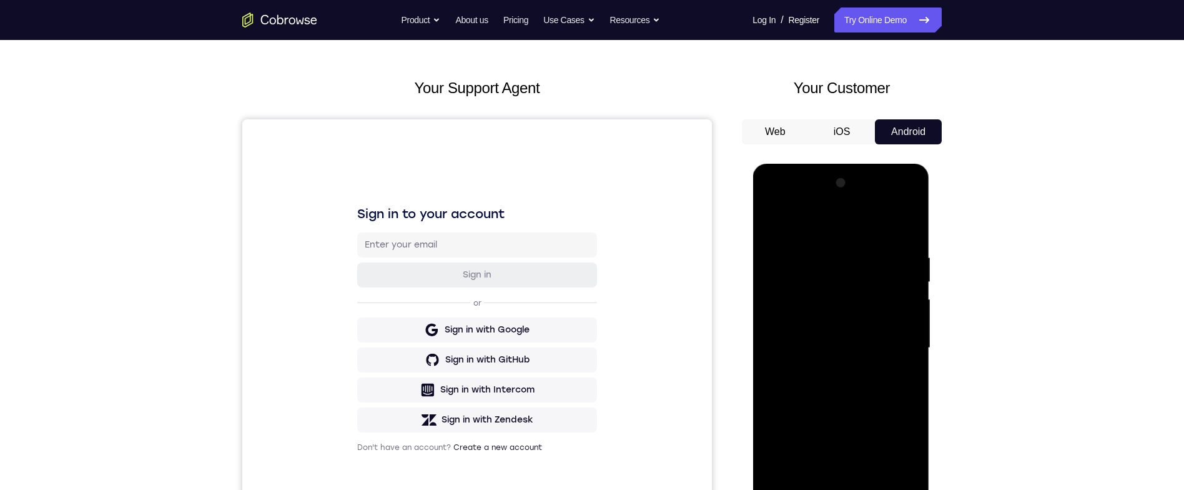
scroll to position [12, 0]
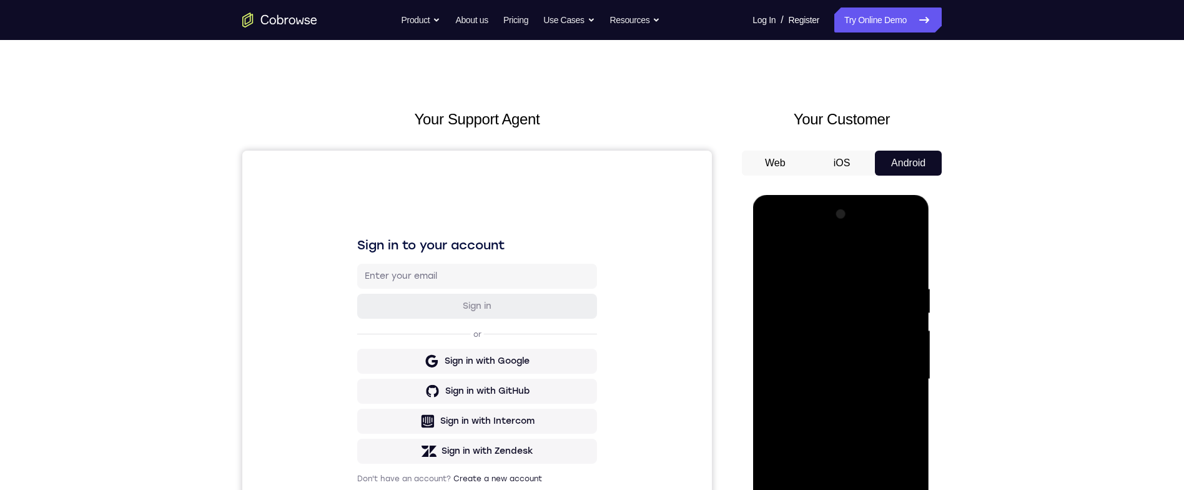
click at [904, 280] on div at bounding box center [840, 379] width 157 height 350
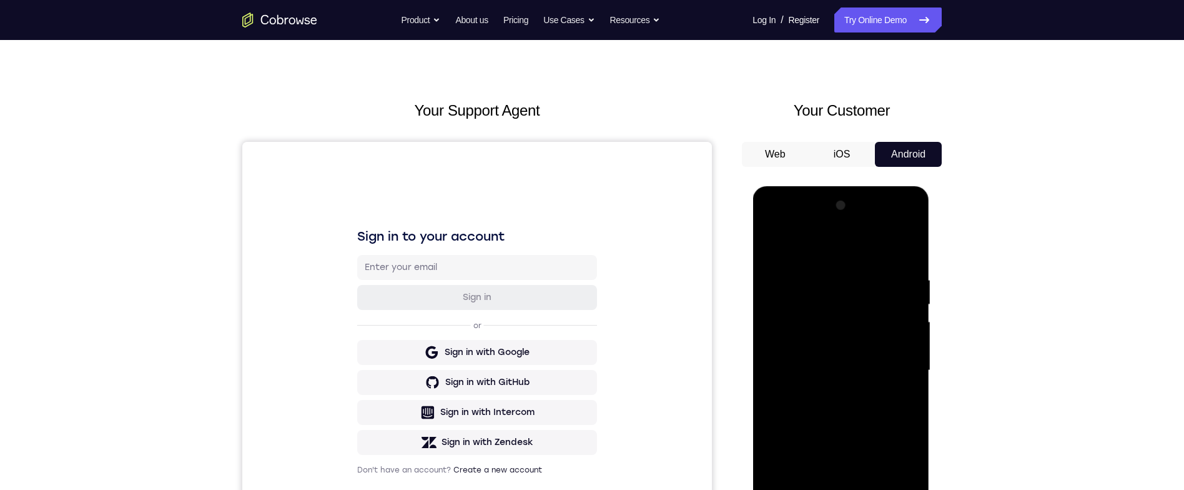
scroll to position [19, 0]
click at [907, 277] on div at bounding box center [840, 372] width 157 height 350
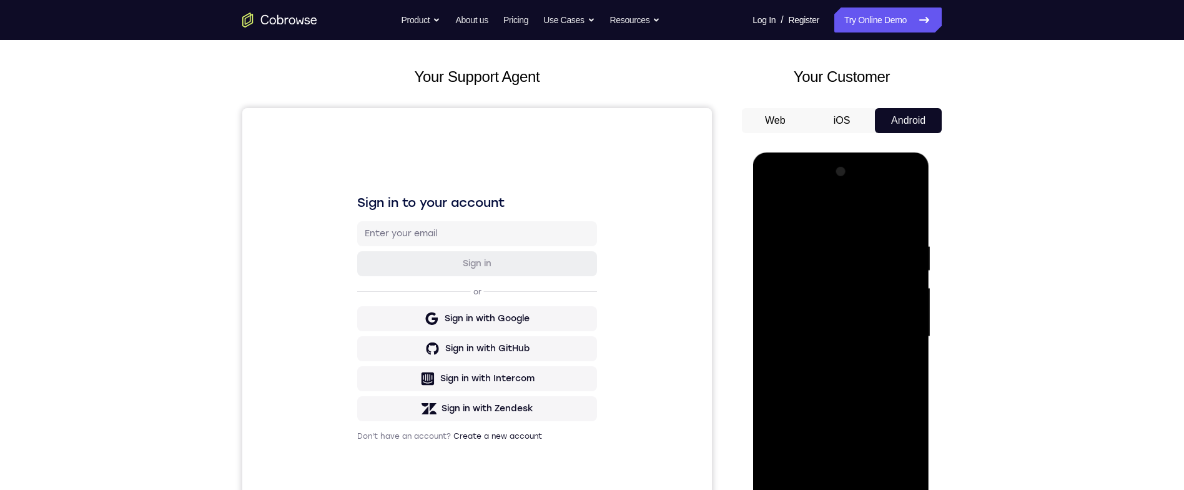
scroll to position [21, 0]
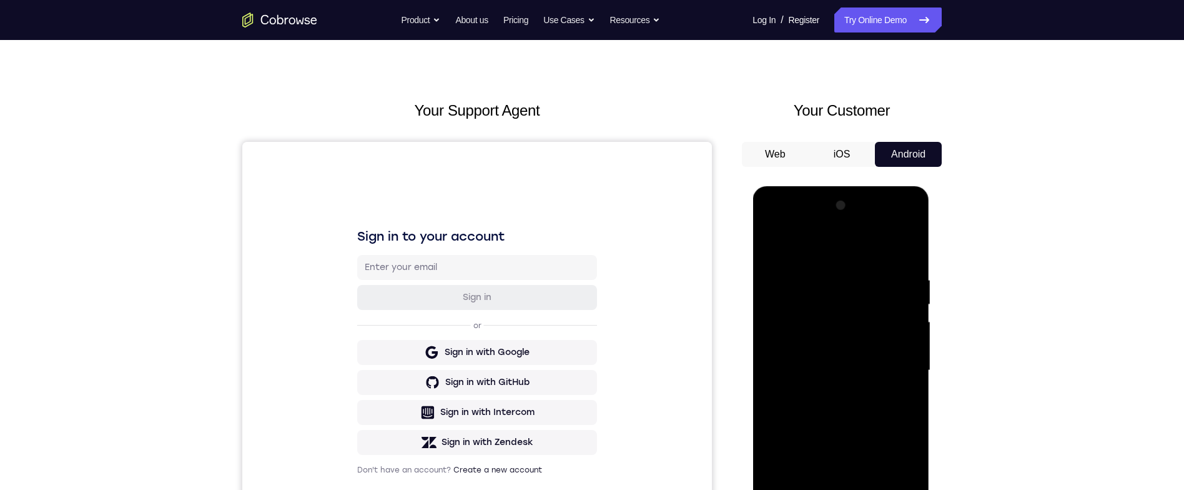
click at [913, 210] on div at bounding box center [840, 370] width 157 height 350
click at [768, 239] on div at bounding box center [840, 370] width 157 height 350
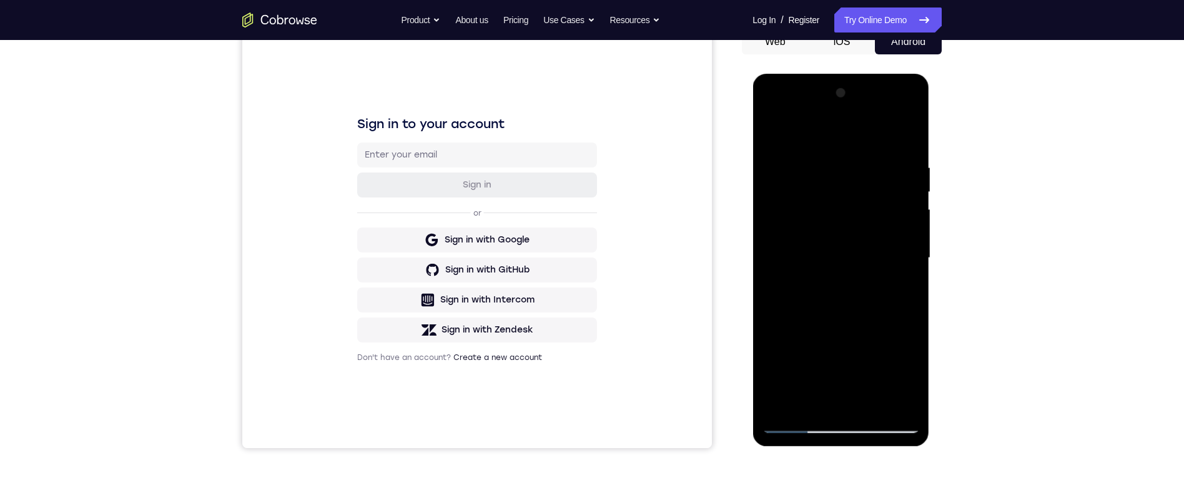
click at [904, 137] on div at bounding box center [840, 258] width 157 height 350
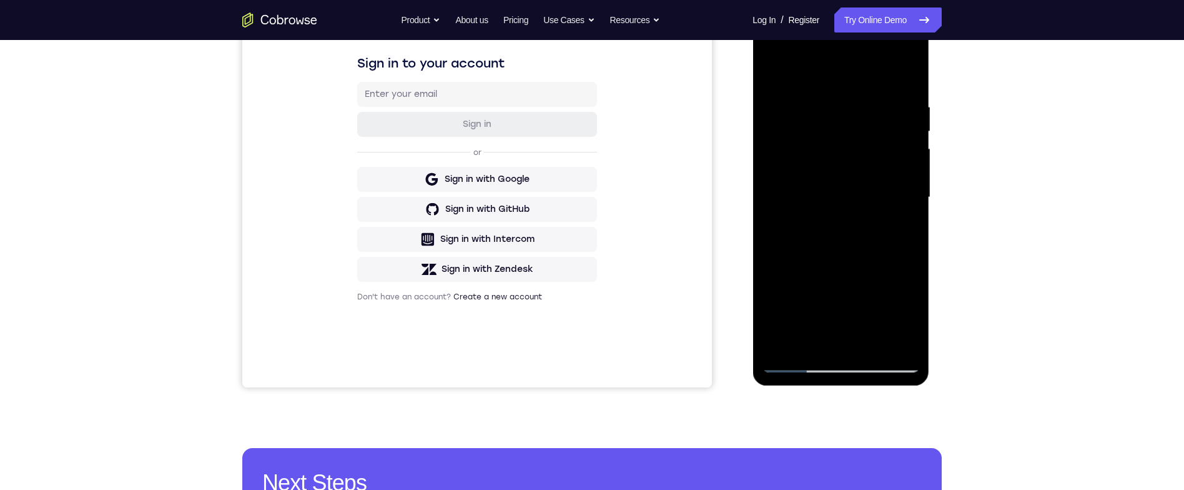
scroll to position [126, 0]
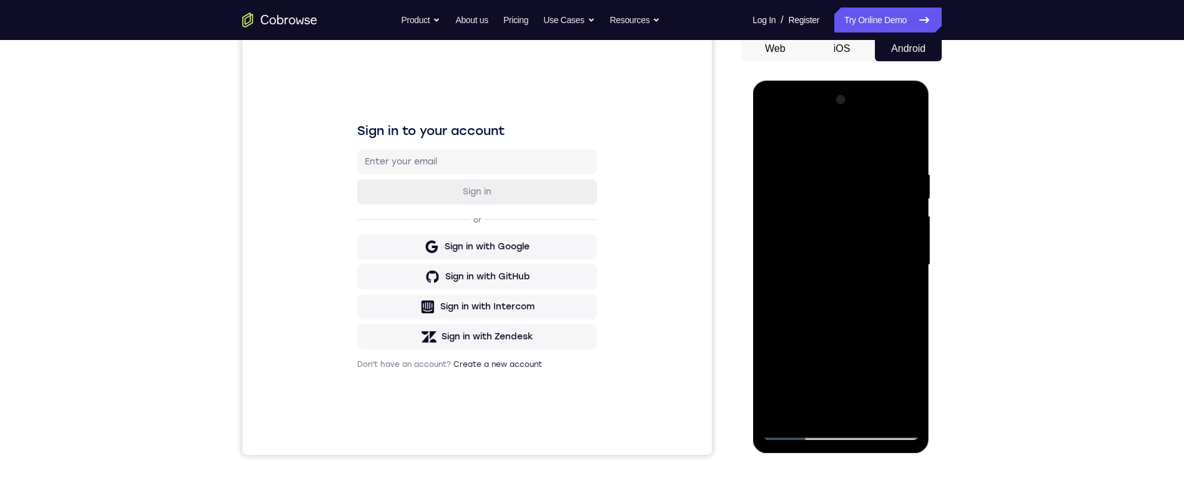
click at [812, 170] on div at bounding box center [840, 265] width 157 height 350
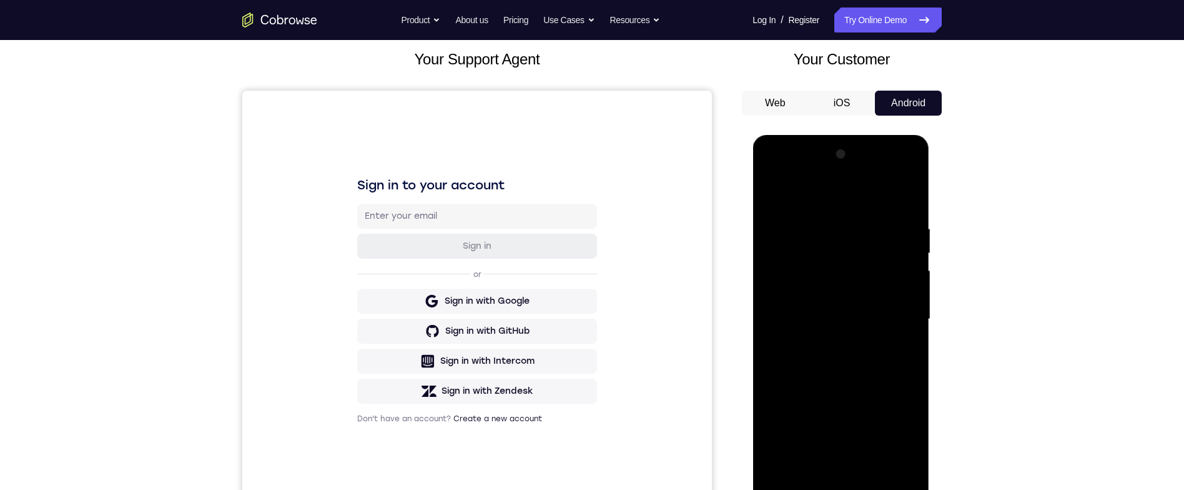
click at [908, 199] on div at bounding box center [840, 319] width 157 height 350
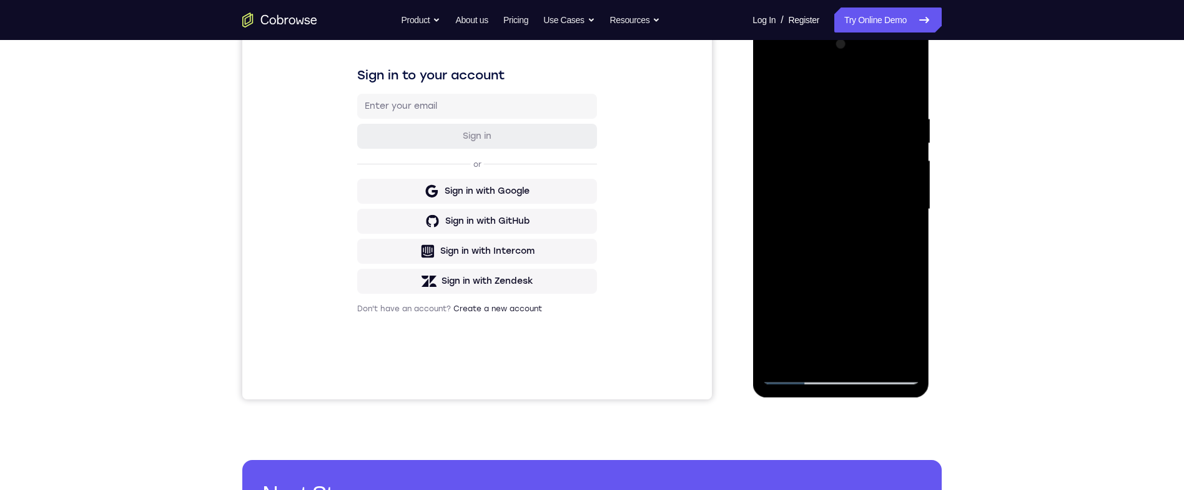
scroll to position [77, 0]
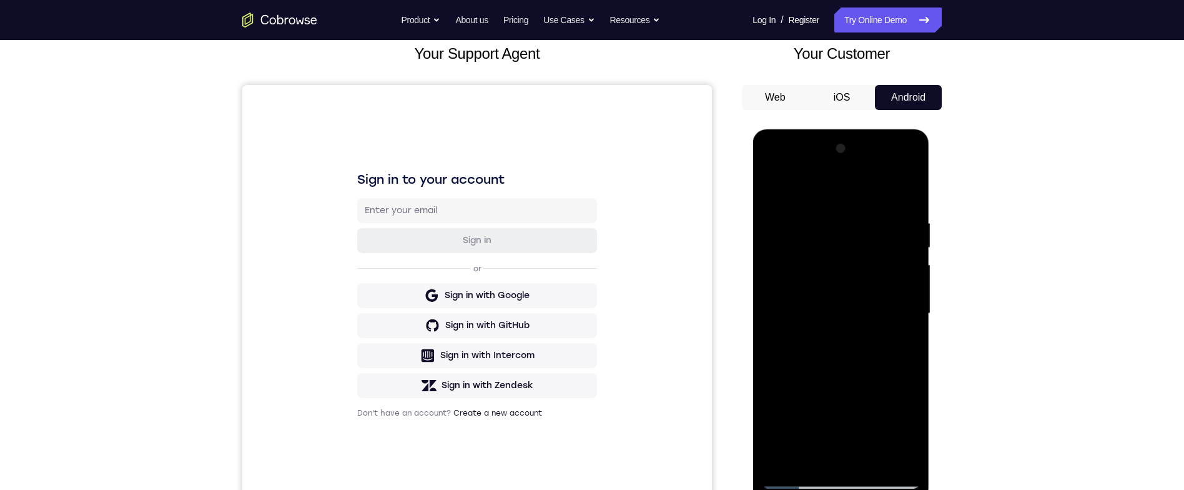
click at [900, 223] on div at bounding box center [840, 314] width 157 height 350
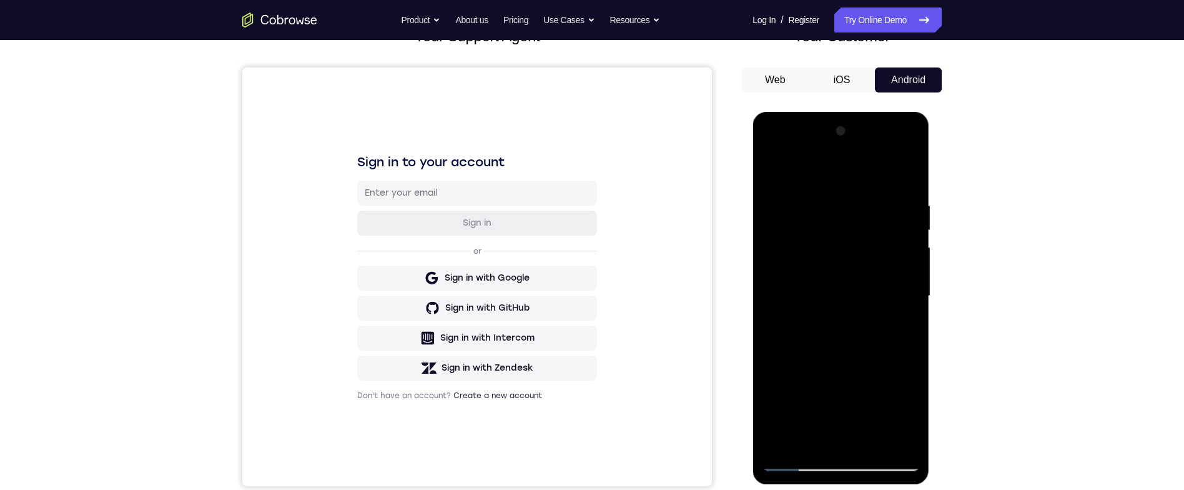
scroll to position [111, 0]
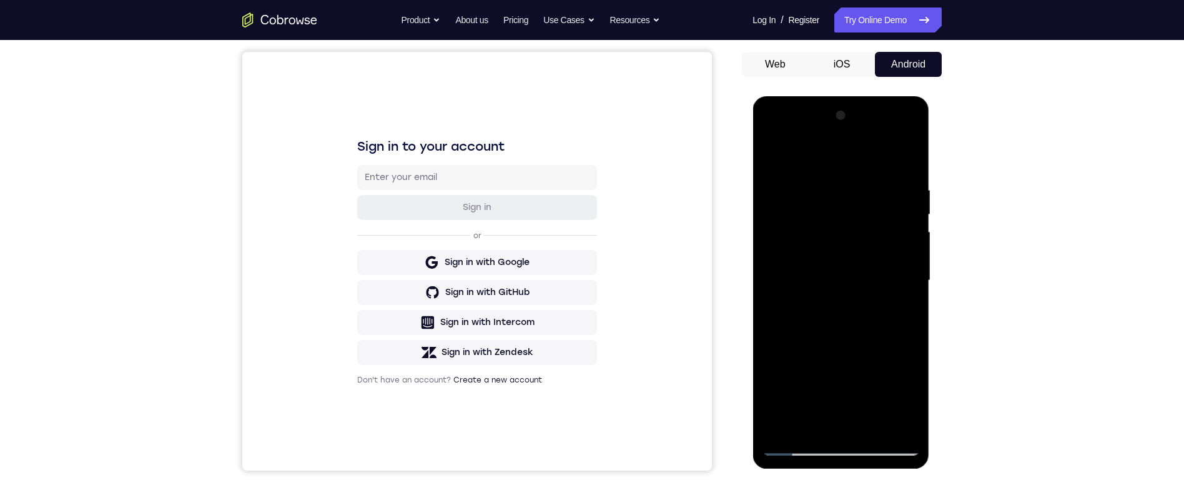
click at [903, 157] on div at bounding box center [840, 281] width 157 height 350
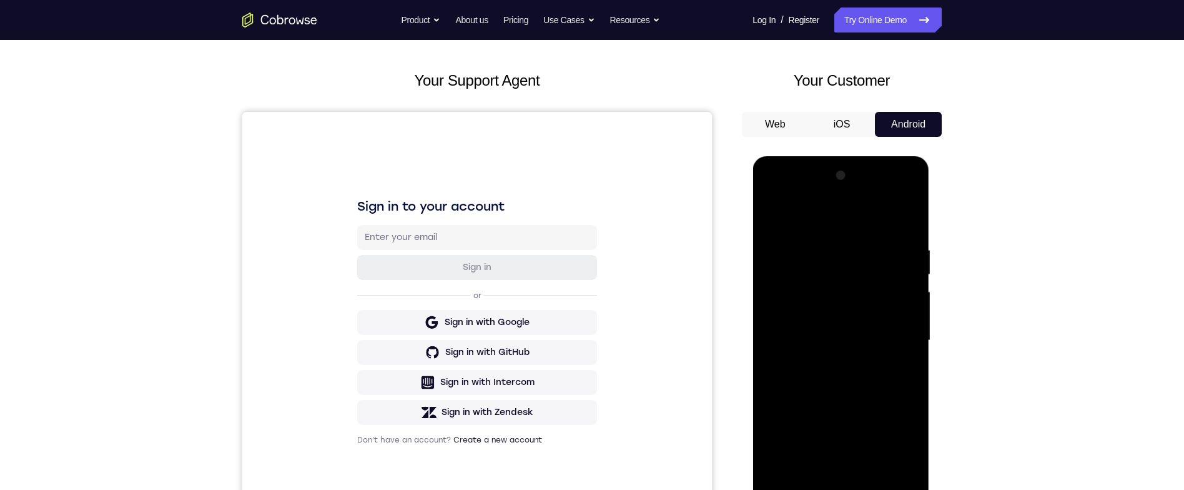
click at [819, 242] on div at bounding box center [840, 341] width 157 height 350
click at [896, 250] on div at bounding box center [840, 341] width 157 height 350
click at [906, 215] on div at bounding box center [840, 341] width 157 height 350
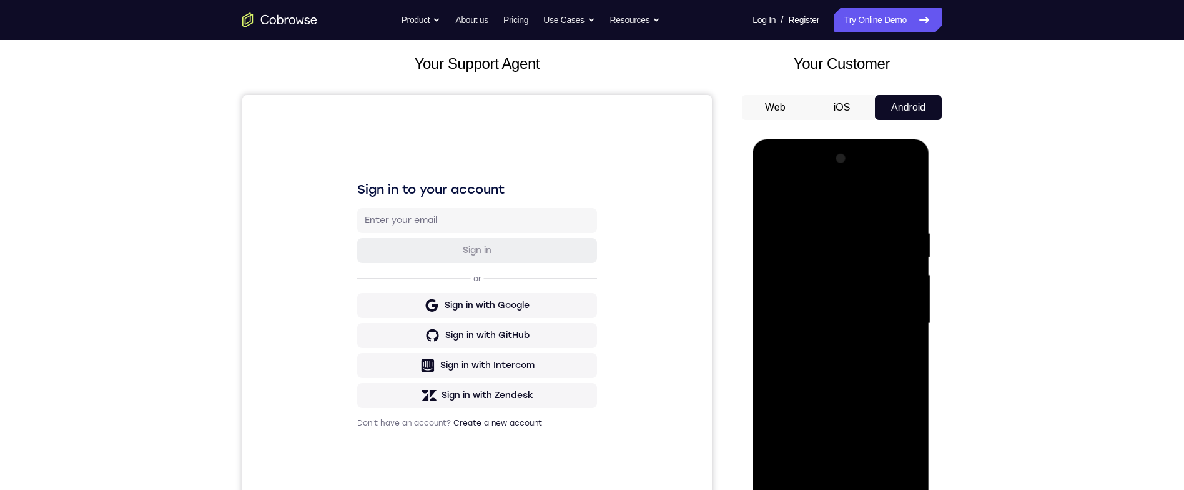
scroll to position [156, 0]
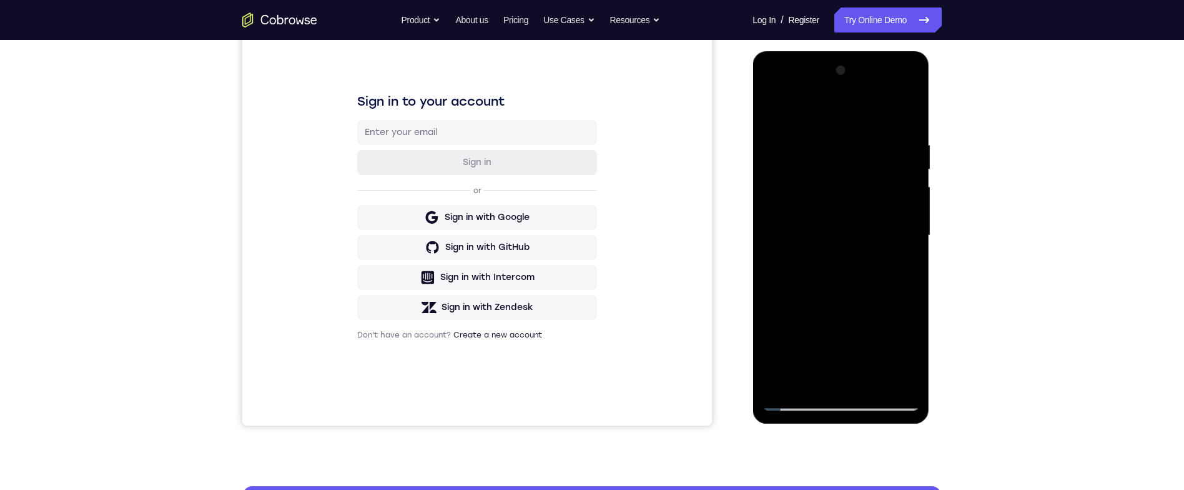
click at [907, 309] on div at bounding box center [840, 236] width 157 height 350
click at [908, 307] on div at bounding box center [840, 236] width 157 height 350
click at [907, 307] on div at bounding box center [840, 236] width 157 height 350
click at [908, 302] on div at bounding box center [840, 236] width 157 height 350
click at [907, 307] on div at bounding box center [840, 236] width 157 height 350
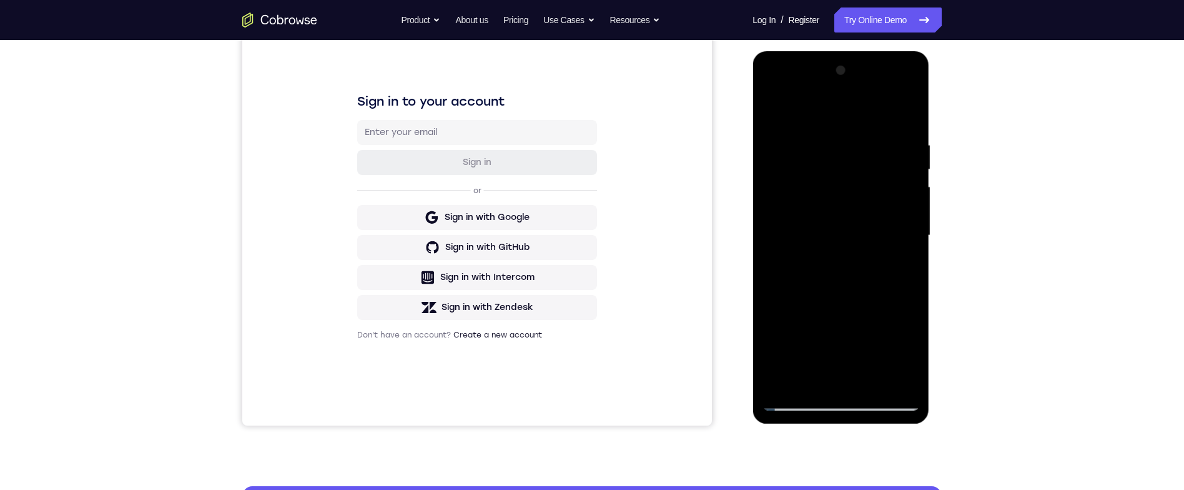
click at [909, 307] on div at bounding box center [840, 236] width 157 height 350
click at [908, 305] on div at bounding box center [840, 236] width 157 height 350
click at [908, 306] on div at bounding box center [840, 236] width 157 height 350
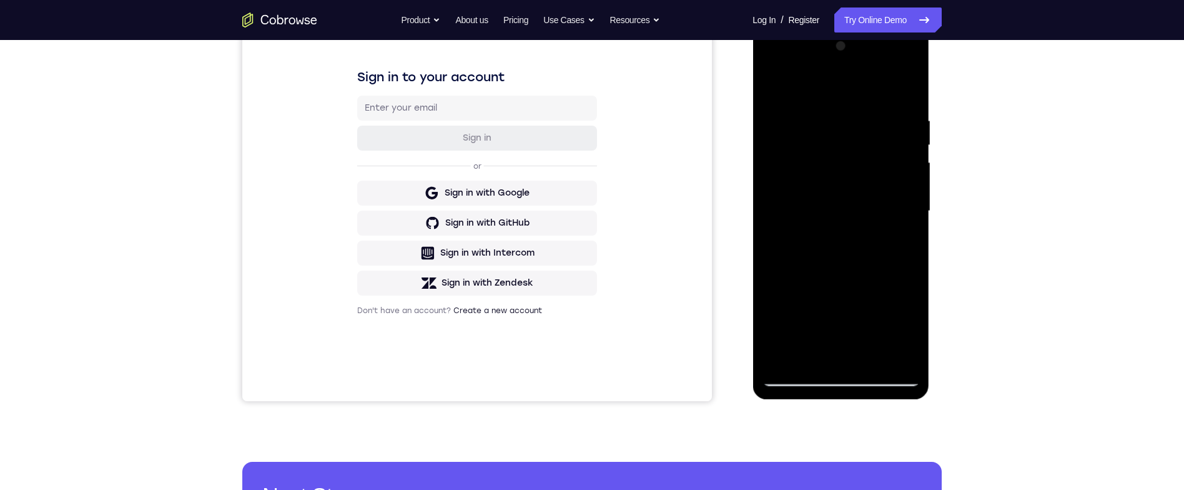
scroll to position [178, 0]
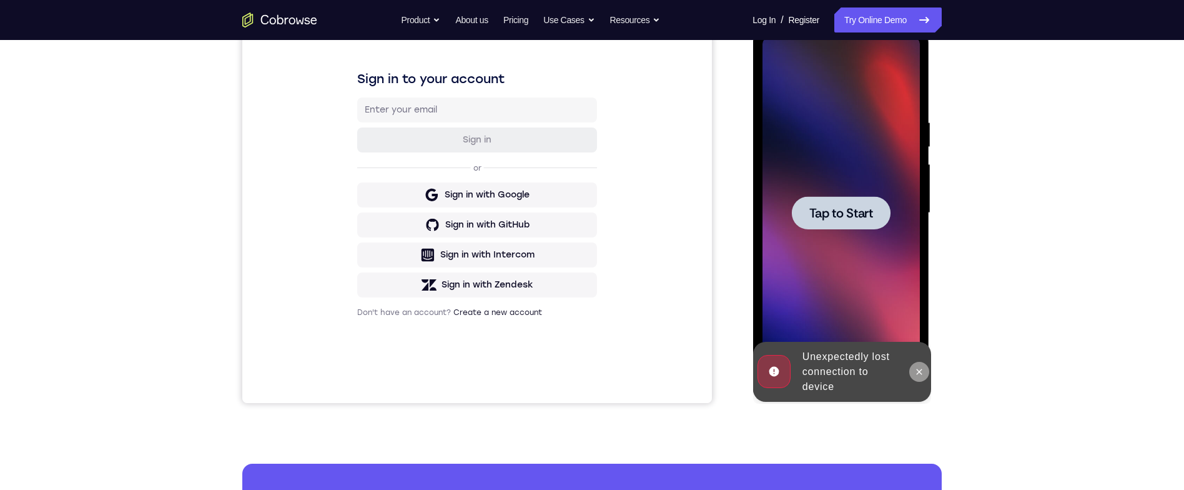
click at [918, 369] on icon at bounding box center [919, 372] width 10 height 10
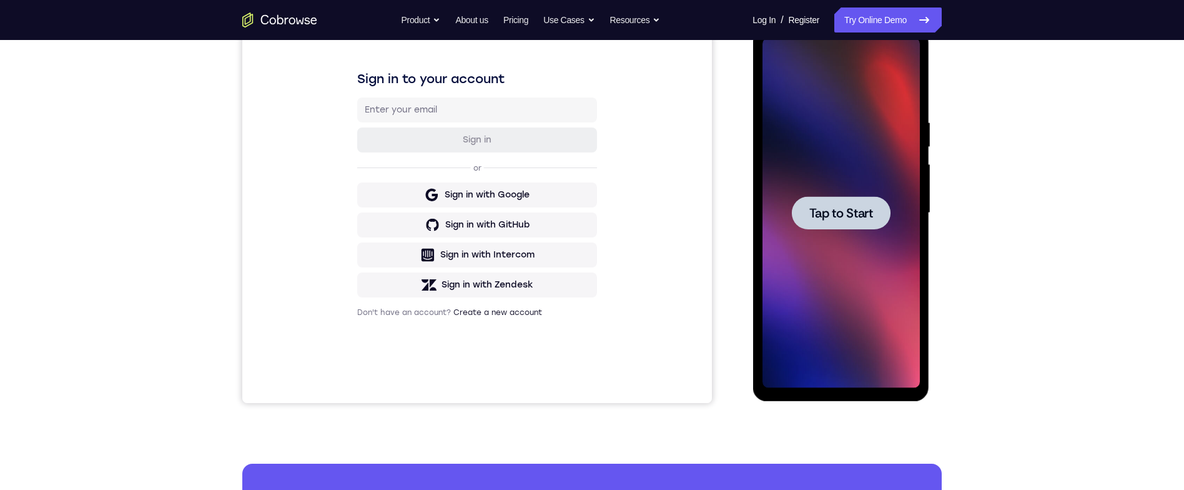
click at [867, 199] on div at bounding box center [840, 212] width 99 height 33
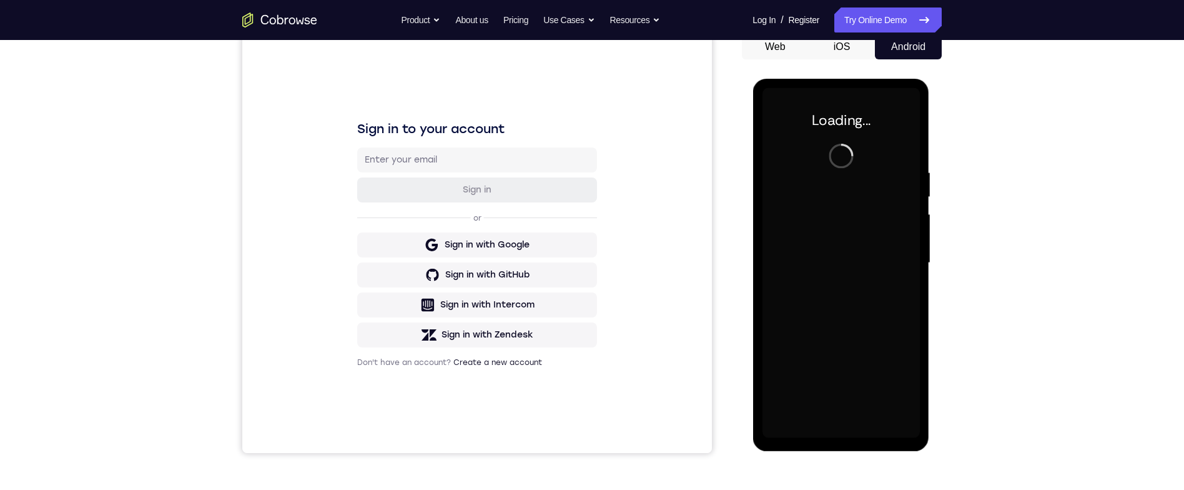
scroll to position [127, 0]
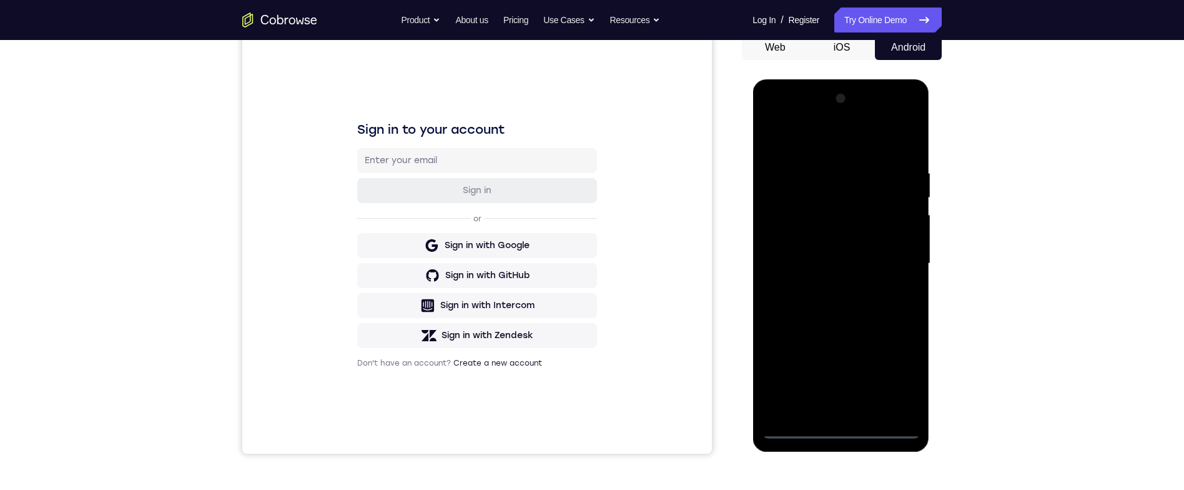
click at [848, 429] on div at bounding box center [840, 264] width 157 height 350
click at [900, 370] on div at bounding box center [840, 264] width 157 height 350
click at [894, 373] on div at bounding box center [840, 264] width 157 height 350
click at [809, 157] on div at bounding box center [840, 264] width 157 height 350
click at [803, 147] on div at bounding box center [840, 264] width 157 height 350
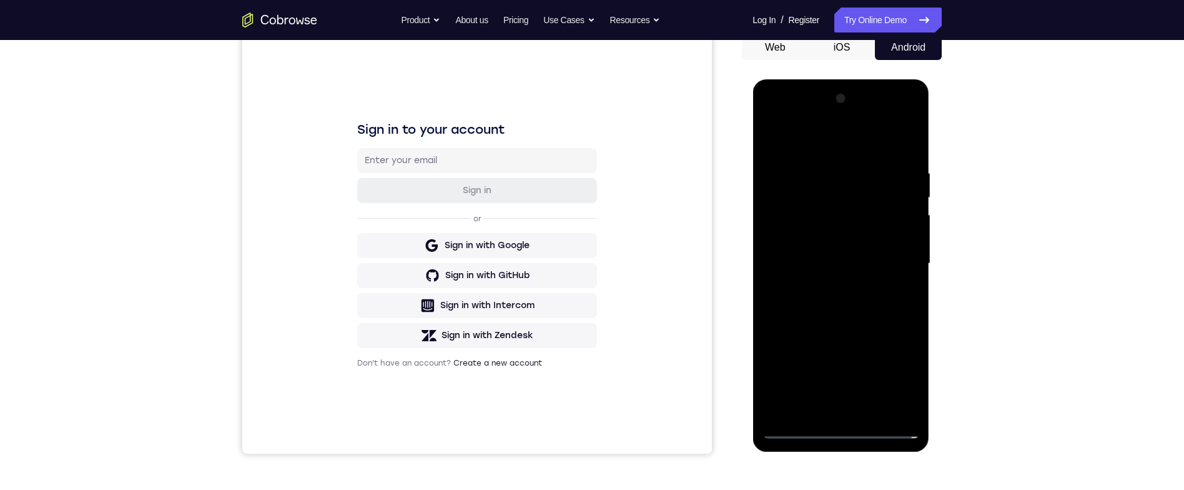
click at [897, 259] on div at bounding box center [840, 264] width 157 height 350
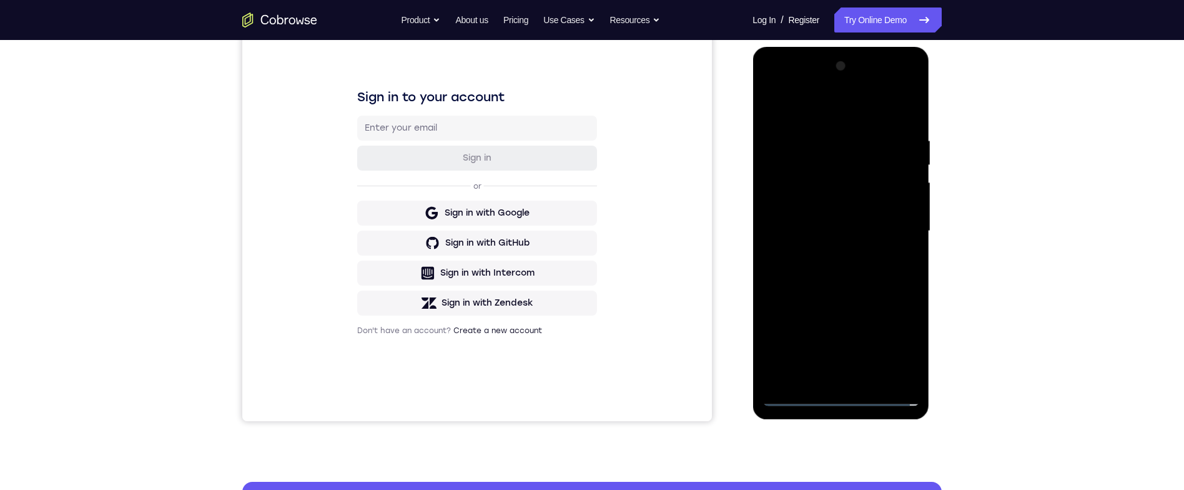
click at [821, 249] on div at bounding box center [840, 231] width 157 height 350
click at [806, 215] on div at bounding box center [840, 231] width 157 height 350
click at [884, 203] on div at bounding box center [840, 231] width 157 height 350
click at [884, 228] on div at bounding box center [840, 231] width 157 height 350
click at [883, 234] on div at bounding box center [840, 231] width 157 height 350
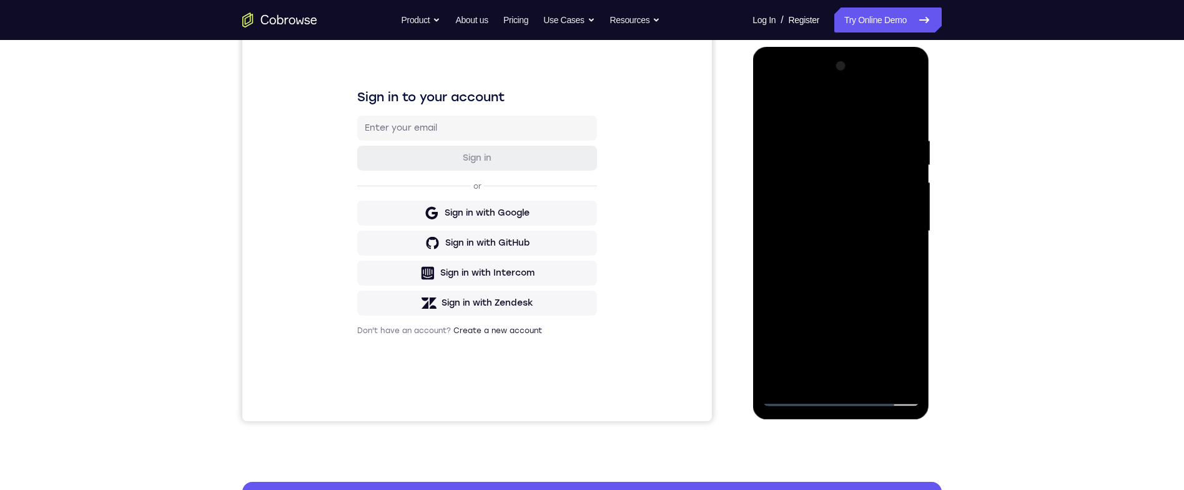
click at [895, 108] on div at bounding box center [840, 231] width 157 height 350
click at [878, 280] on div at bounding box center [840, 231] width 157 height 350
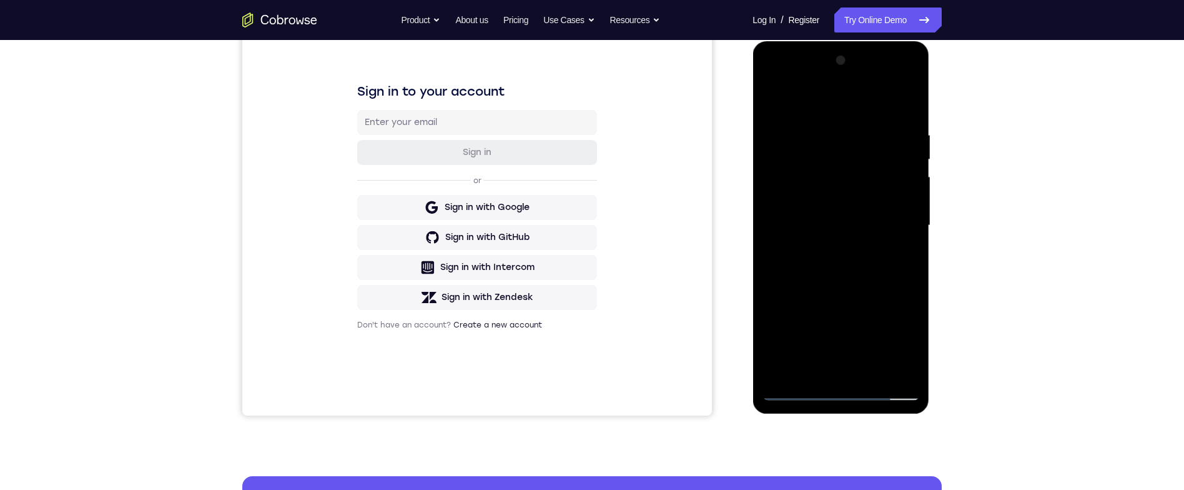
click at [844, 136] on div at bounding box center [840, 226] width 157 height 350
click at [908, 211] on div at bounding box center [840, 226] width 157 height 350
click at [904, 213] on div at bounding box center [840, 226] width 157 height 350
click at [907, 211] on div at bounding box center [840, 226] width 157 height 350
click at [906, 213] on div at bounding box center [840, 226] width 157 height 350
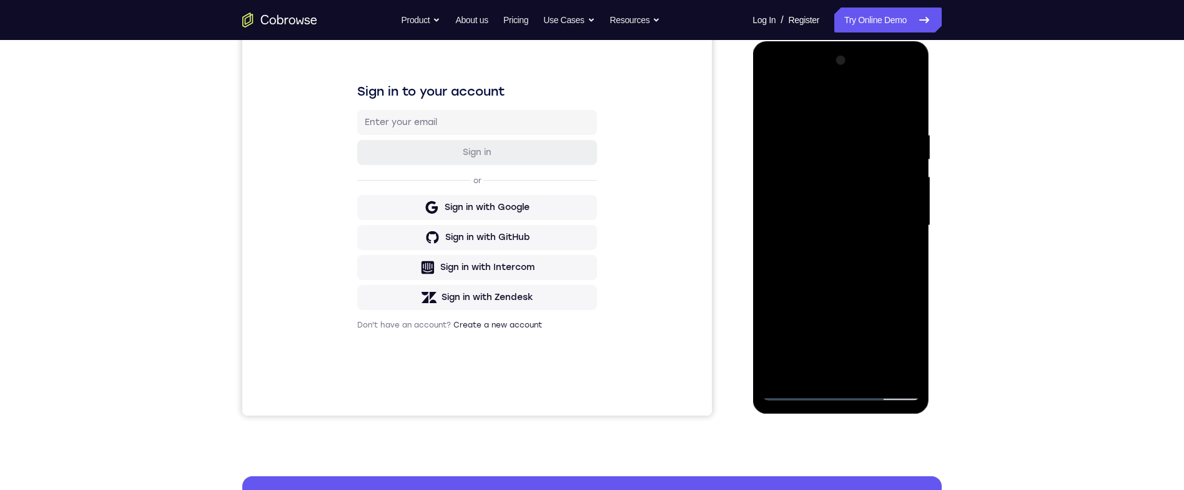
click at [901, 144] on div at bounding box center [840, 226] width 157 height 350
click at [907, 100] on div at bounding box center [840, 226] width 157 height 350
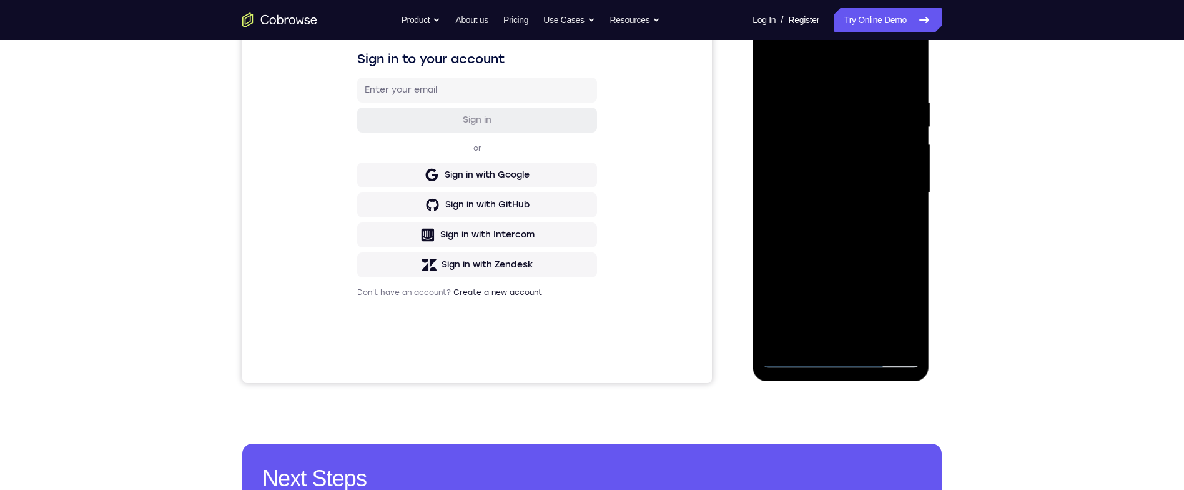
scroll to position [208, 0]
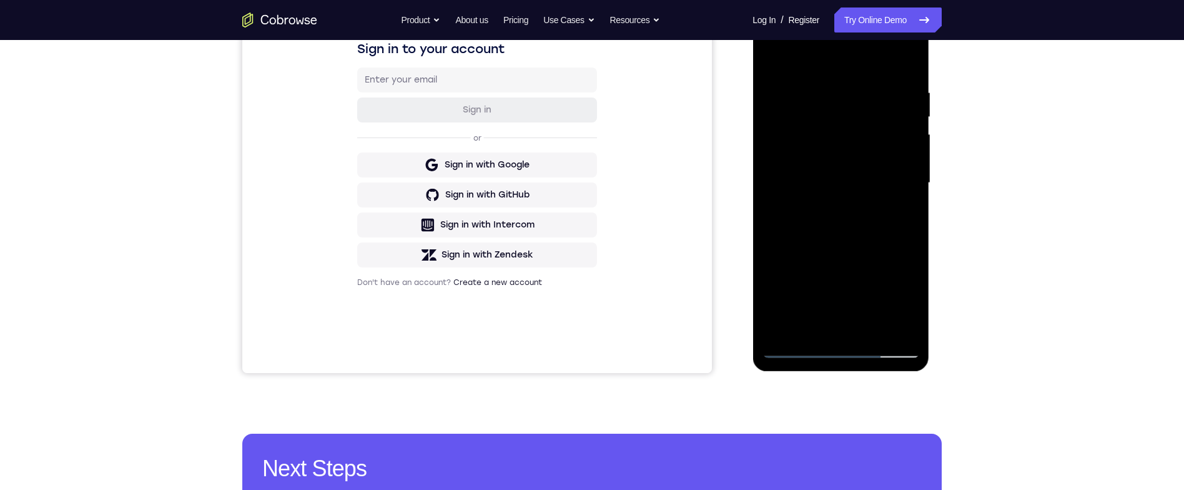
click at [901, 96] on div at bounding box center [840, 183] width 157 height 350
click at [903, 89] on div at bounding box center [840, 183] width 157 height 350
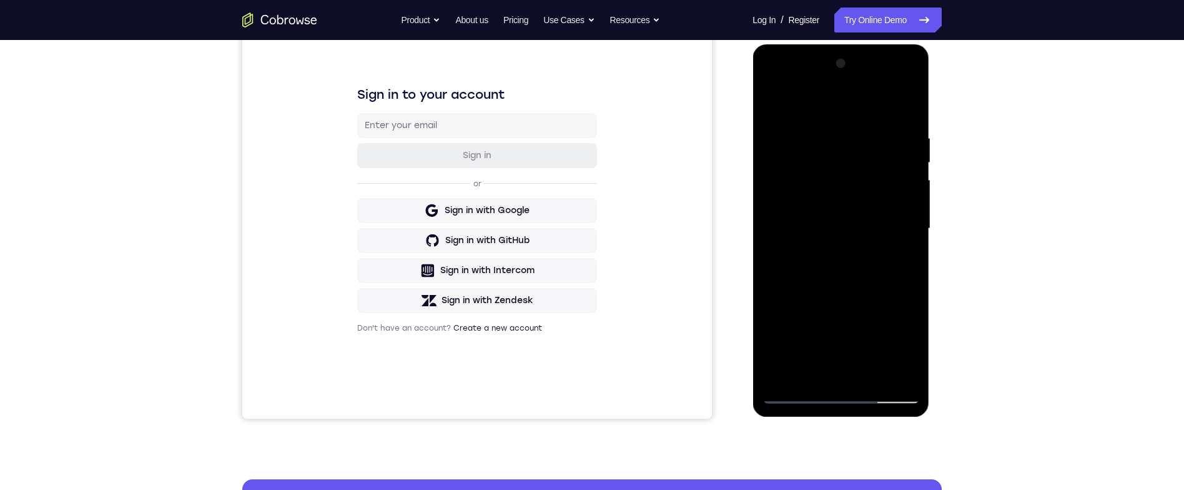
scroll to position [162, 0]
click at [903, 124] on div at bounding box center [840, 229] width 157 height 350
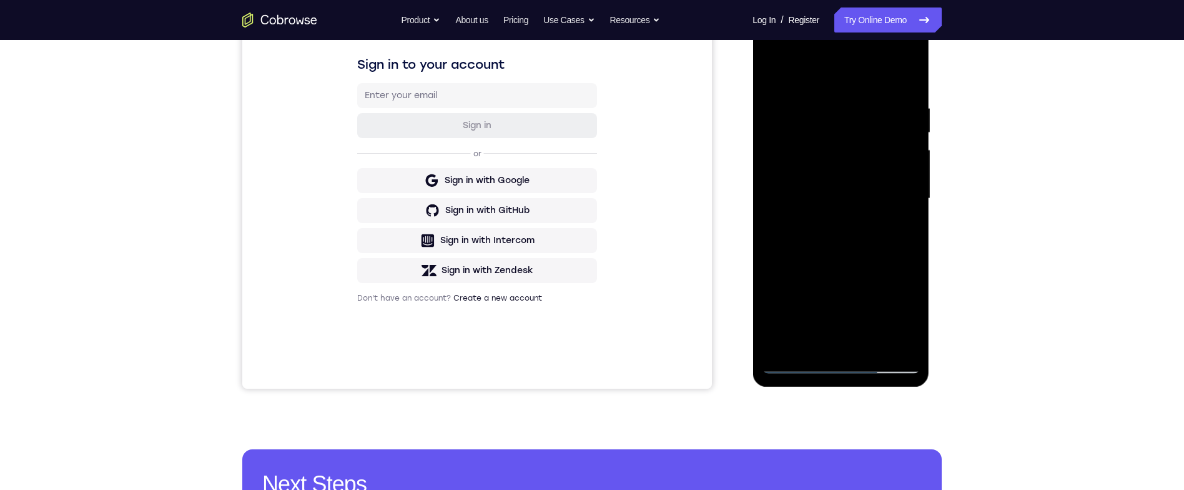
scroll to position [213, 0]
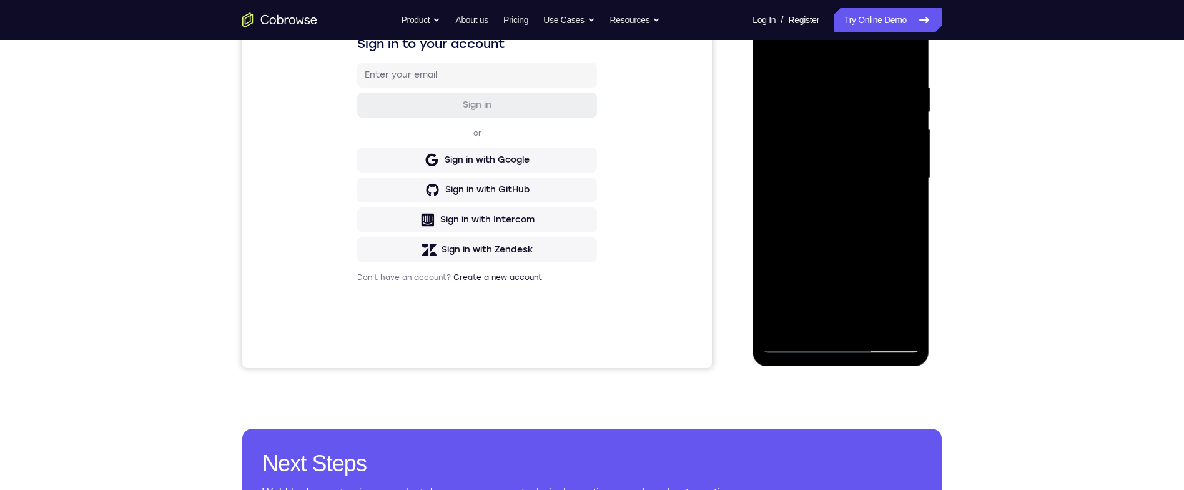
click at [901, 135] on div at bounding box center [840, 178] width 157 height 350
click at [902, 135] on div at bounding box center [840, 178] width 157 height 350
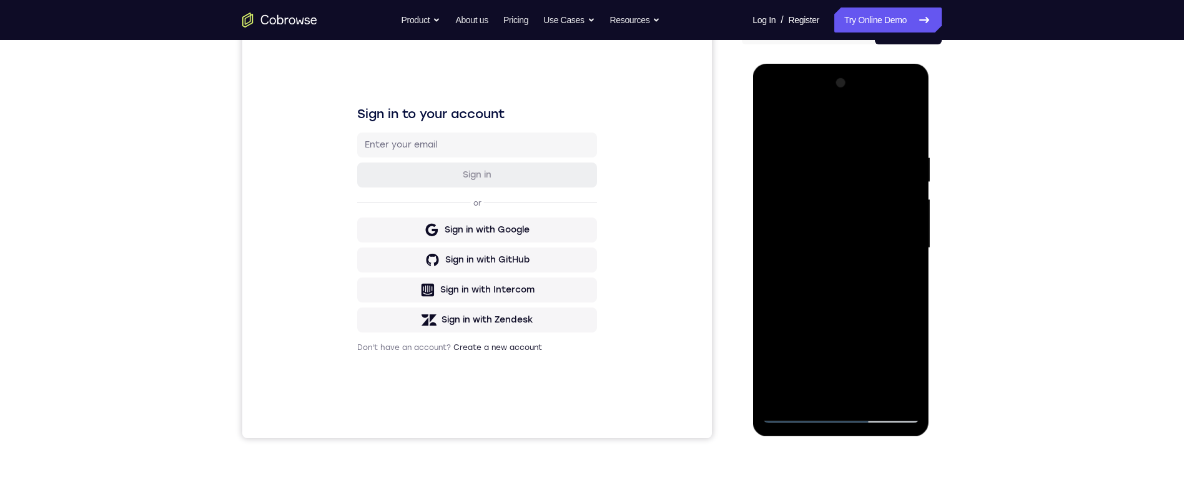
scroll to position [123, 0]
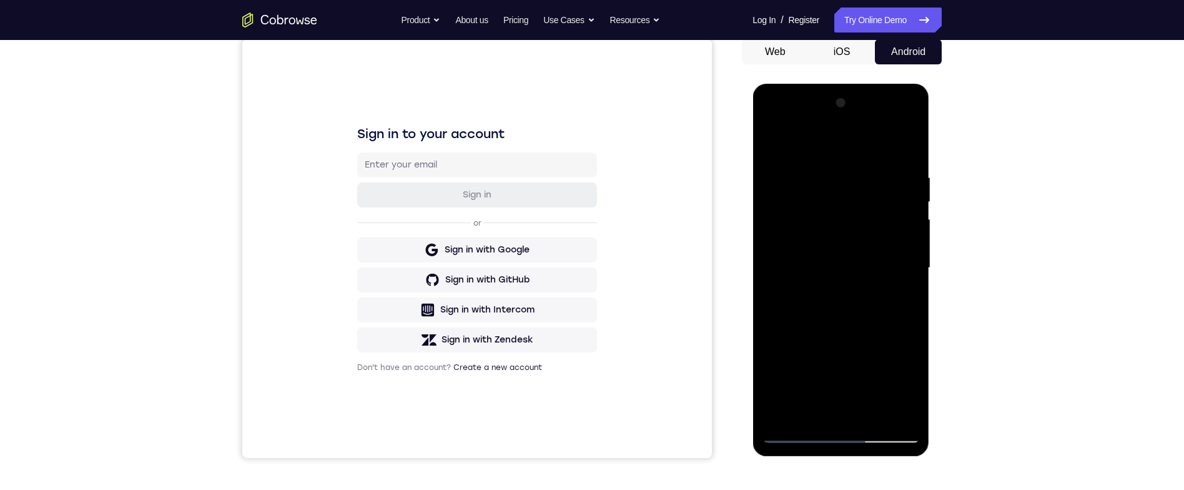
click at [902, 142] on div at bounding box center [840, 268] width 157 height 350
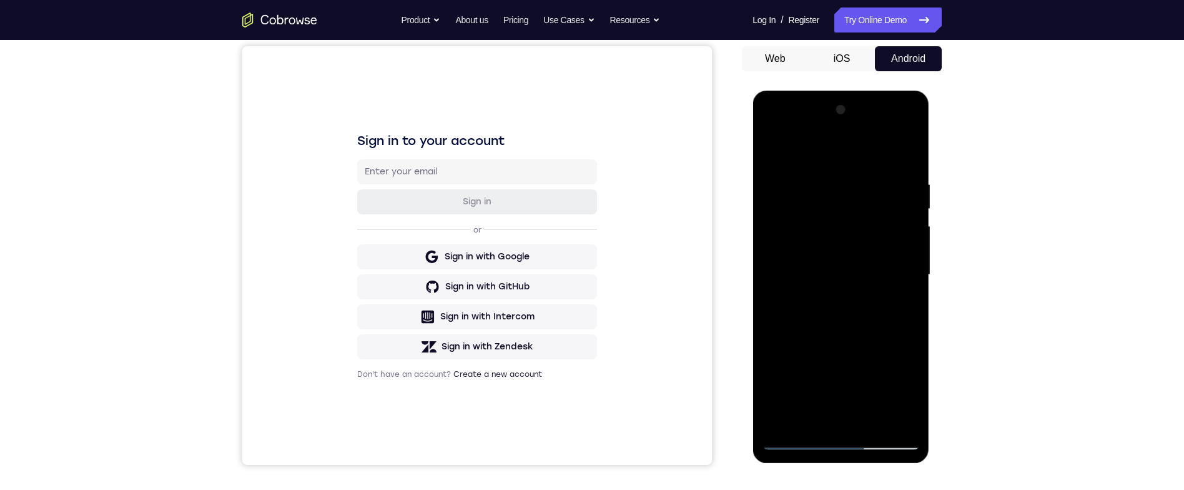
click at [772, 129] on div at bounding box center [840, 275] width 157 height 350
click at [770, 127] on div at bounding box center [840, 275] width 157 height 350
click at [771, 129] on div at bounding box center [840, 275] width 157 height 350
click at [772, 129] on div at bounding box center [840, 275] width 157 height 350
click at [768, 129] on div at bounding box center [840, 275] width 157 height 350
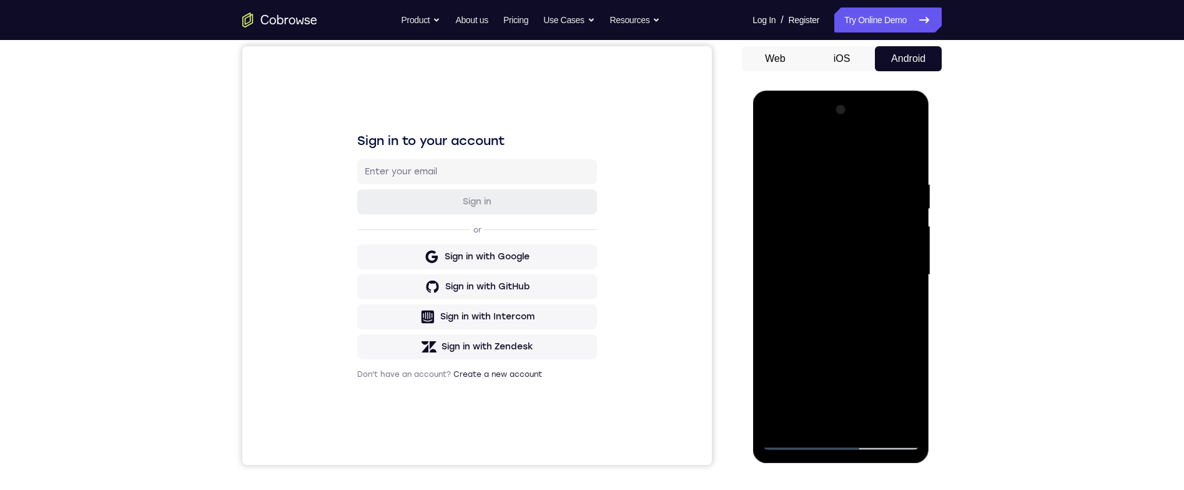
scroll to position [160, 0]
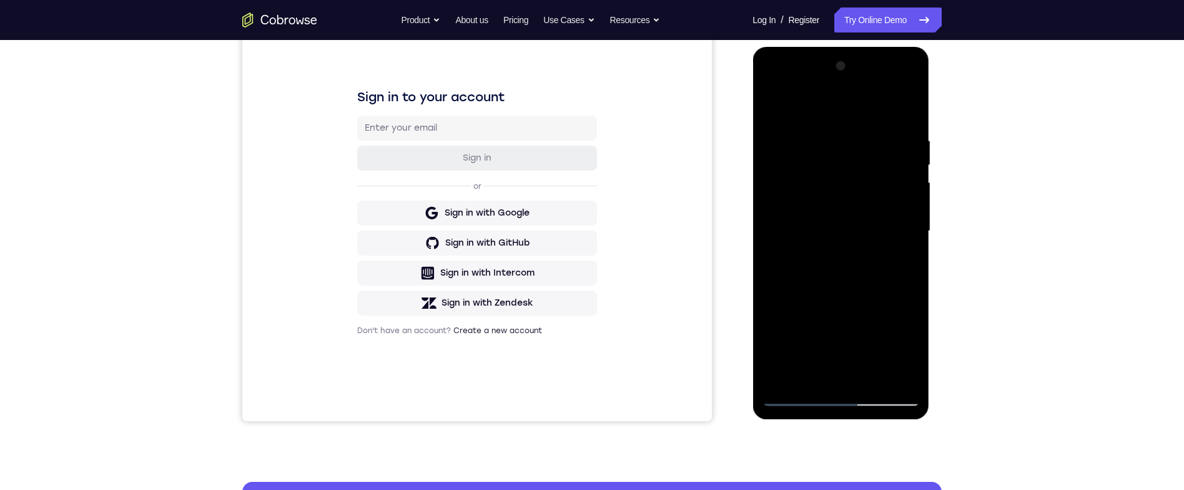
click at [786, 197] on div at bounding box center [840, 231] width 157 height 350
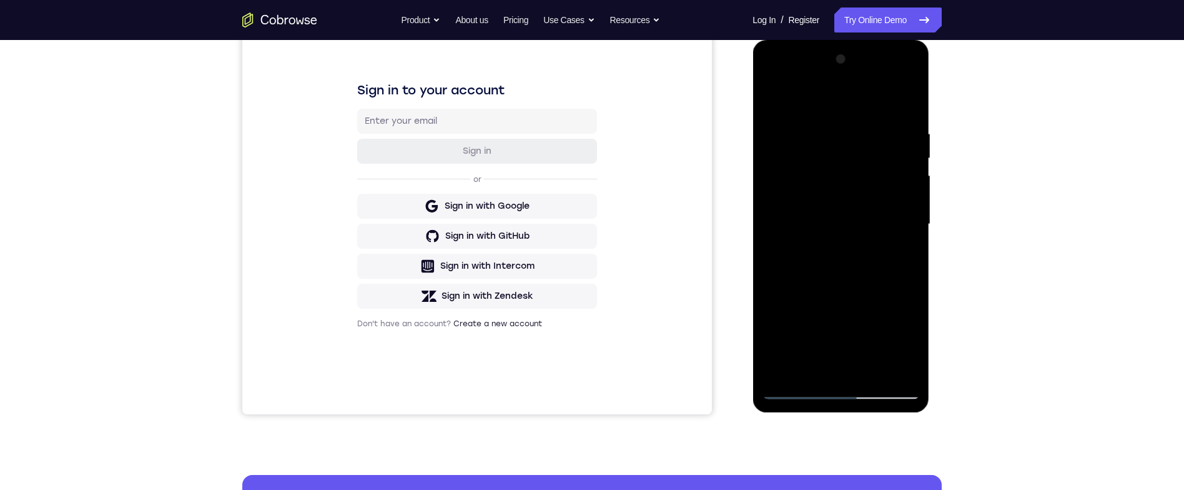
click at [948, 152] on div "Your Support Agent Your Customer Web iOS Android Next Steps We’d be happy to gi…" at bounding box center [591, 285] width 799 height 824
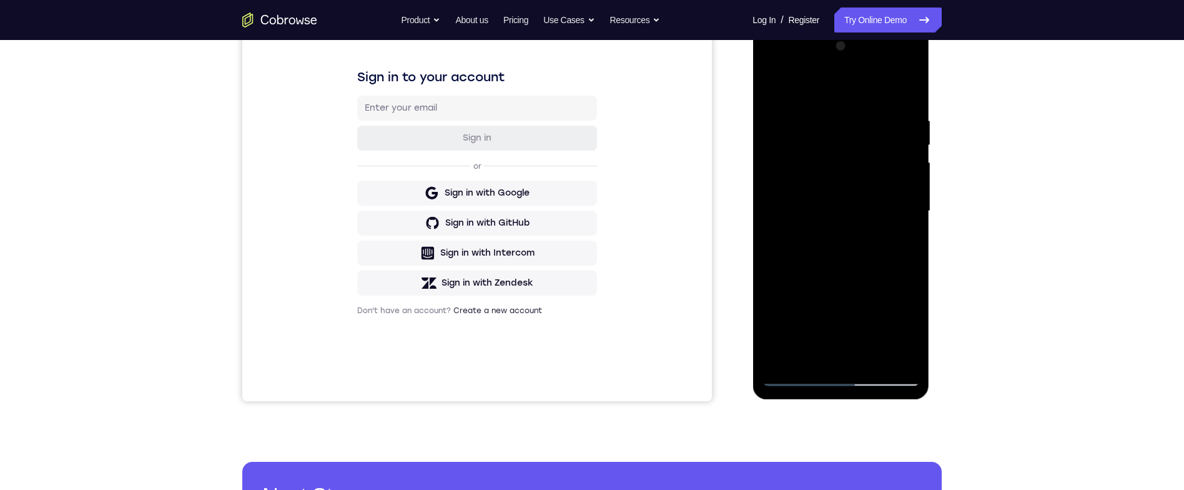
click at [904, 119] on div at bounding box center [840, 211] width 157 height 350
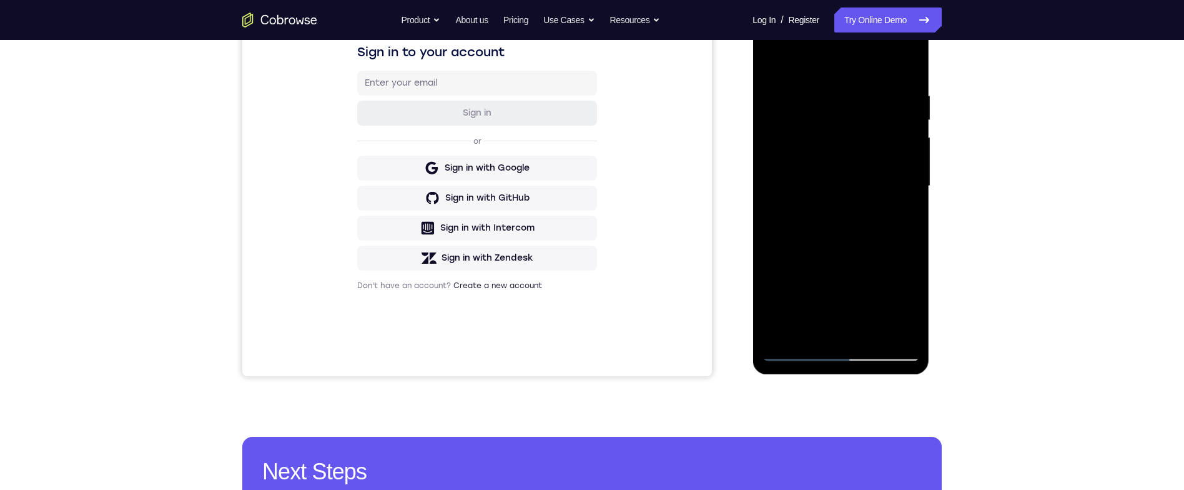
click at [911, 146] on div at bounding box center [840, 186] width 157 height 350
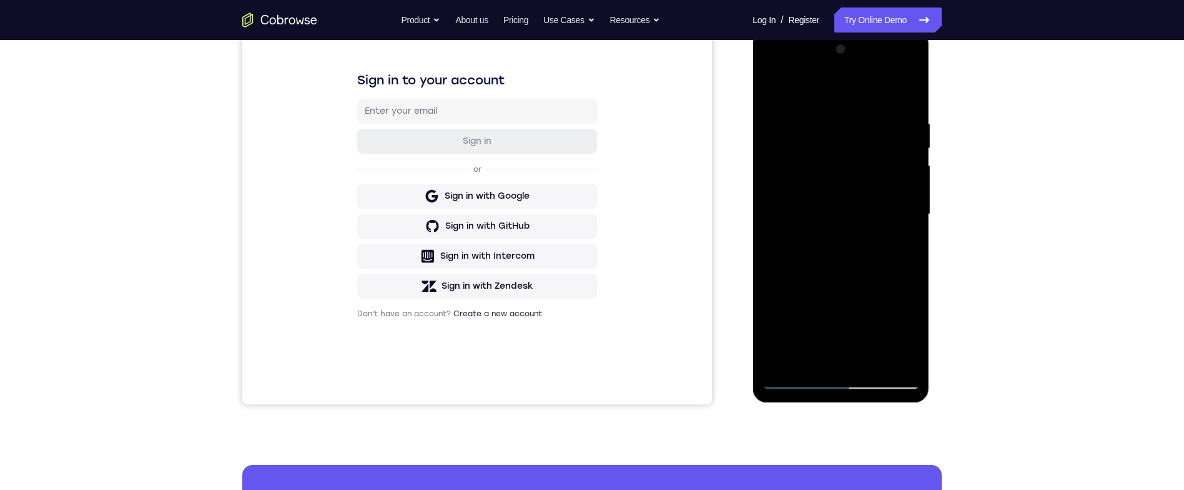
scroll to position [176, 0]
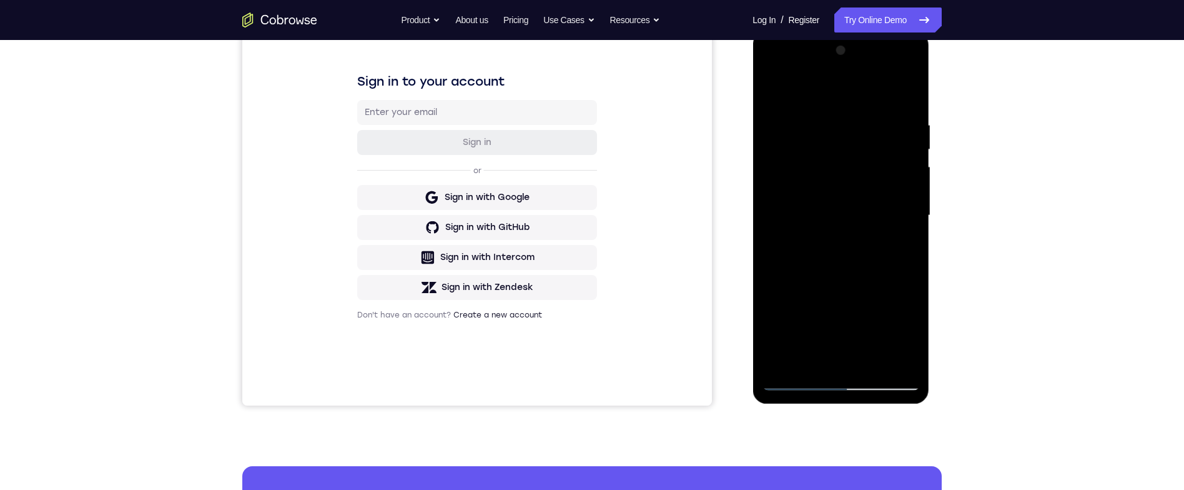
click at [903, 101] on div at bounding box center [840, 216] width 157 height 350
click at [870, 362] on div at bounding box center [840, 216] width 157 height 350
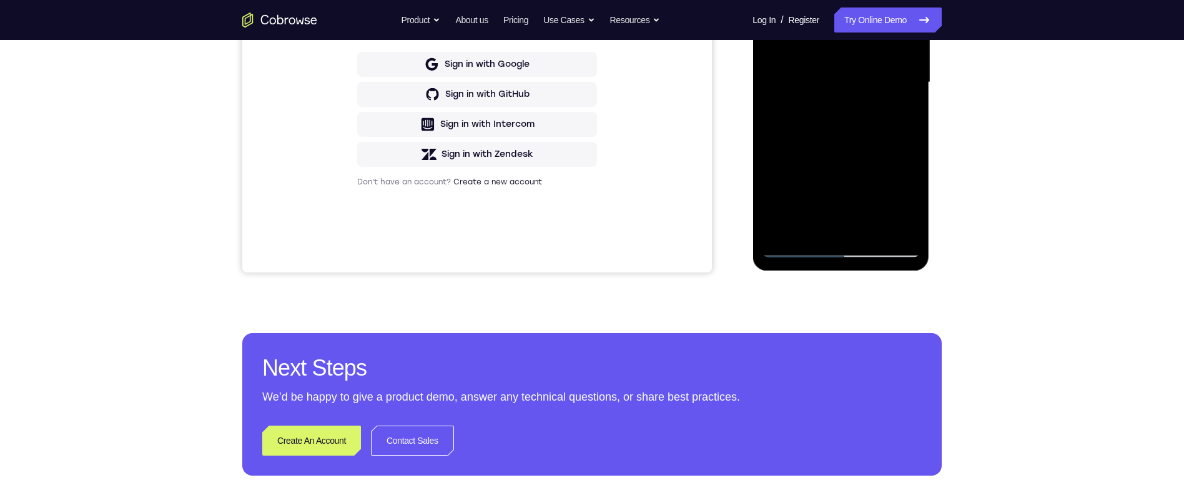
click at [888, 151] on div at bounding box center [840, 83] width 157 height 350
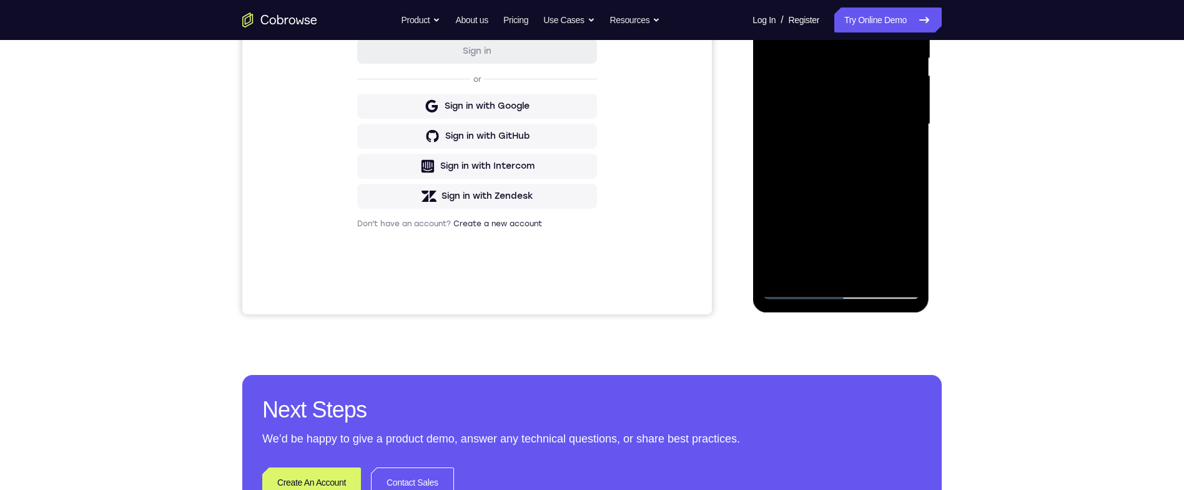
scroll to position [262, 0]
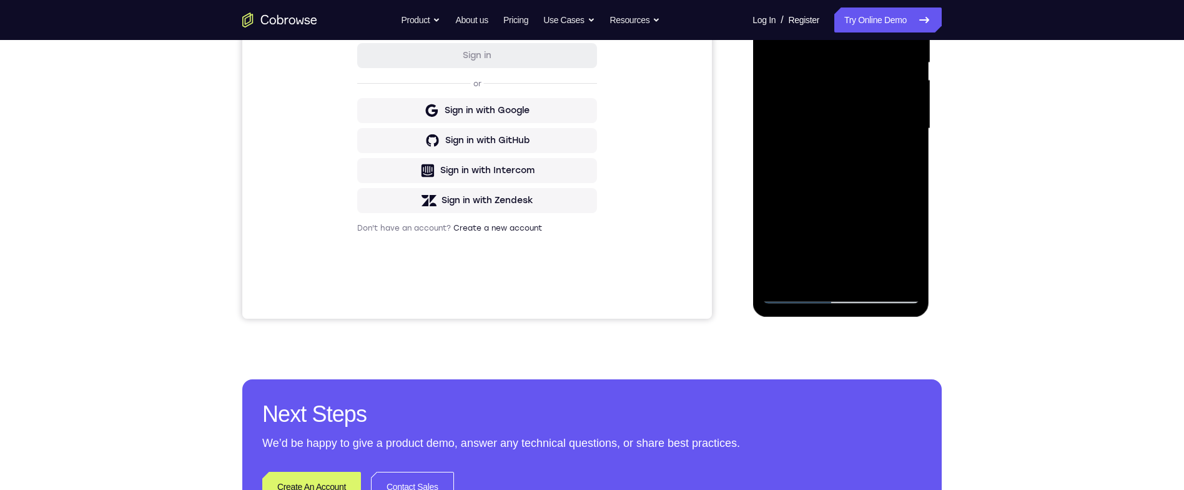
click at [886, 181] on div at bounding box center [840, 129] width 157 height 350
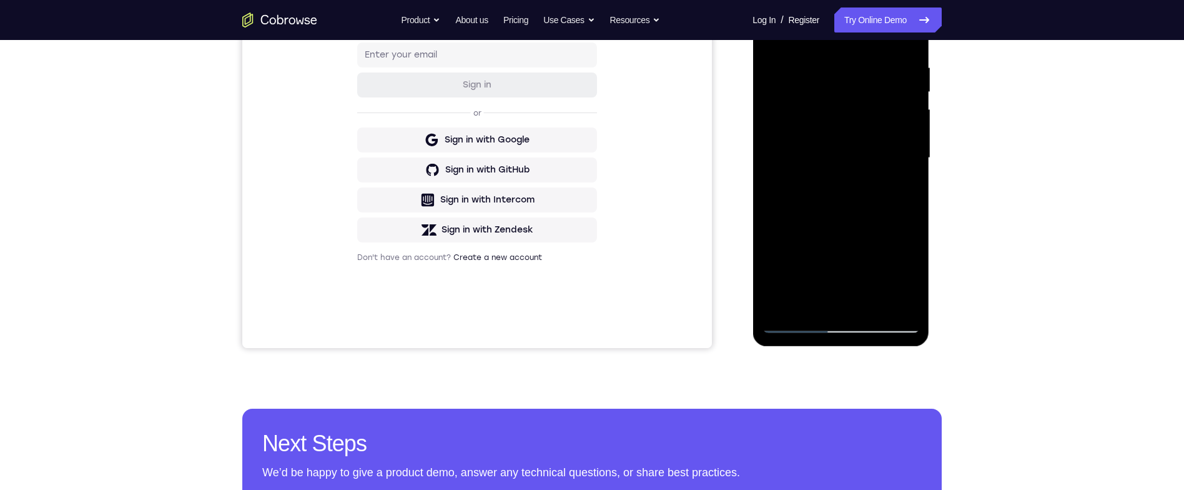
click at [898, 191] on div at bounding box center [840, 158] width 157 height 350
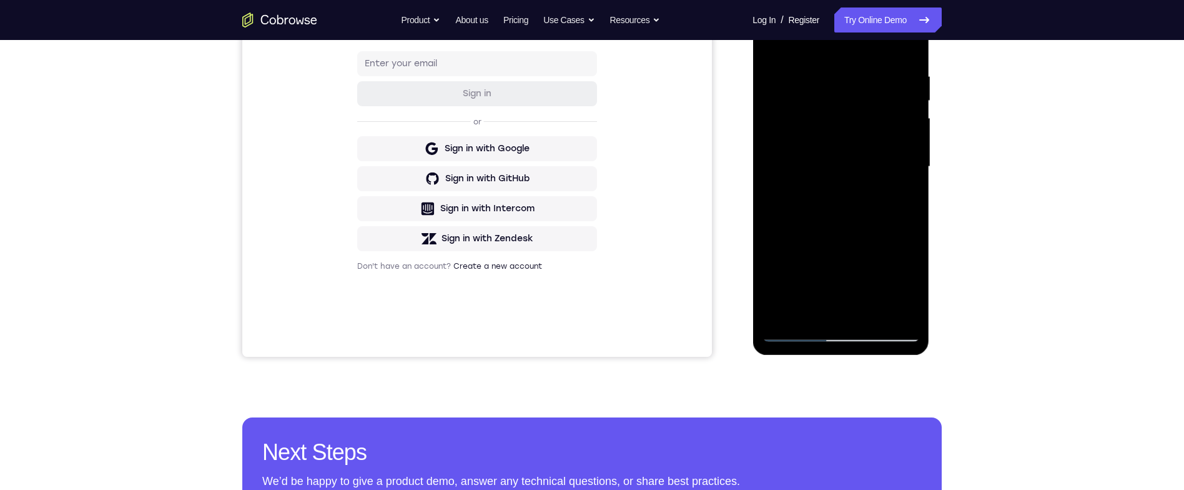
click at [772, 48] on div at bounding box center [840, 167] width 157 height 350
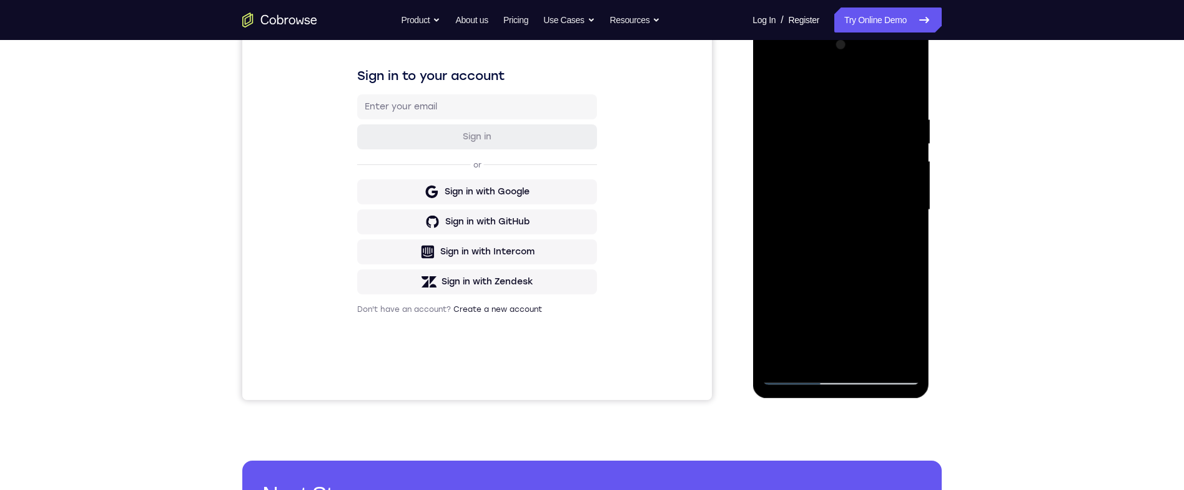
click at [871, 215] on div at bounding box center [840, 210] width 157 height 350
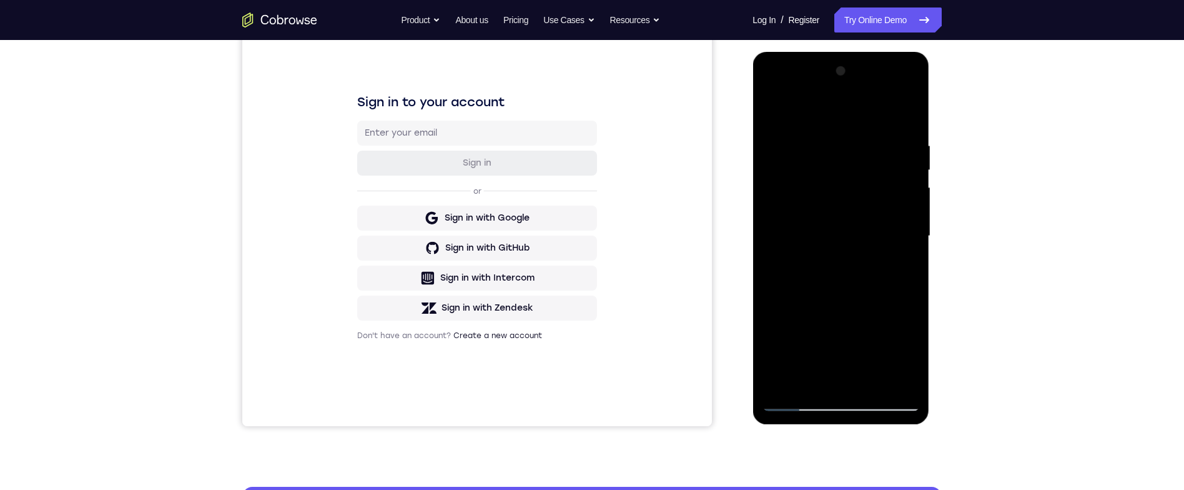
scroll to position [149, 0]
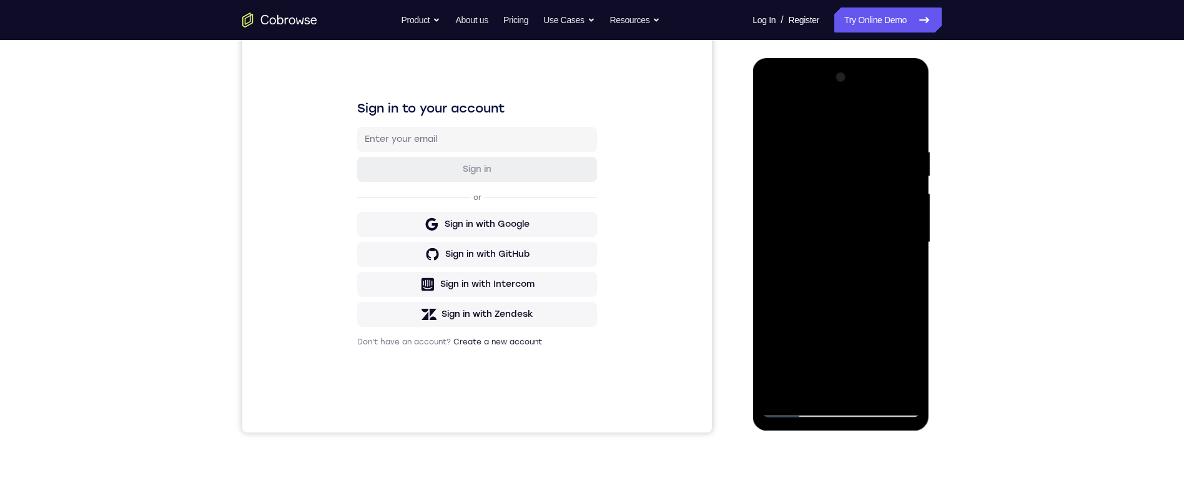
click at [796, 117] on div at bounding box center [840, 242] width 157 height 350
click at [817, 119] on div at bounding box center [840, 242] width 157 height 350
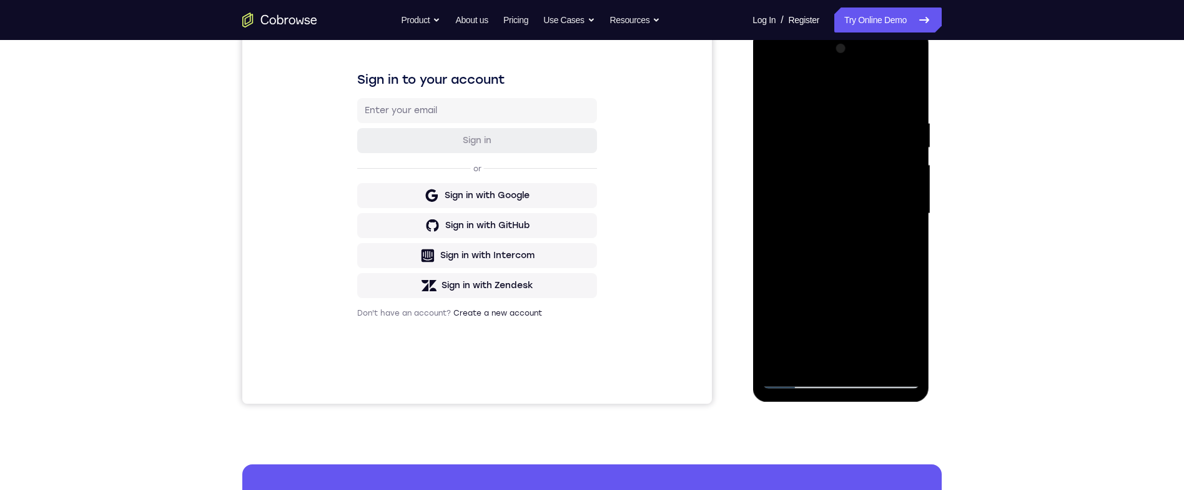
click at [771, 92] on div at bounding box center [840, 214] width 157 height 350
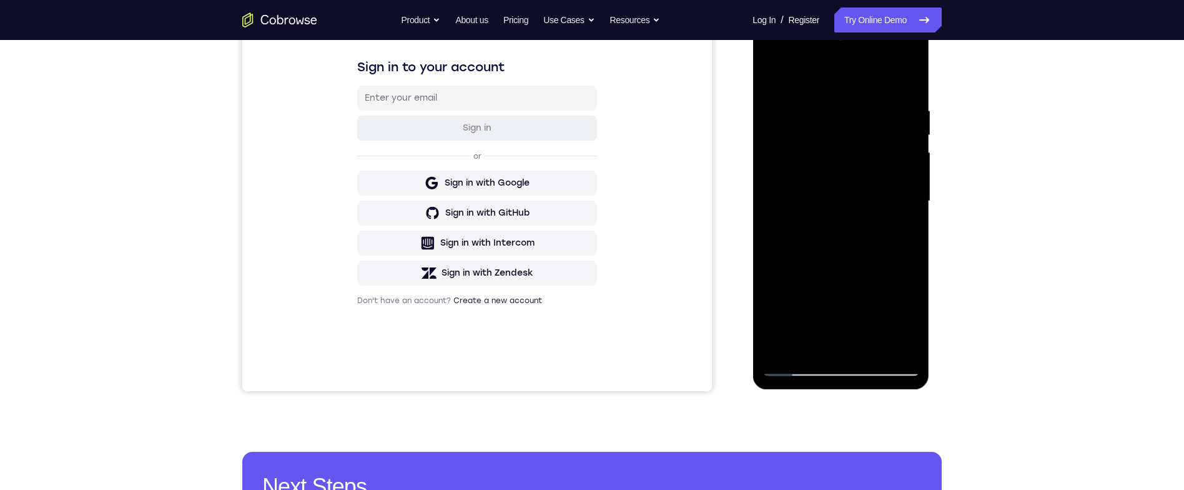
scroll to position [186, 0]
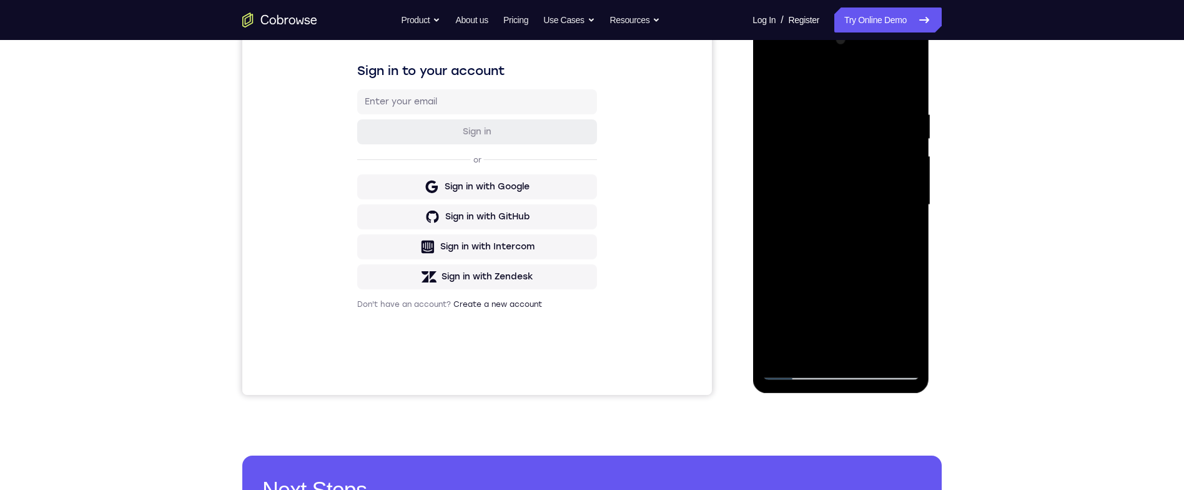
click at [766, 86] on div at bounding box center [840, 205] width 157 height 350
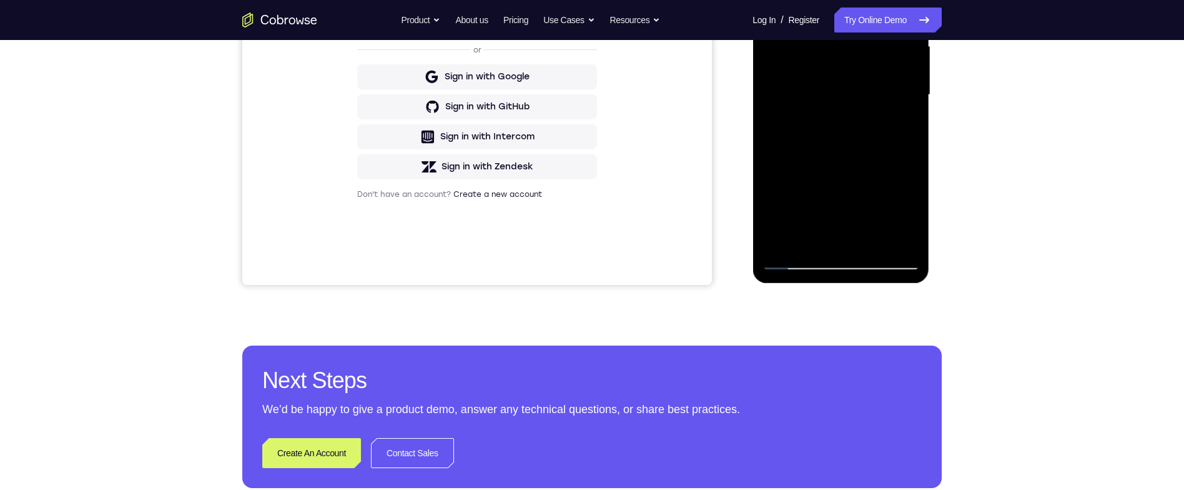
scroll to position [265, 0]
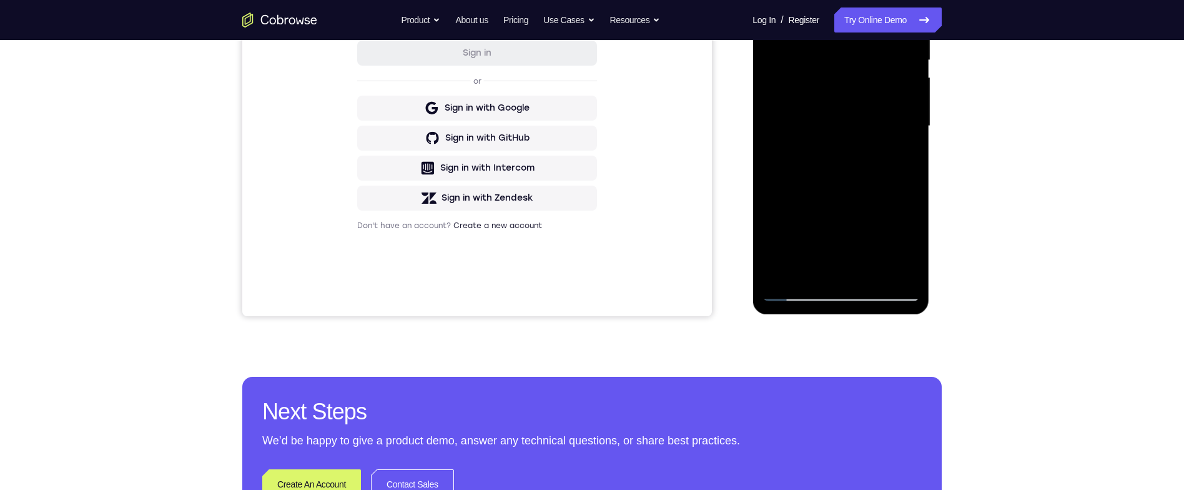
click at [779, 237] on div at bounding box center [840, 126] width 157 height 350
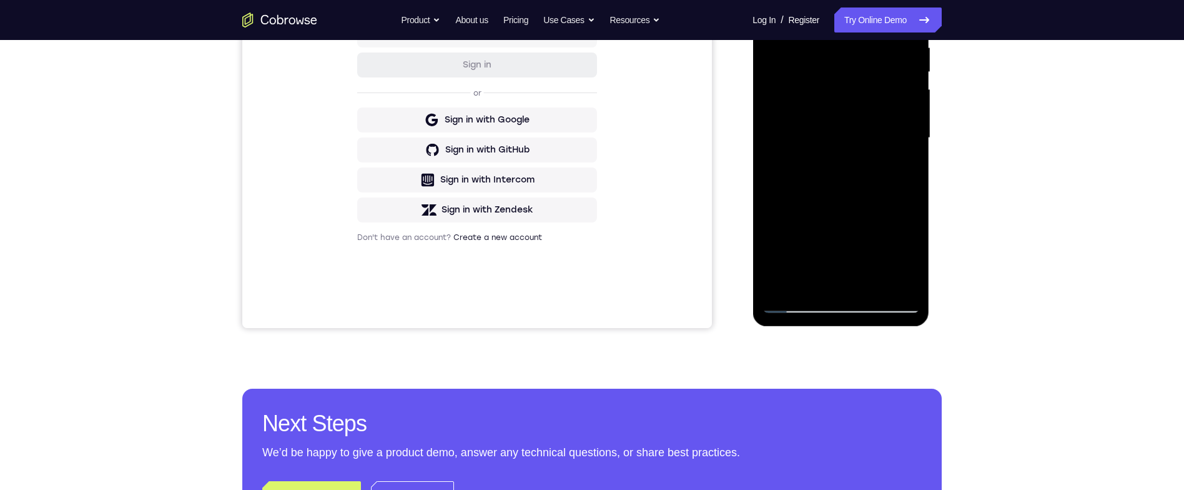
click at [952, 152] on div "Your Support Agent Your Customer Web iOS Android Next Steps We’d be happy to gi…" at bounding box center [591, 199] width 799 height 824
click at [953, 162] on div "Your Support Agent Your Customer Web iOS Android Next Steps We’d be happy to gi…" at bounding box center [591, 199] width 799 height 824
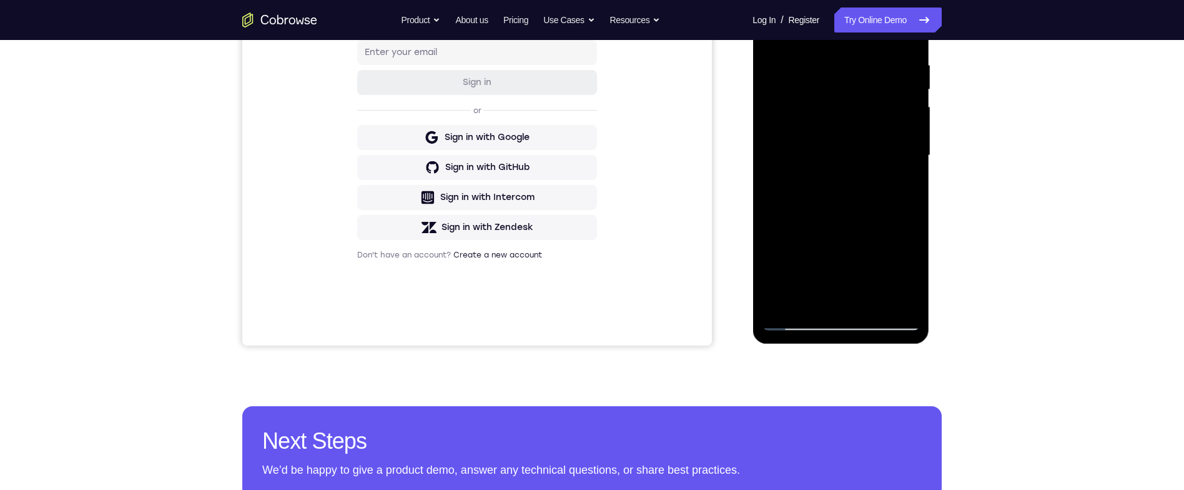
click at [790, 34] on div at bounding box center [840, 156] width 157 height 350
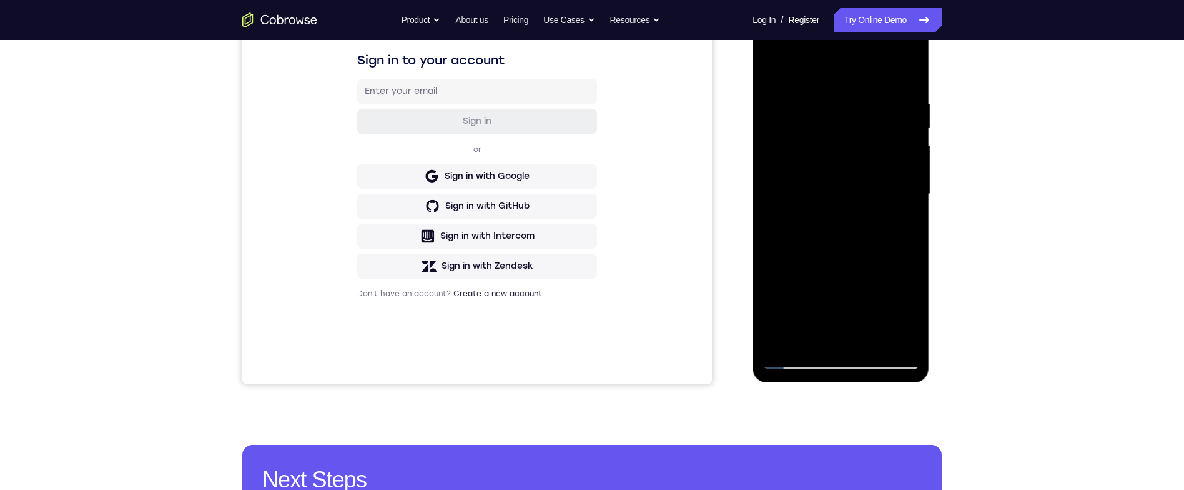
click at [882, 91] on div at bounding box center [840, 194] width 157 height 350
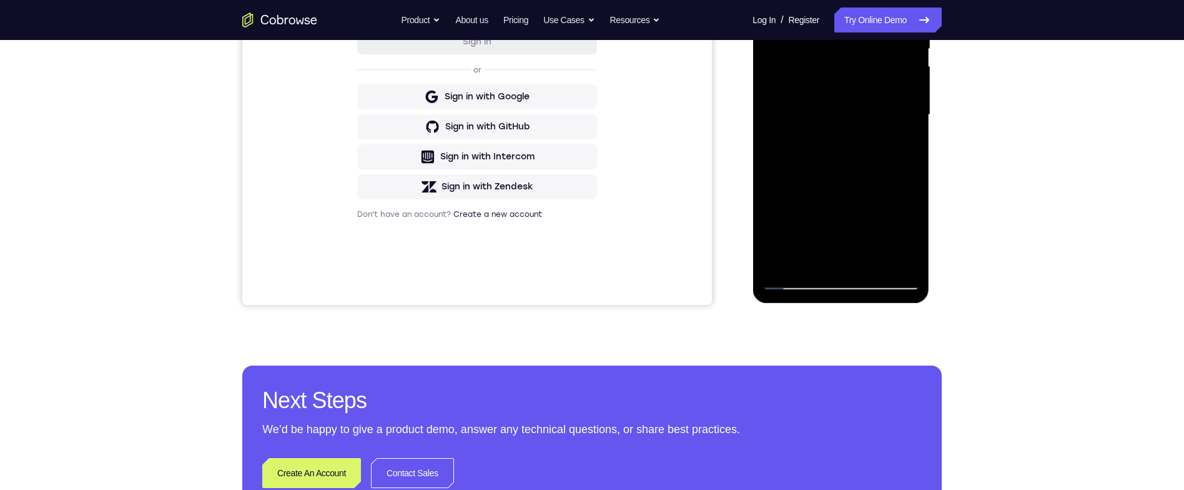
scroll to position [282, 0]
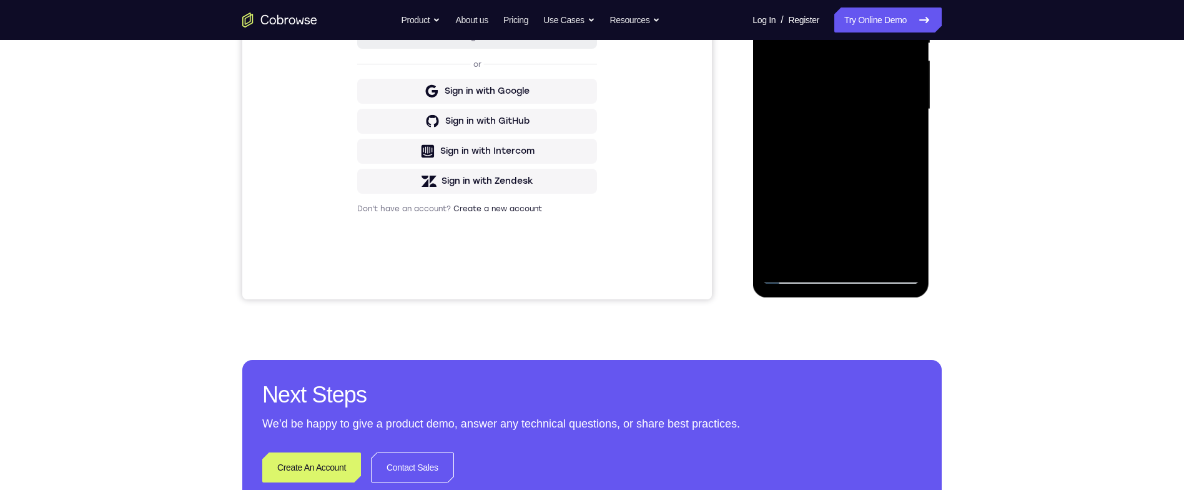
click at [909, 207] on div at bounding box center [840, 109] width 157 height 350
click at [909, 204] on div at bounding box center [840, 109] width 157 height 350
click at [909, 203] on div at bounding box center [840, 109] width 157 height 350
click at [909, 202] on div at bounding box center [840, 109] width 157 height 350
click at [909, 200] on div at bounding box center [840, 109] width 157 height 350
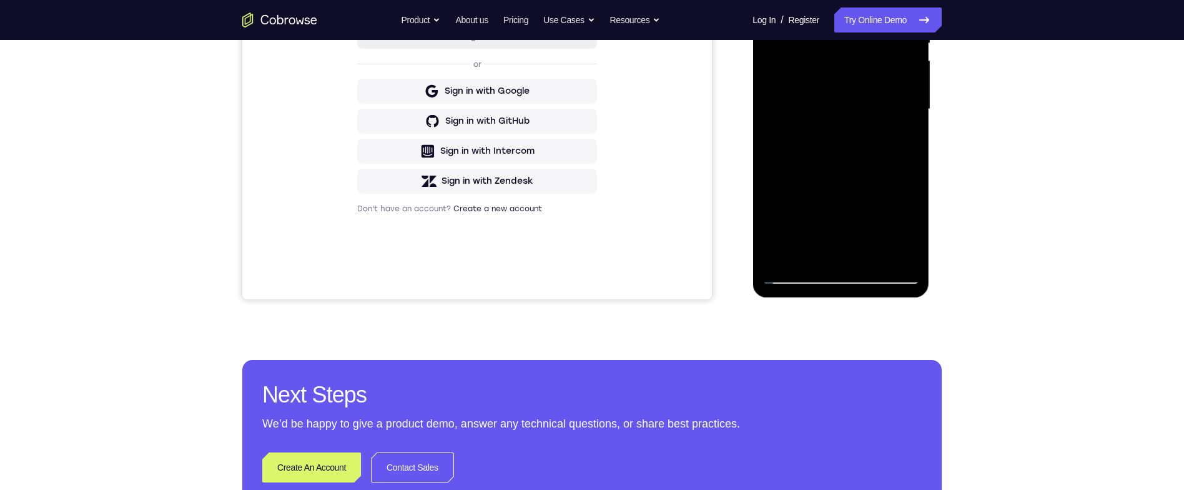
click at [911, 200] on div at bounding box center [840, 109] width 157 height 350
click at [913, 201] on div at bounding box center [840, 109] width 157 height 350
click at [868, 213] on div at bounding box center [840, 109] width 157 height 350
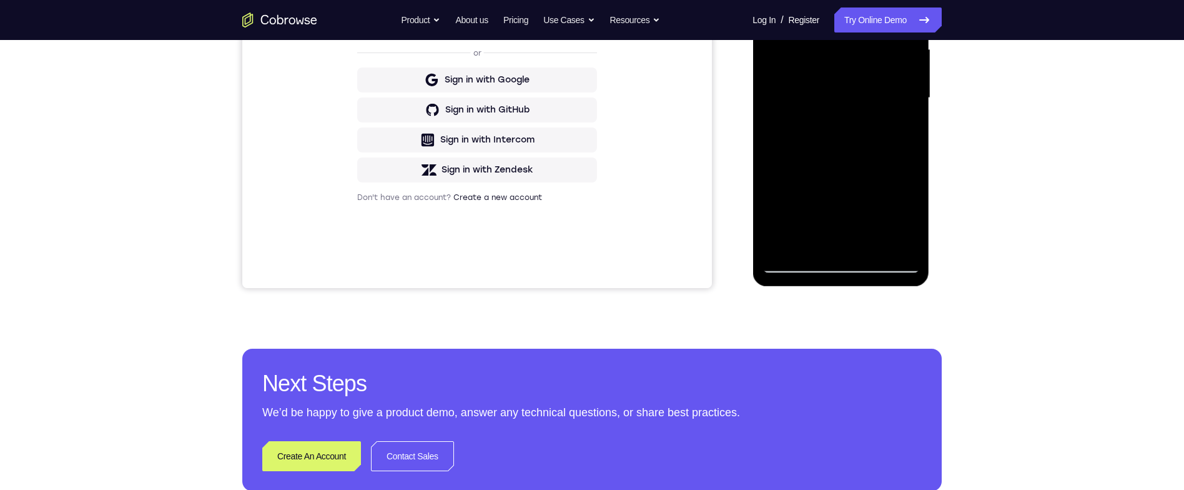
scroll to position [280, 0]
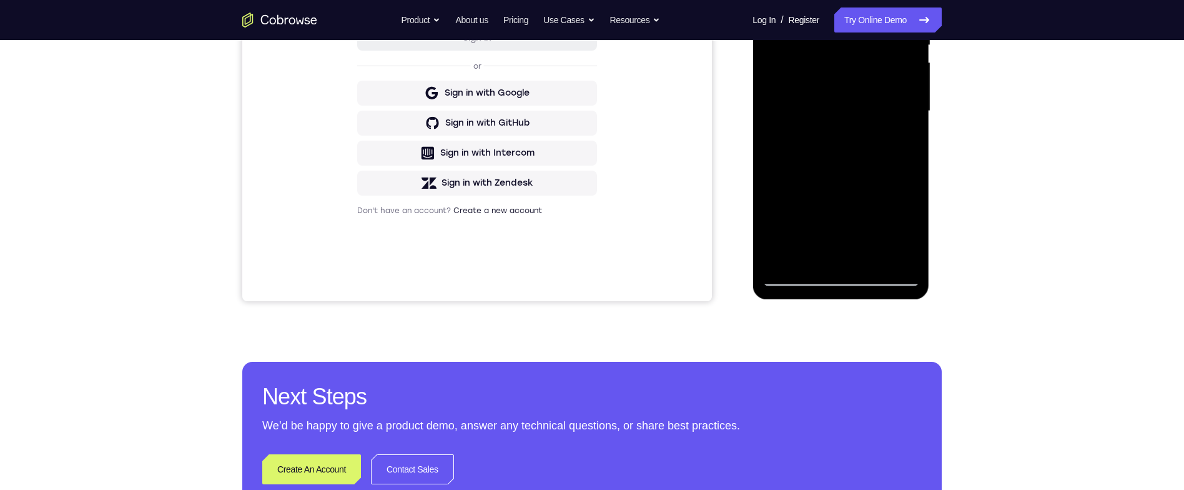
click at [763, 0] on div at bounding box center [840, 111] width 157 height 350
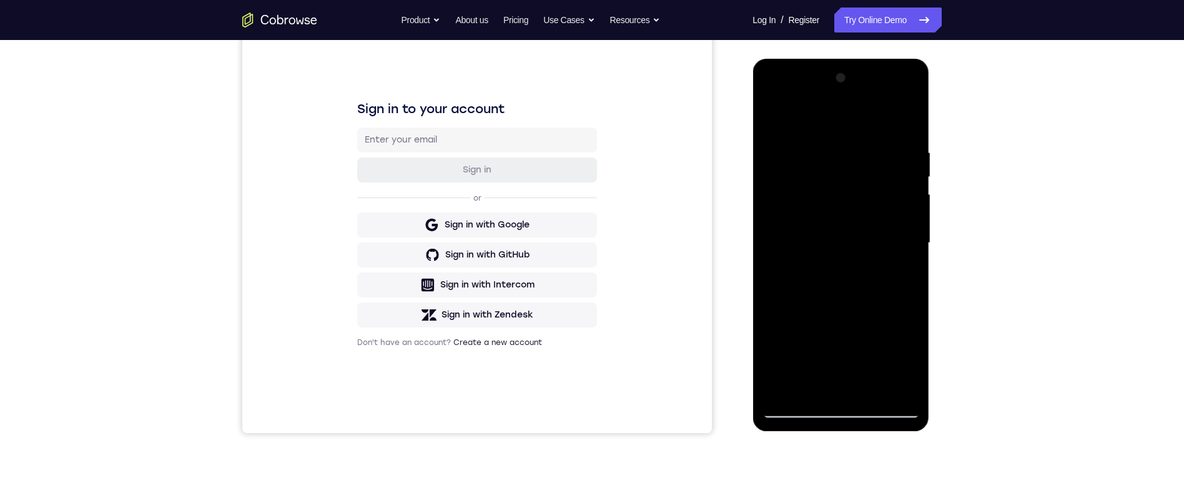
scroll to position [188, 0]
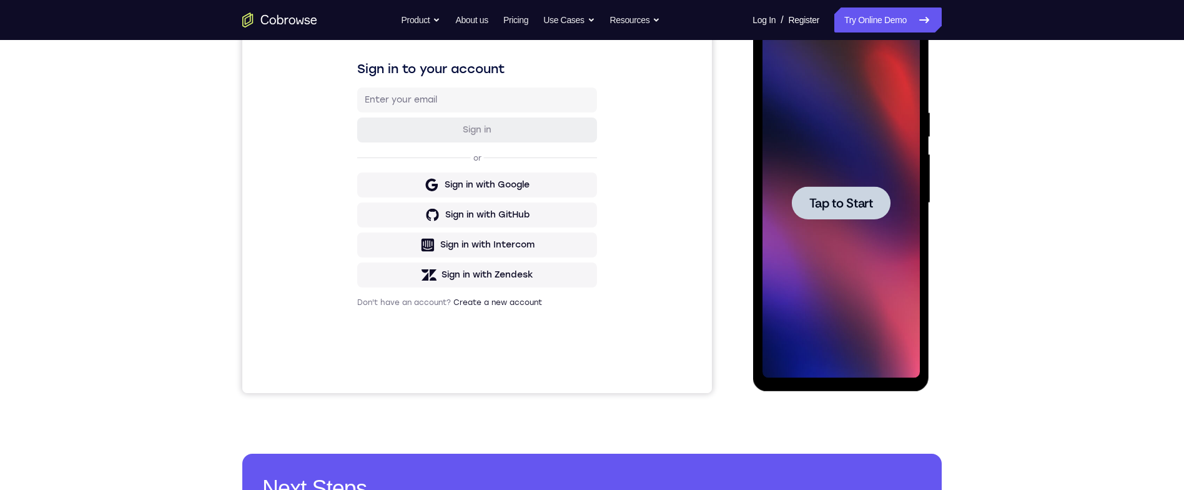
click at [866, 216] on div at bounding box center [840, 202] width 99 height 33
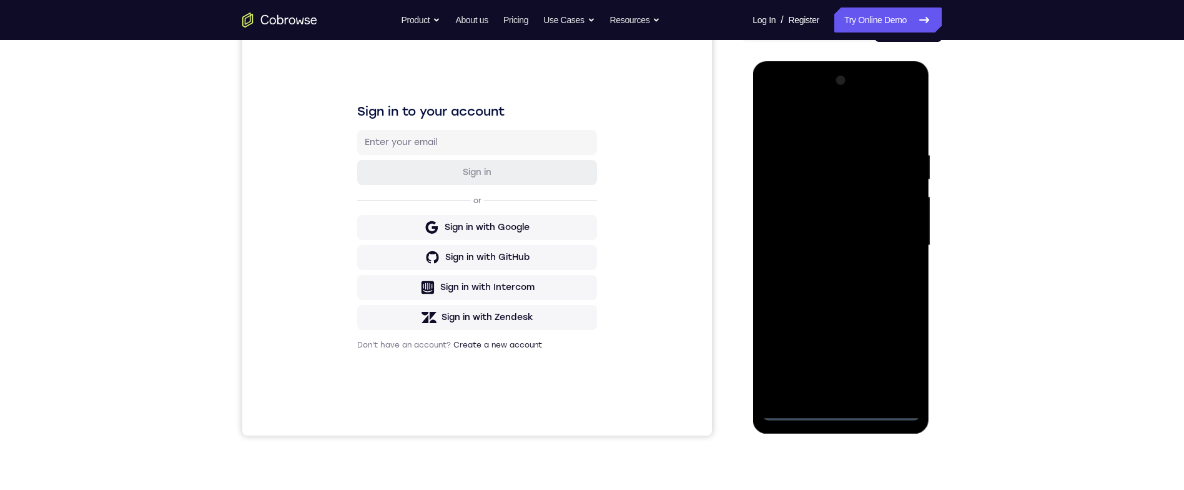
click at [851, 407] on div at bounding box center [840, 246] width 157 height 350
click at [899, 350] on div at bounding box center [840, 246] width 157 height 350
click at [873, 136] on div at bounding box center [840, 246] width 157 height 350
click at [798, 144] on div at bounding box center [840, 246] width 157 height 350
click at [788, 129] on div at bounding box center [840, 246] width 157 height 350
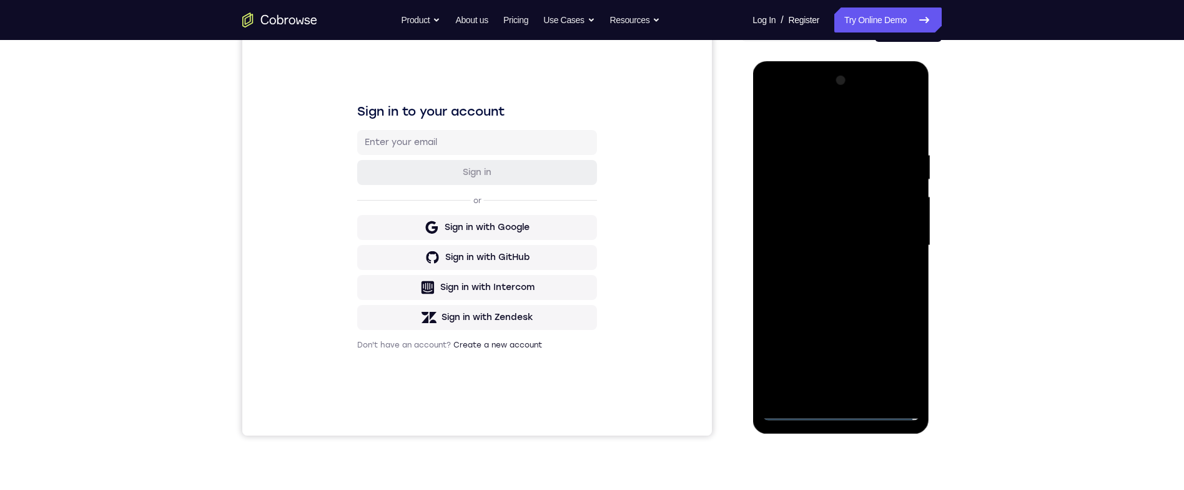
click at [893, 236] on div at bounding box center [840, 246] width 157 height 350
click at [831, 267] on div at bounding box center [840, 246] width 157 height 350
click at [876, 233] on div at bounding box center [840, 246] width 157 height 350
click at [874, 234] on div at bounding box center [840, 246] width 157 height 350
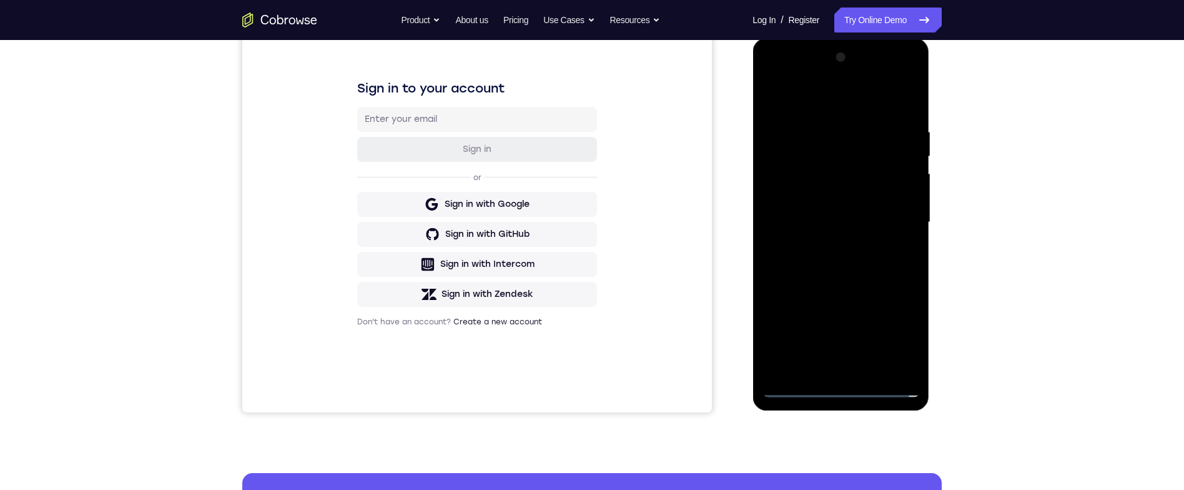
scroll to position [170, 0]
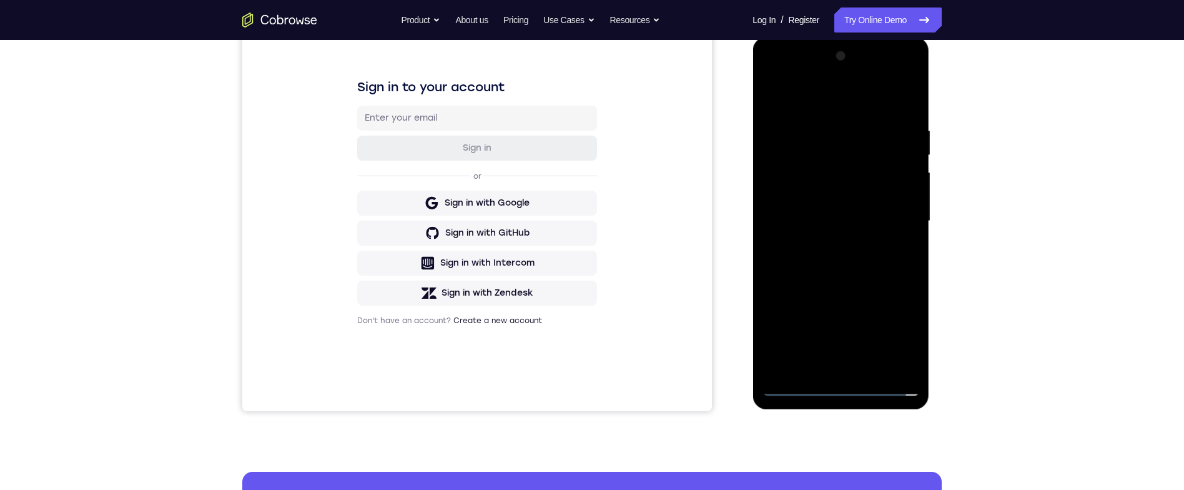
click at [868, 167] on div at bounding box center [840, 221] width 157 height 350
click at [876, 195] on div at bounding box center [840, 221] width 157 height 350
click at [911, 205] on div at bounding box center [840, 221] width 157 height 350
click at [902, 197] on div at bounding box center [840, 221] width 157 height 350
click at [893, 220] on div at bounding box center [840, 221] width 157 height 350
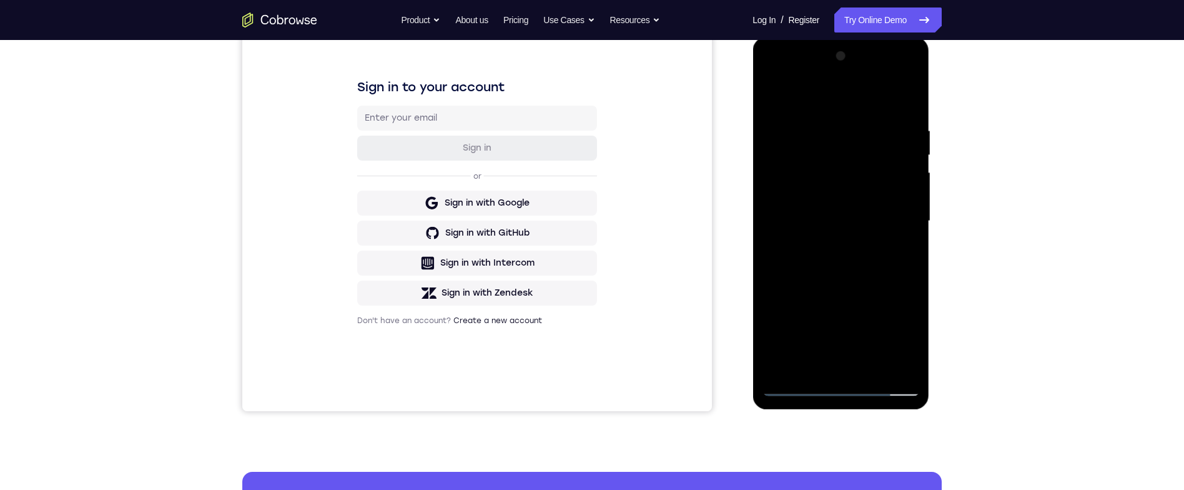
click at [913, 113] on div at bounding box center [840, 221] width 157 height 350
click at [906, 102] on div at bounding box center [840, 221] width 157 height 350
click at [873, 365] on div at bounding box center [840, 221] width 157 height 350
click at [859, 286] on div at bounding box center [840, 221] width 157 height 350
click at [790, 129] on div at bounding box center [840, 221] width 157 height 350
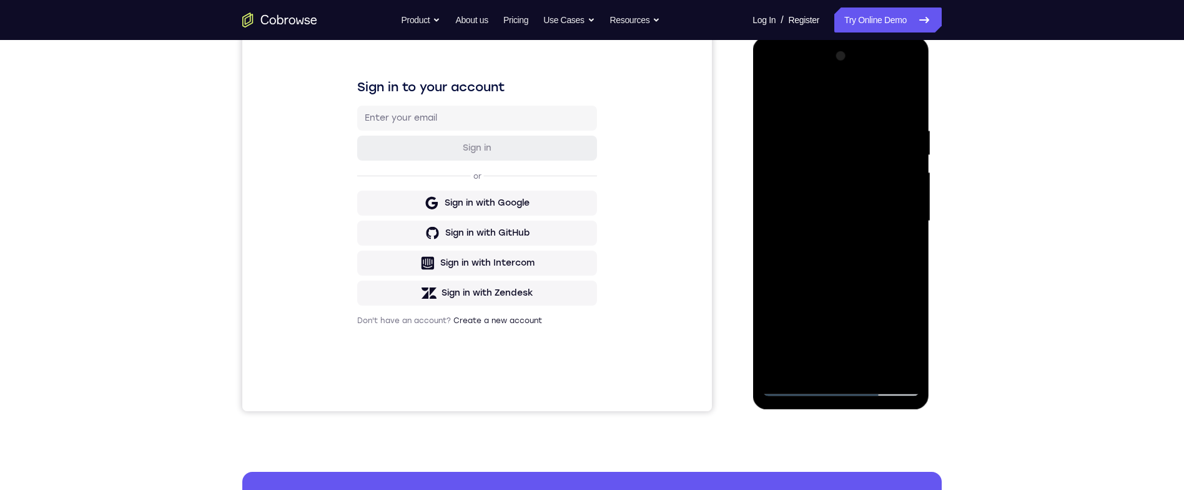
click at [779, 227] on div at bounding box center [840, 221] width 157 height 350
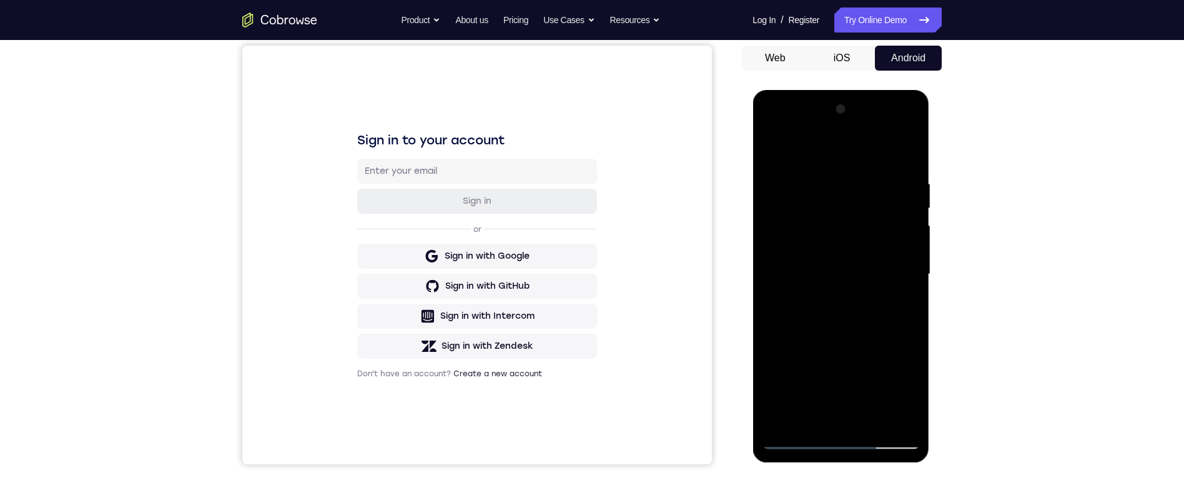
click at [917, 177] on div at bounding box center [840, 274] width 157 height 350
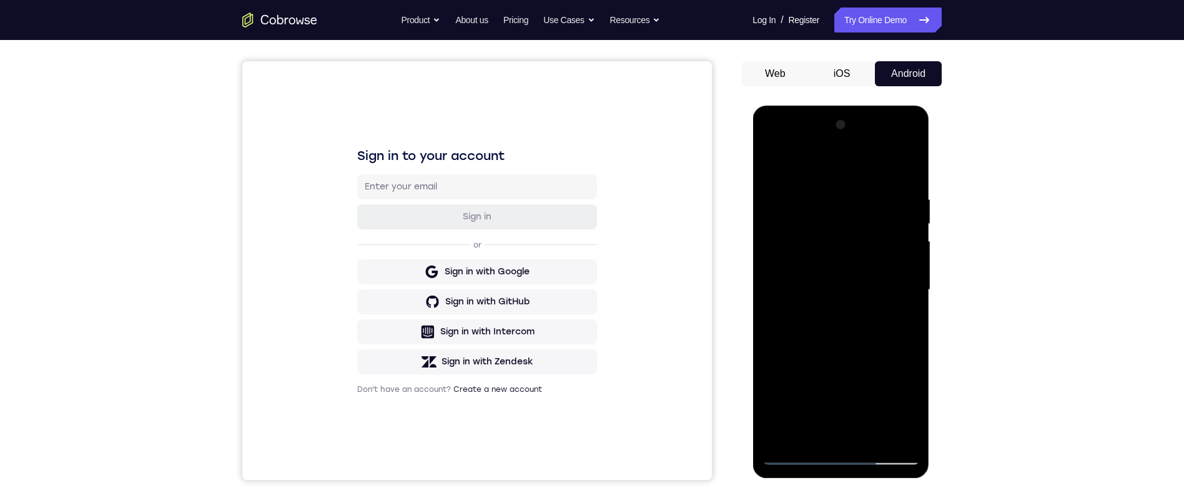
click at [913, 195] on div at bounding box center [840, 290] width 157 height 350
click at [911, 131] on div at bounding box center [840, 290] width 157 height 350
click at [778, 157] on div at bounding box center [840, 290] width 157 height 350
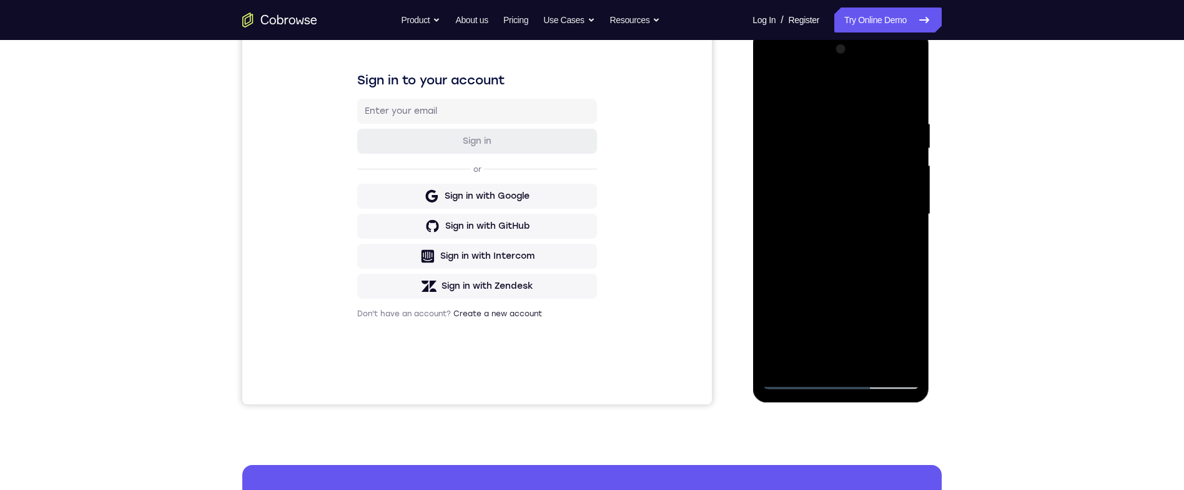
scroll to position [133, 0]
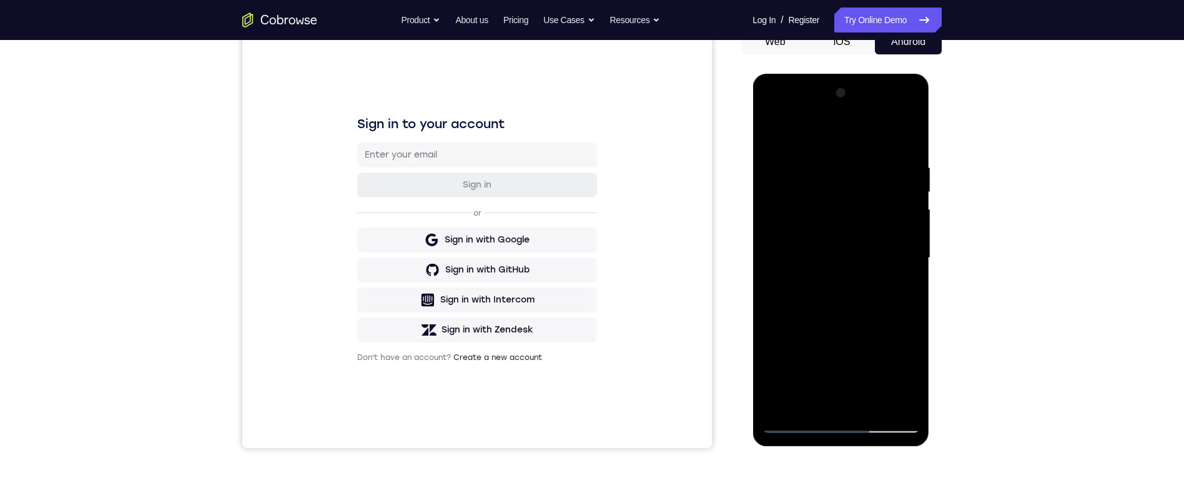
click at [790, 172] on div at bounding box center [840, 258] width 157 height 350
click at [918, 230] on div at bounding box center [840, 258] width 157 height 350
click at [789, 174] on div at bounding box center [840, 258] width 157 height 350
click at [779, 130] on div at bounding box center [840, 258] width 157 height 350
click at [786, 170] on div at bounding box center [840, 258] width 157 height 350
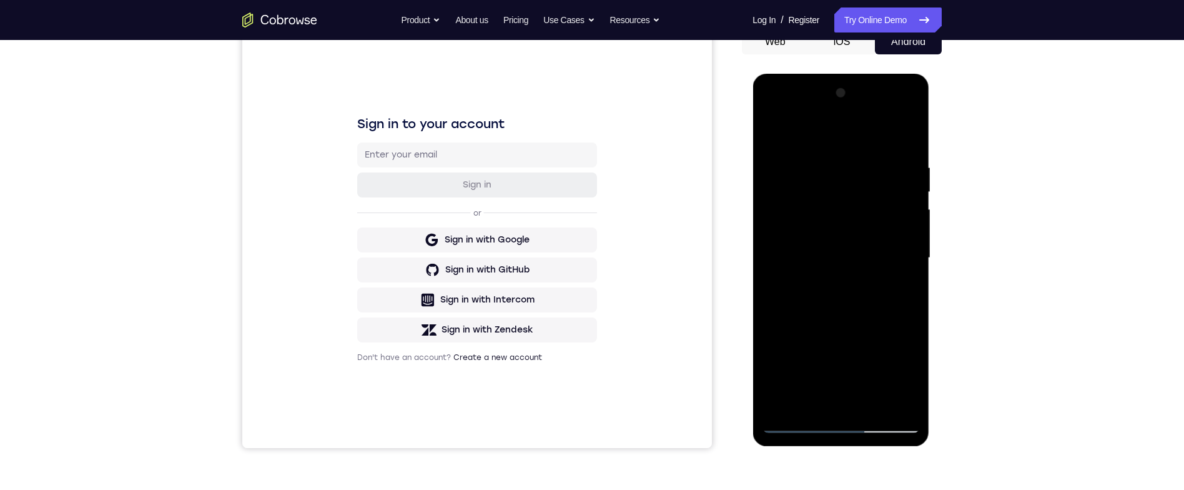
click at [963, 199] on div "Your Support Agent Your Customer Web iOS Android Next Steps We’d be happy to gi…" at bounding box center [591, 319] width 799 height 824
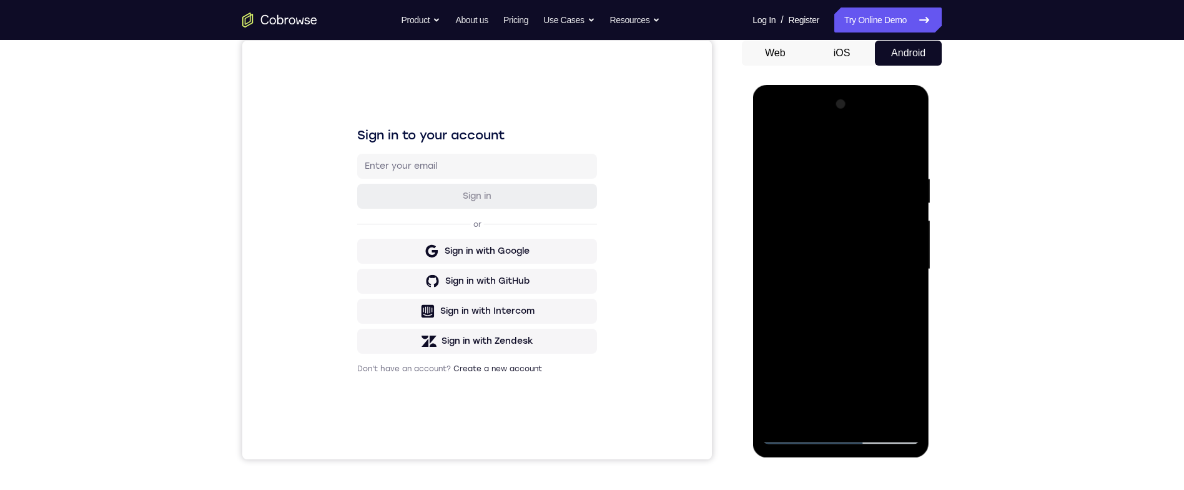
click at [849, 413] on div at bounding box center [840, 269] width 157 height 350
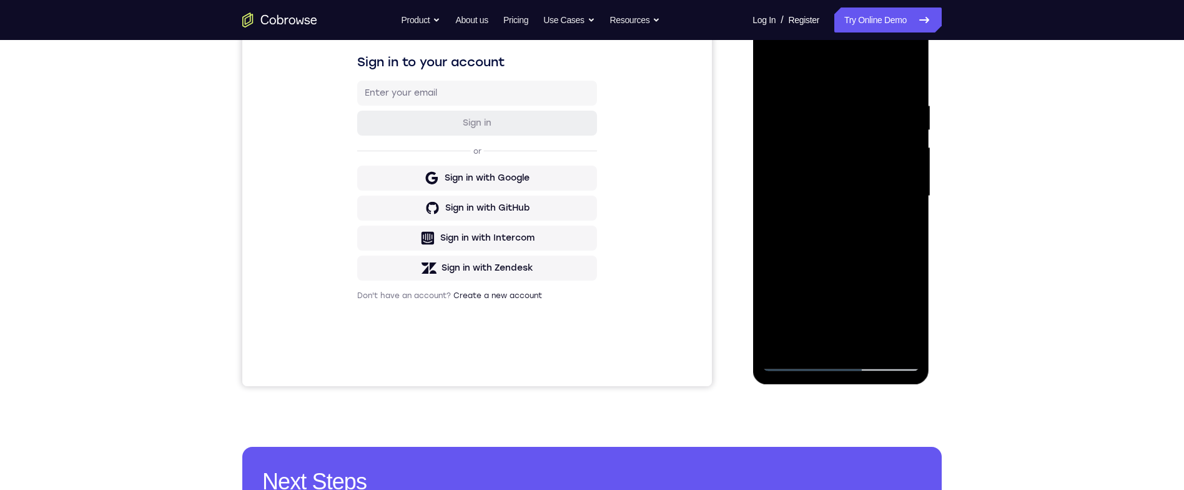
scroll to position [181, 0]
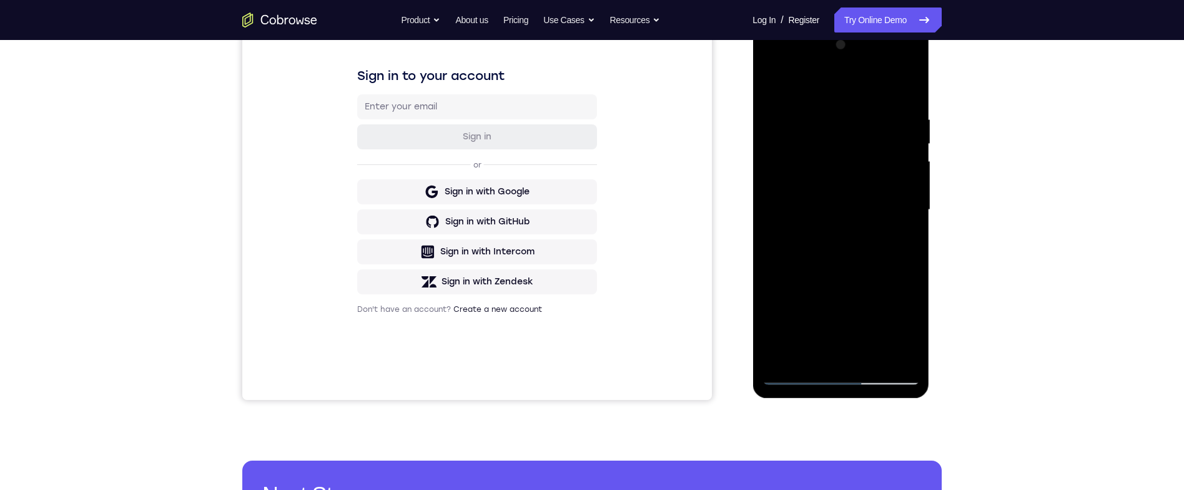
click at [788, 119] on div at bounding box center [840, 210] width 157 height 350
click at [849, 267] on div at bounding box center [840, 210] width 157 height 350
click at [909, 330] on div at bounding box center [840, 210] width 157 height 350
click at [904, 332] on div at bounding box center [840, 210] width 157 height 350
click at [795, 305] on div at bounding box center [840, 210] width 157 height 350
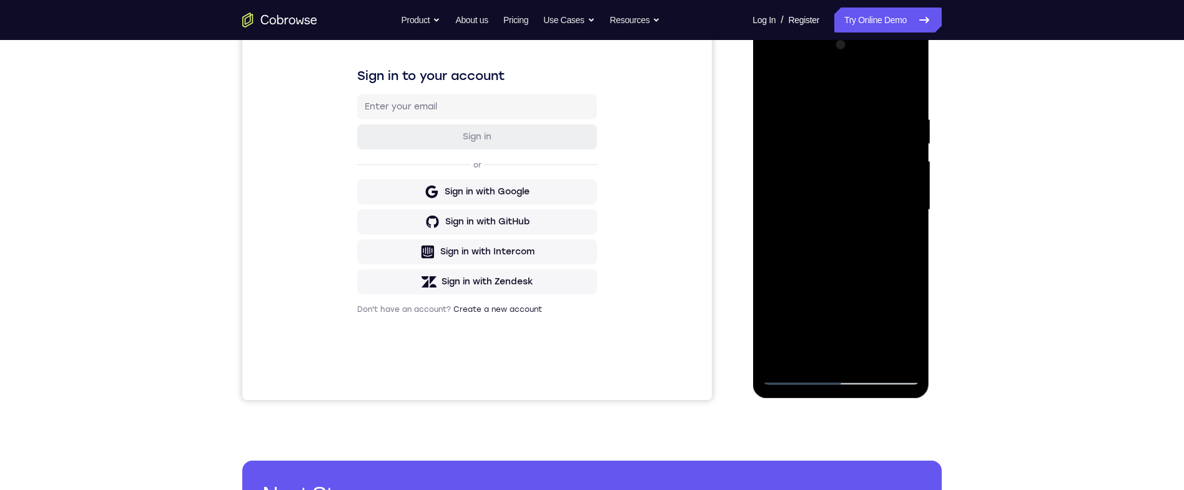
click at [906, 330] on div at bounding box center [840, 210] width 157 height 350
click at [839, 264] on div at bounding box center [840, 210] width 157 height 350
click at [855, 133] on div at bounding box center [840, 210] width 157 height 350
click at [908, 327] on div at bounding box center [840, 210] width 157 height 350
click at [907, 322] on div at bounding box center [840, 210] width 157 height 350
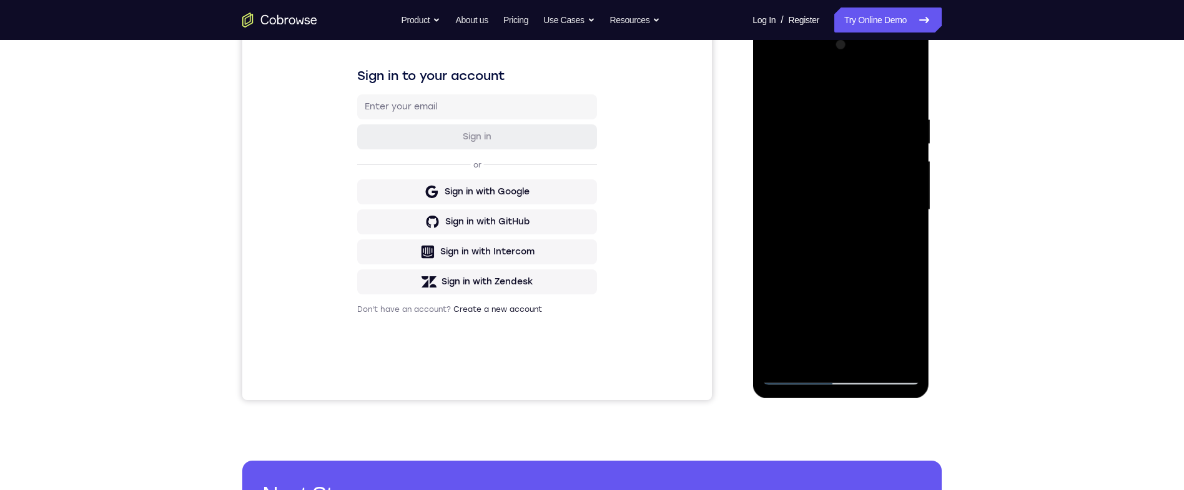
click at [908, 327] on div at bounding box center [840, 210] width 157 height 350
click at [909, 325] on div at bounding box center [840, 210] width 157 height 350
click at [909, 323] on div at bounding box center [840, 210] width 157 height 350
click at [909, 325] on div at bounding box center [840, 210] width 157 height 350
click at [909, 322] on div at bounding box center [840, 210] width 157 height 350
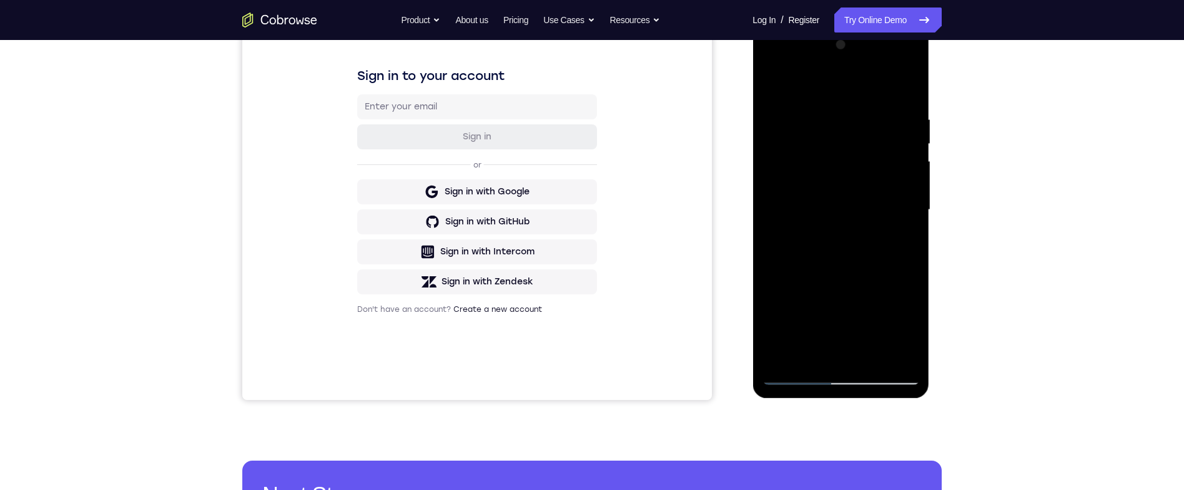
click at [909, 322] on div at bounding box center [840, 210] width 157 height 350
click at [906, 328] on div at bounding box center [840, 210] width 157 height 350
click at [907, 325] on div at bounding box center [840, 210] width 157 height 350
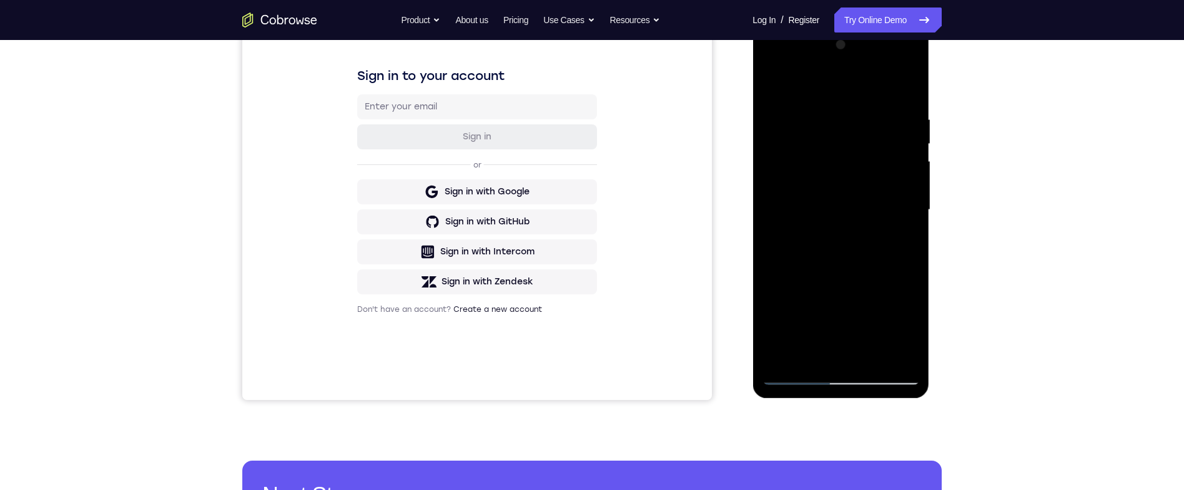
click at [906, 325] on div at bounding box center [840, 210] width 157 height 350
click at [907, 330] on div at bounding box center [840, 210] width 157 height 350
click at [909, 329] on div at bounding box center [840, 210] width 157 height 350
click at [909, 326] on div at bounding box center [840, 210] width 157 height 350
click at [909, 327] on div at bounding box center [840, 210] width 157 height 350
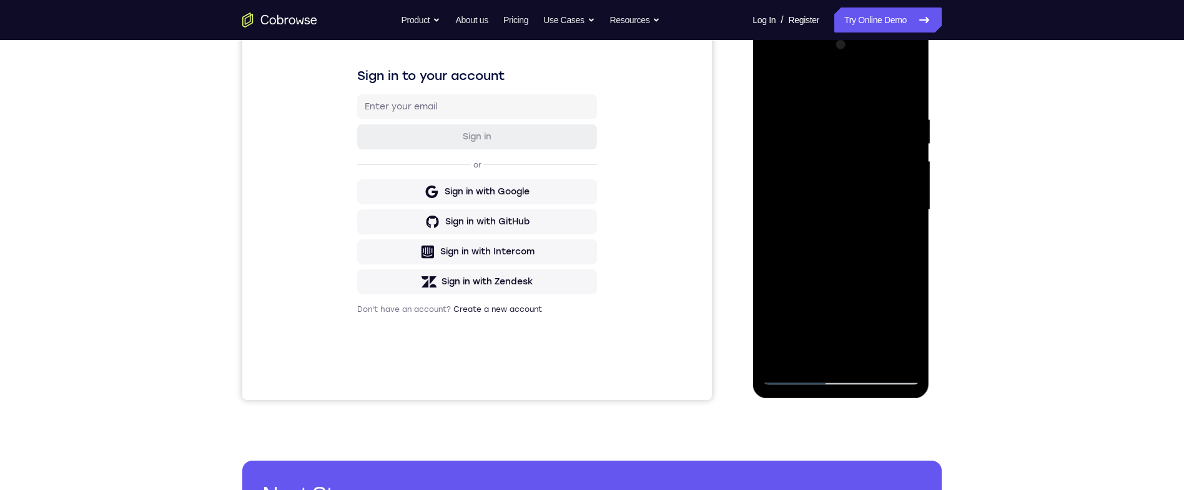
click at [911, 325] on div at bounding box center [840, 210] width 157 height 350
click at [874, 267] on div at bounding box center [840, 210] width 157 height 350
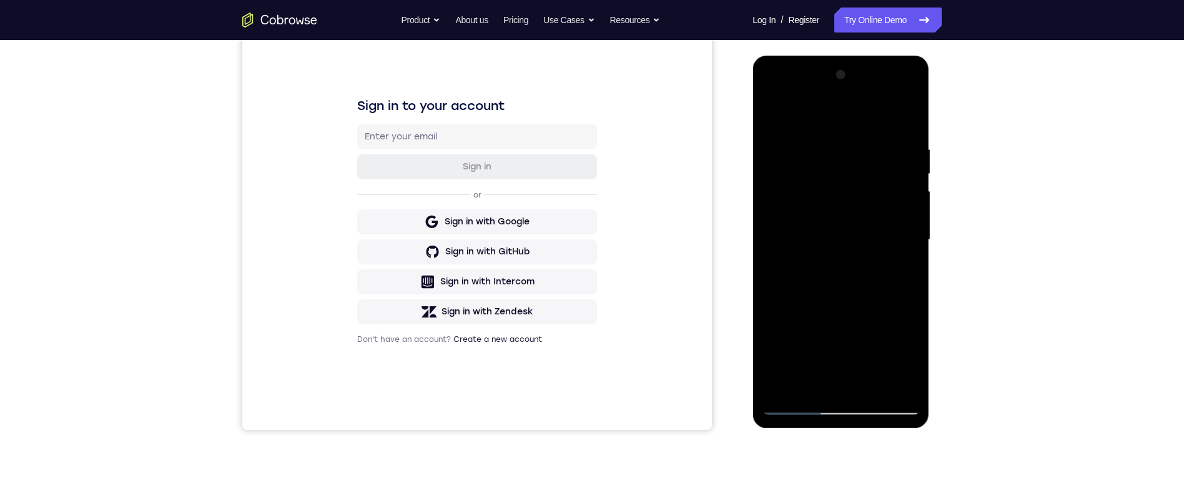
click at [813, 385] on div at bounding box center [840, 240] width 157 height 350
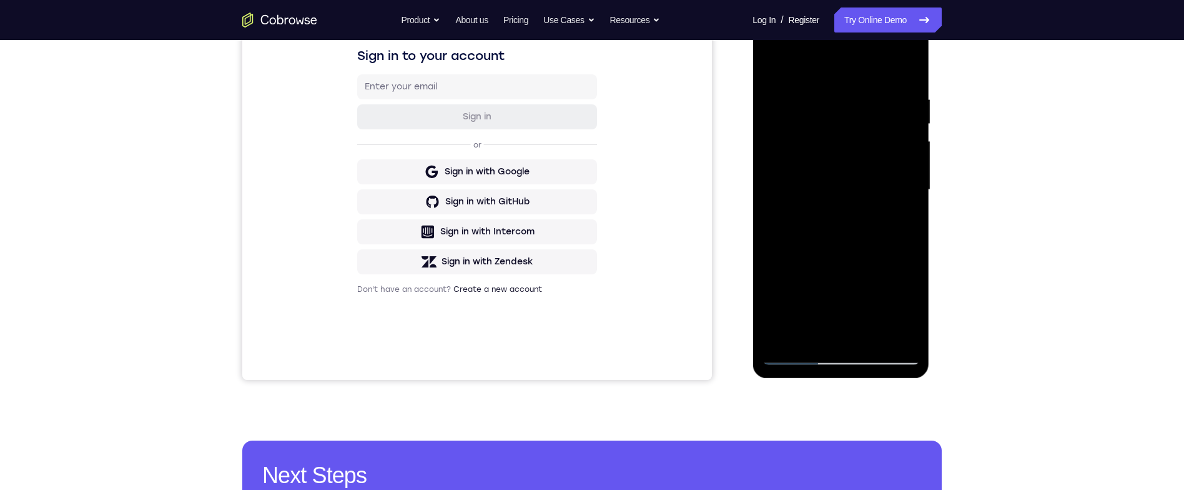
click at [824, 295] on div at bounding box center [840, 190] width 157 height 350
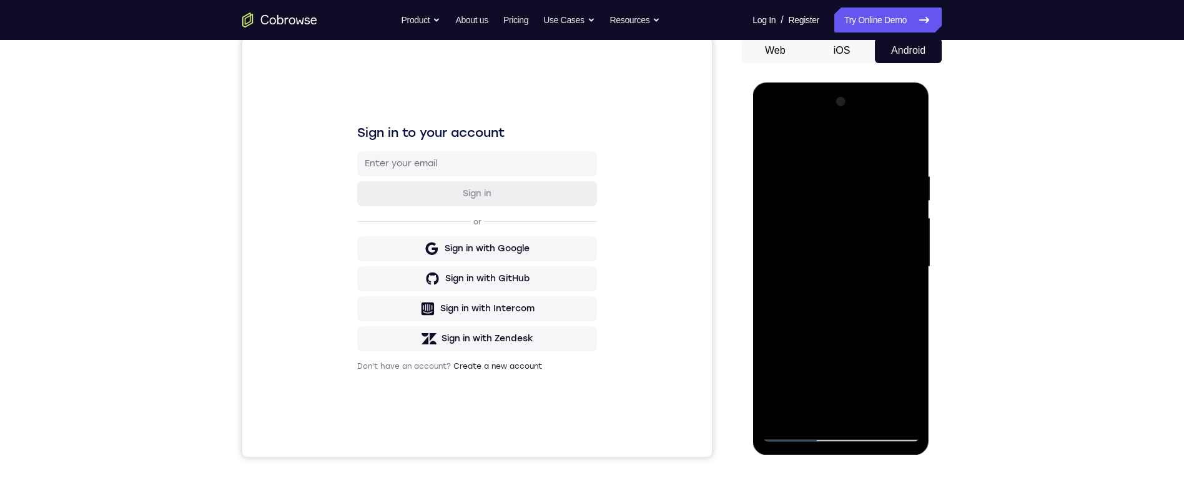
click at [906, 150] on div at bounding box center [840, 267] width 157 height 350
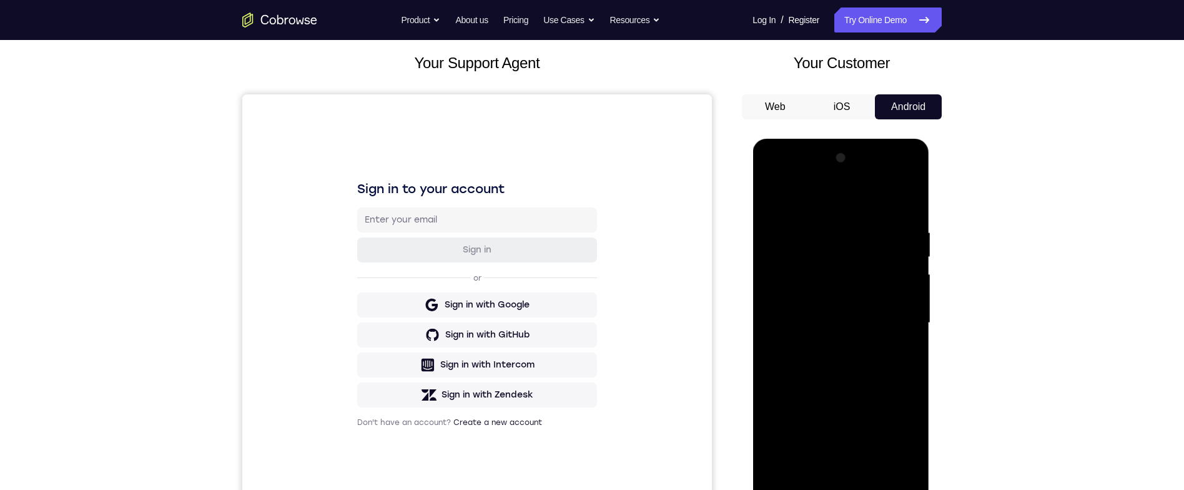
scroll to position [169, 0]
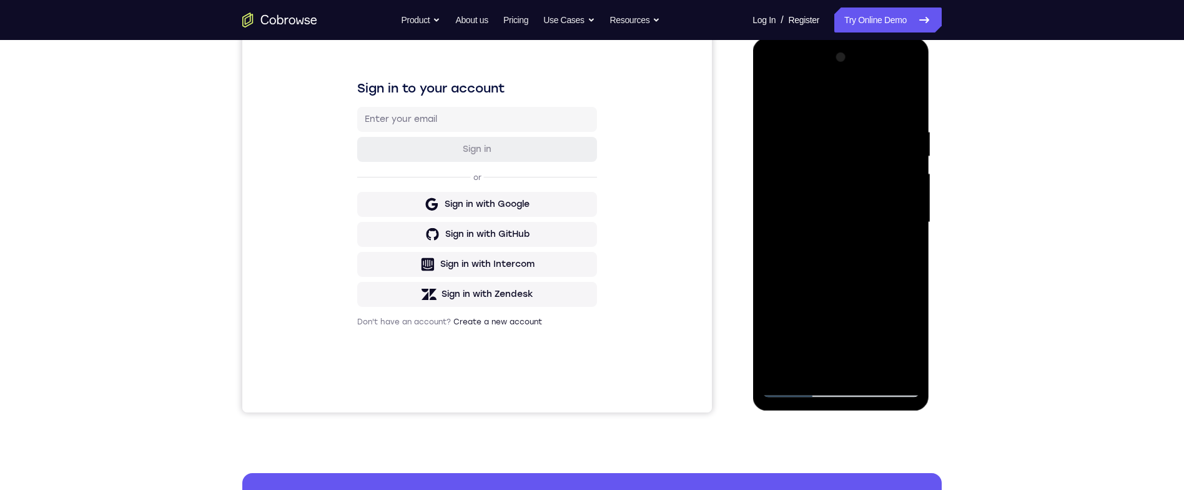
click at [779, 97] on div at bounding box center [840, 222] width 157 height 350
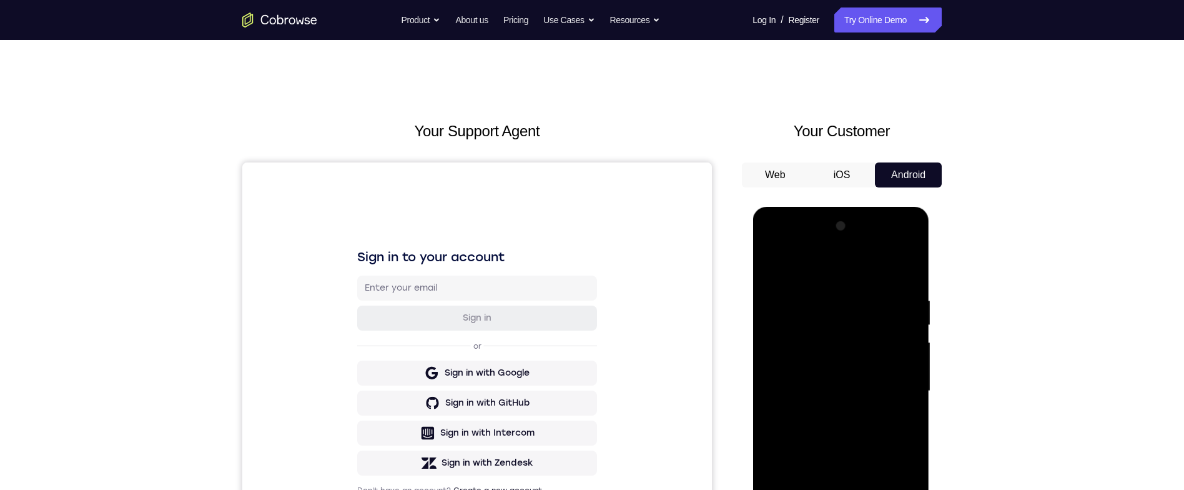
click at [871, 288] on div at bounding box center [840, 391] width 157 height 350
click at [909, 317] on div at bounding box center [840, 391] width 157 height 350
click at [906, 319] on div at bounding box center [840, 391] width 157 height 350
click at [900, 317] on div at bounding box center [840, 391] width 157 height 350
click at [915, 312] on div at bounding box center [840, 391] width 157 height 350
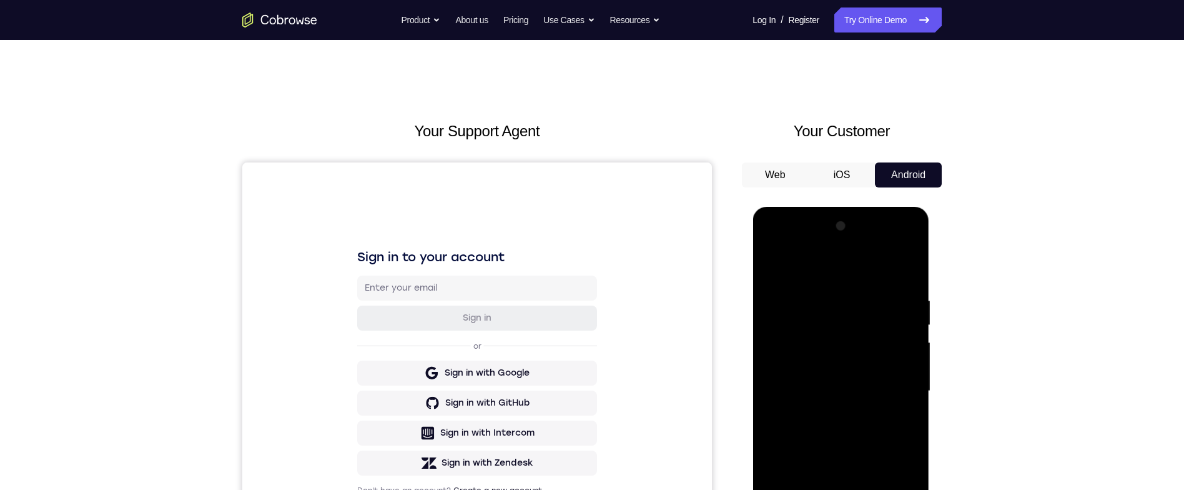
click at [918, 259] on div at bounding box center [840, 391] width 157 height 350
click at [906, 265] on div at bounding box center [840, 391] width 157 height 350
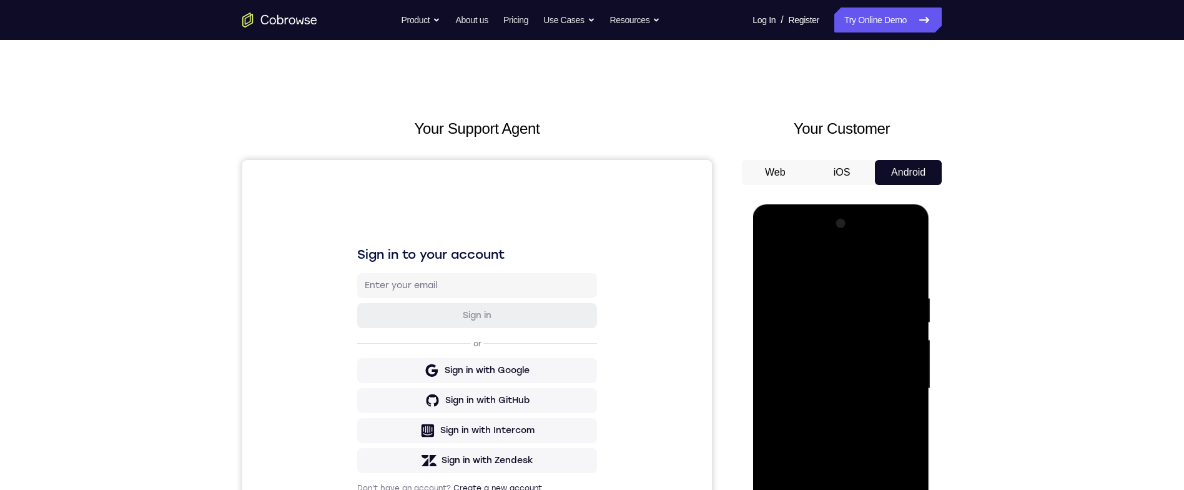
click at [871, 489] on div at bounding box center [840, 389] width 157 height 350
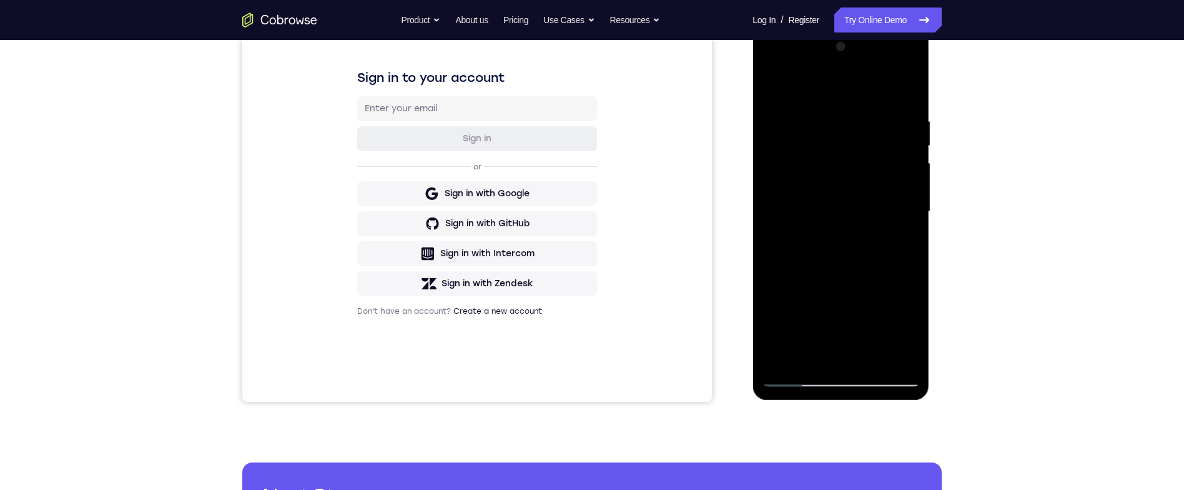
click at [862, 352] on div at bounding box center [840, 212] width 157 height 350
click at [866, 354] on div at bounding box center [840, 212] width 157 height 350
click at [873, 352] on div at bounding box center [840, 212] width 157 height 350
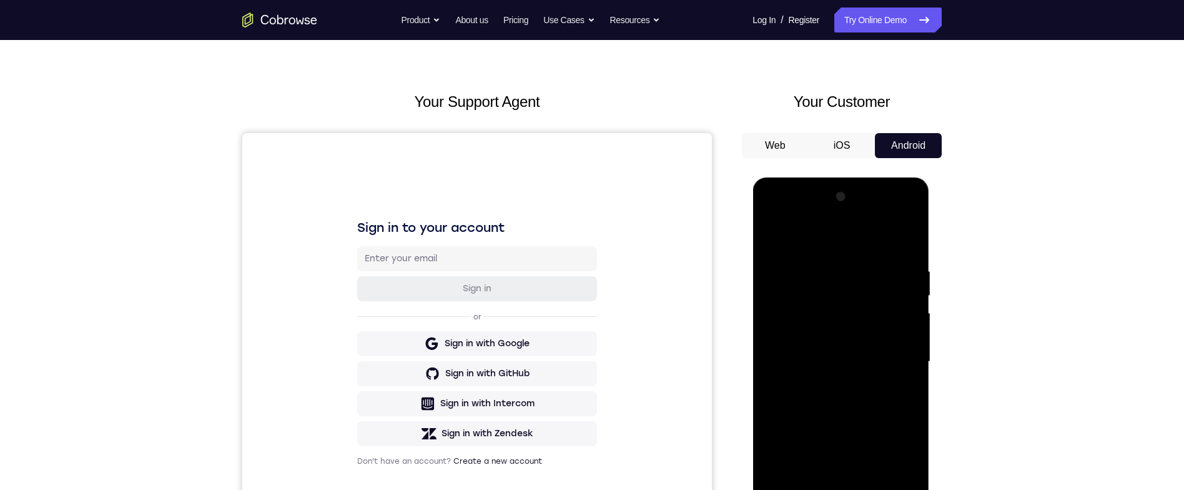
scroll to position [181, 0]
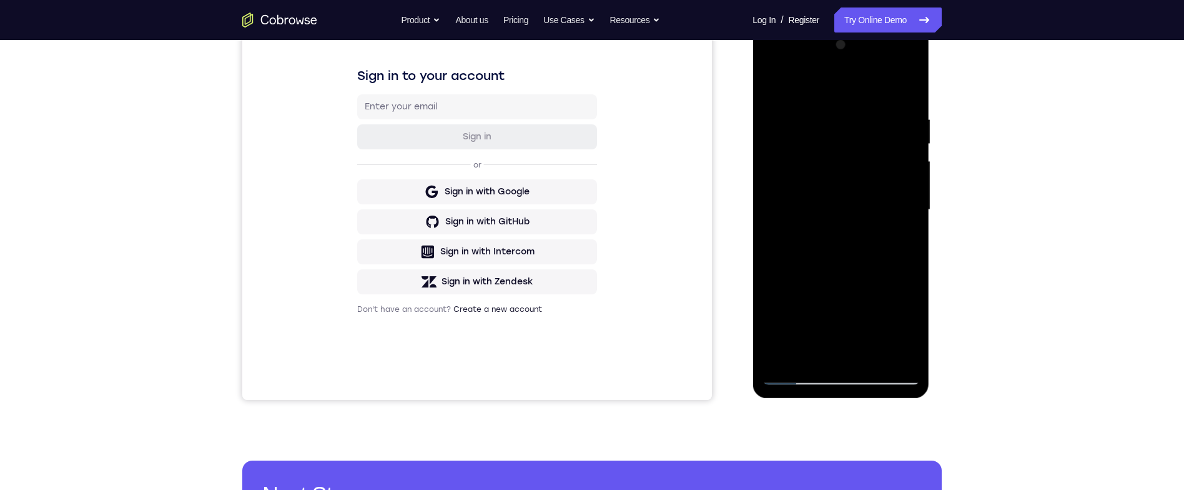
click at [869, 352] on div at bounding box center [840, 210] width 157 height 350
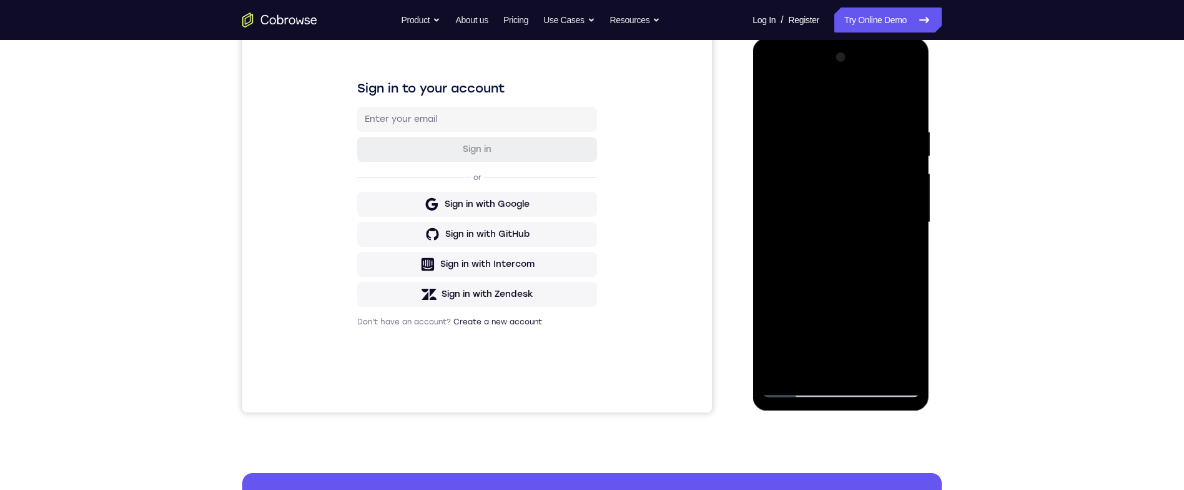
scroll to position [0, 0]
